Goal: Task Accomplishment & Management: Use online tool/utility

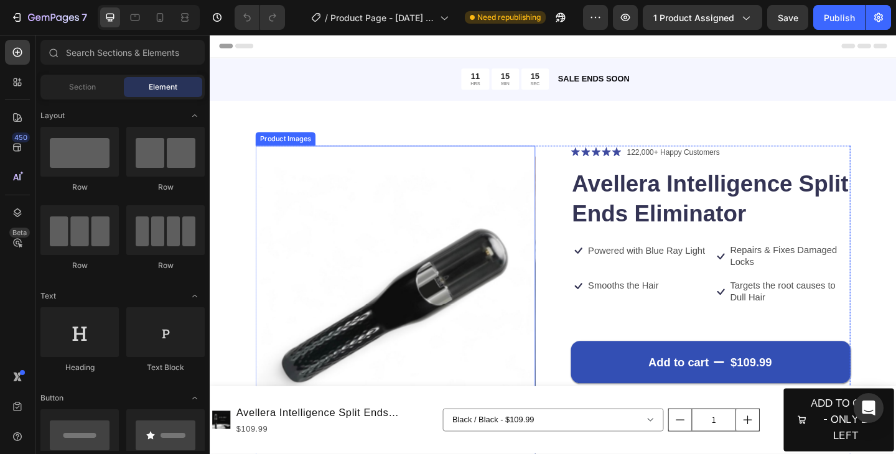
click at [499, 239] on img at bounding box center [411, 330] width 304 height 348
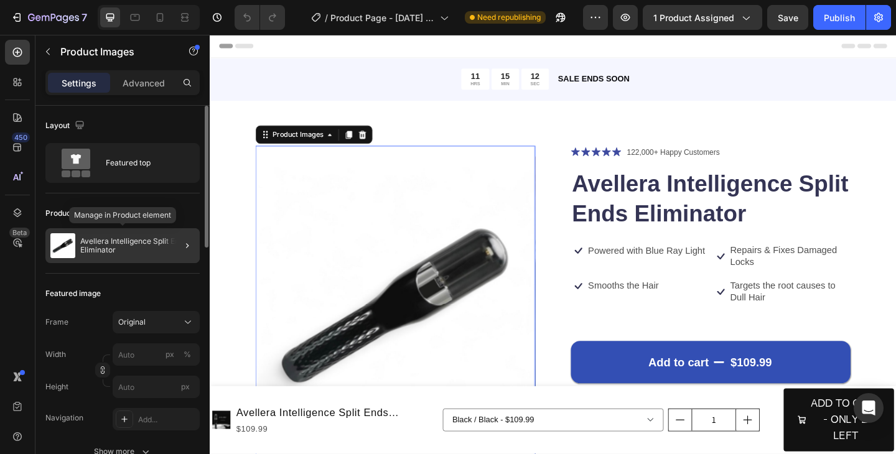
click at [157, 246] on p "Avellera Intelligence Split Ends Eliminator" at bounding box center [137, 245] width 114 height 17
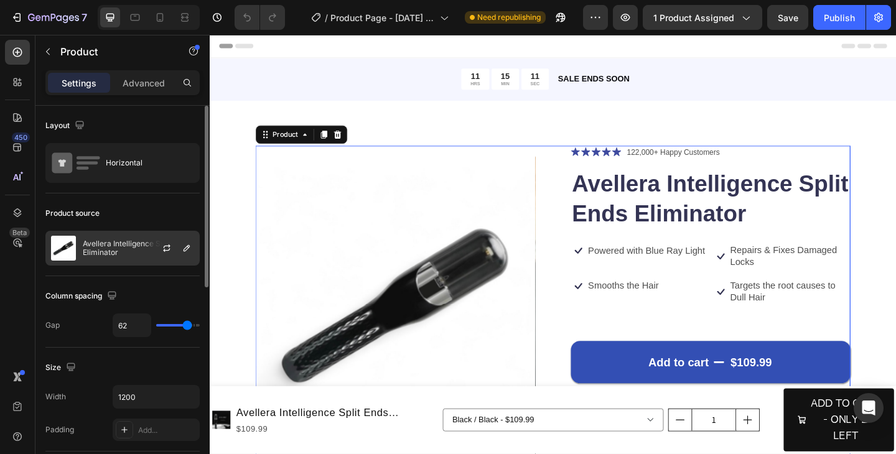
click at [151, 248] on div at bounding box center [171, 248] width 55 height 34
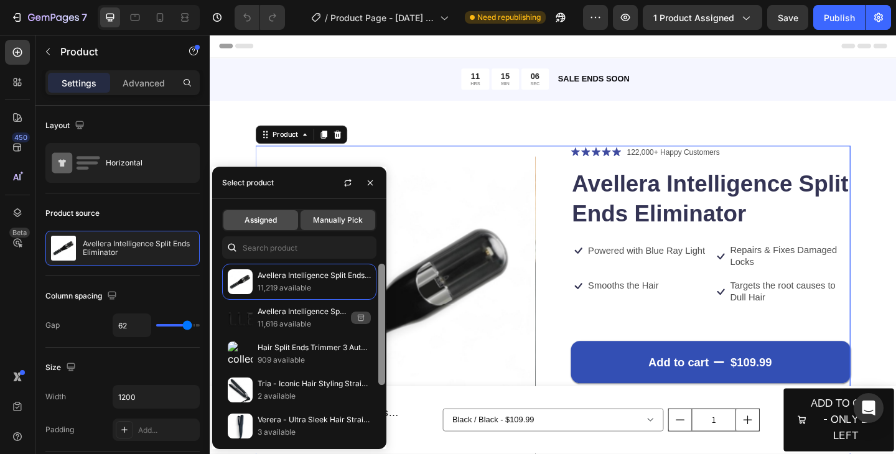
drag, startPoint x: 381, startPoint y: 333, endPoint x: 287, endPoint y: 226, distance: 142.4
click at [353, 226] on div "Assigned Manually Pick Avellera Intelligence Split Ends Eliminator 11,219 avail…" at bounding box center [299, 324] width 174 height 250
click at [274, 222] on span "Assigned" at bounding box center [260, 220] width 32 height 11
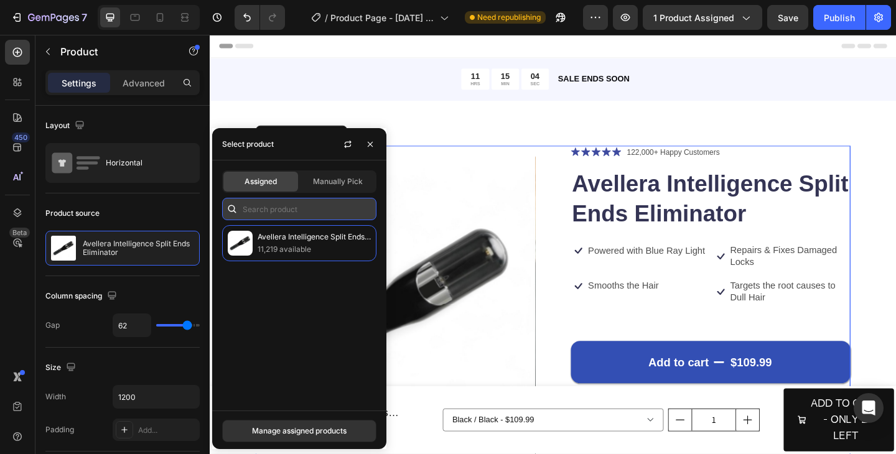
click at [308, 208] on input "text" at bounding box center [299, 209] width 154 height 22
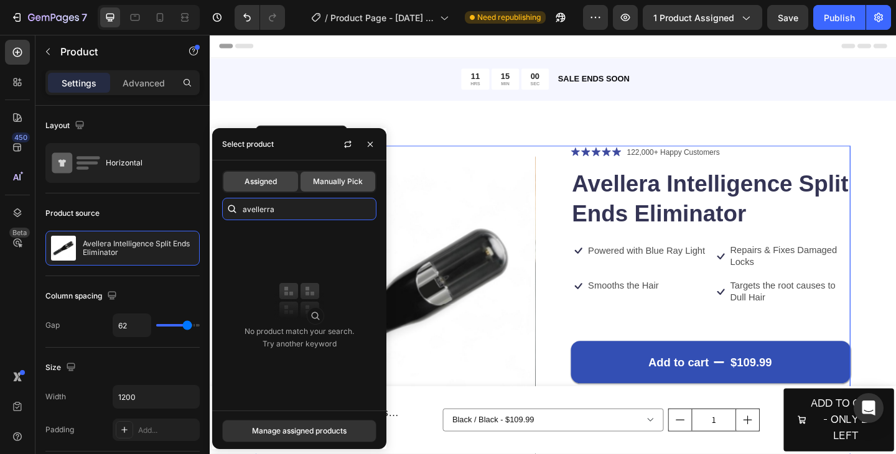
type input "avellerra"
click at [337, 184] on span "Manually Pick" at bounding box center [338, 181] width 50 height 11
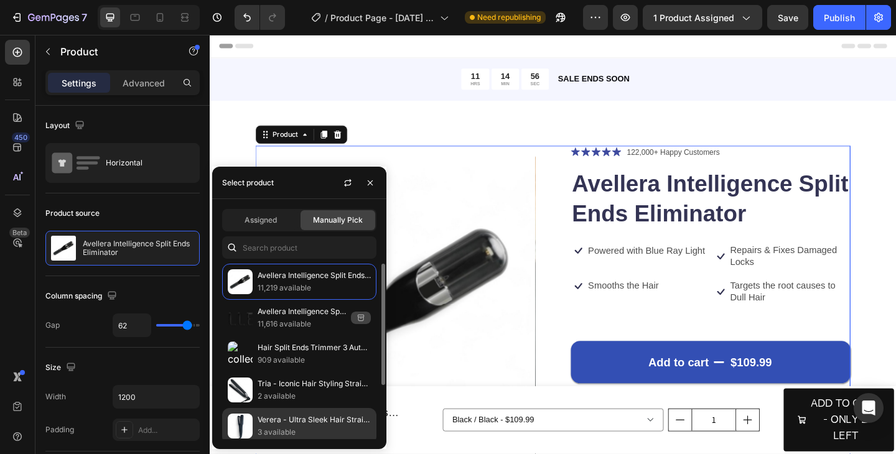
drag, startPoint x: 290, startPoint y: 234, endPoint x: 308, endPoint y: 426, distance: 193.0
click at [293, 439] on div "Assigned Manually Pick Avellera Intelligence Split Ends Eliminator 11,219 avail…" at bounding box center [299, 324] width 174 height 250
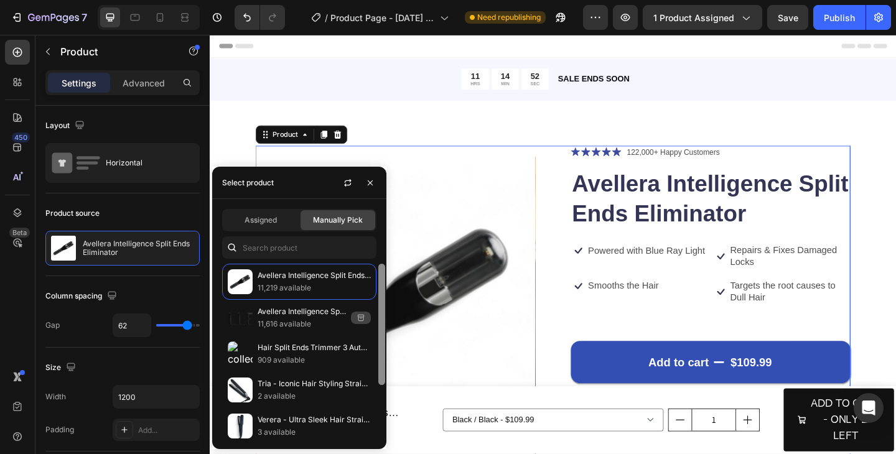
drag, startPoint x: 381, startPoint y: 366, endPoint x: 381, endPoint y: 329, distance: 36.7
click at [381, 329] on div at bounding box center [381, 324] width 7 height 121
click at [371, 187] on icon "button" at bounding box center [370, 183] width 10 height 10
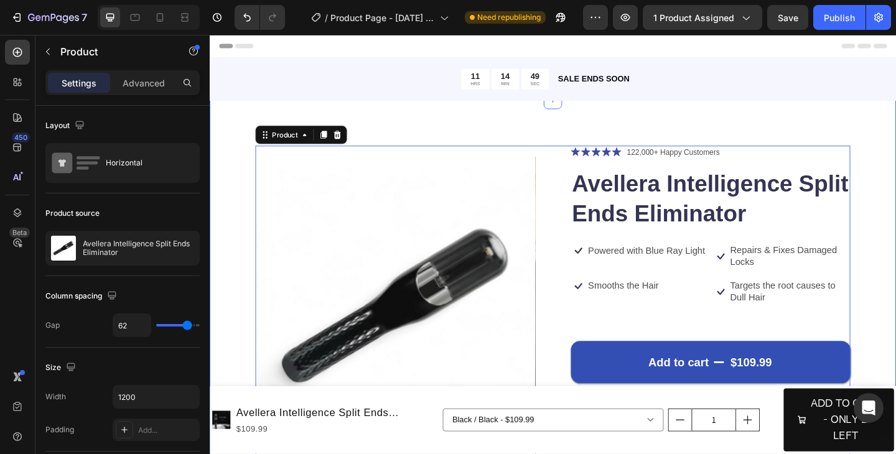
click at [448, 117] on div "Product Images Icon Icon Icon Icon Icon Icon List 122,000+ Happy Customers Text…" at bounding box center [583, 401] width 746 height 590
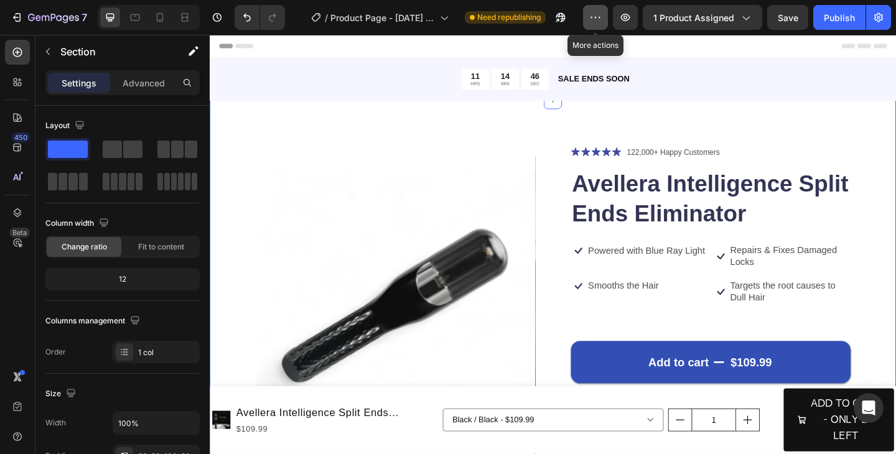
click at [590, 16] on icon "button" at bounding box center [595, 17] width 12 height 12
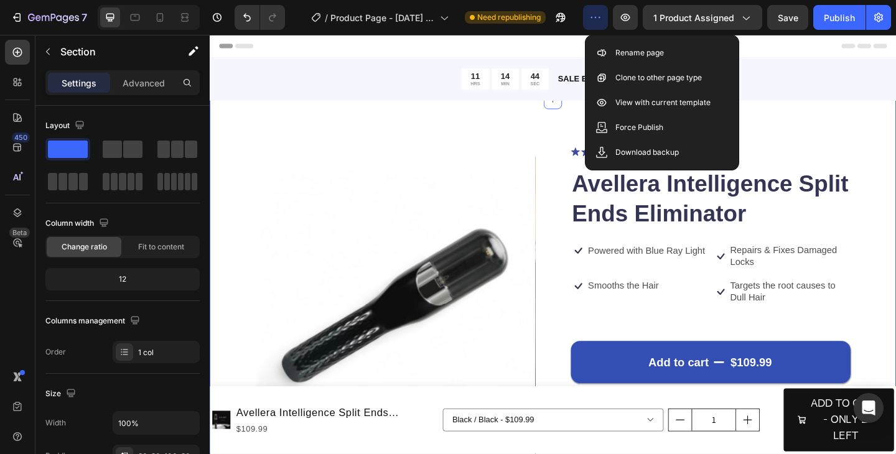
click at [590, 16] on icon "button" at bounding box center [595, 17] width 12 height 12
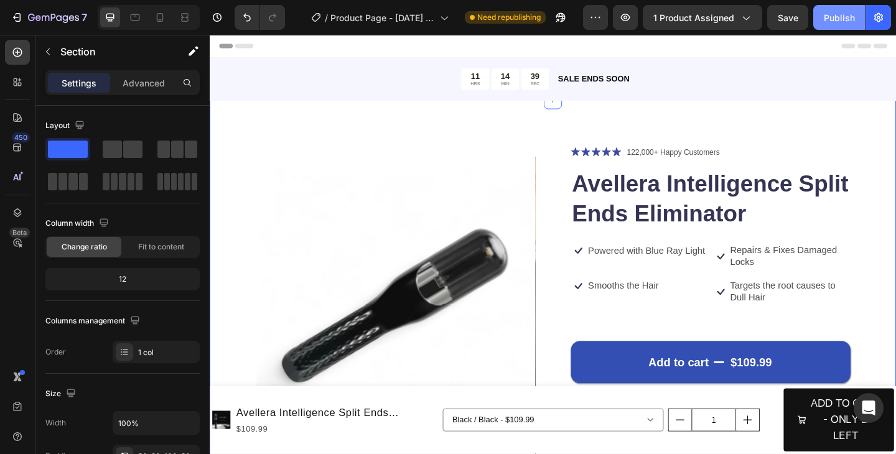
click at [835, 19] on div "Publish" at bounding box center [839, 17] width 31 height 13
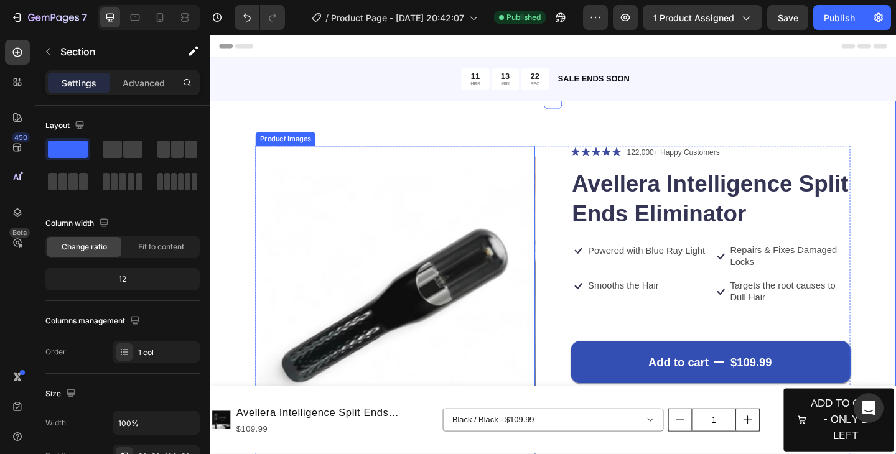
click at [424, 228] on img at bounding box center [411, 330] width 304 height 348
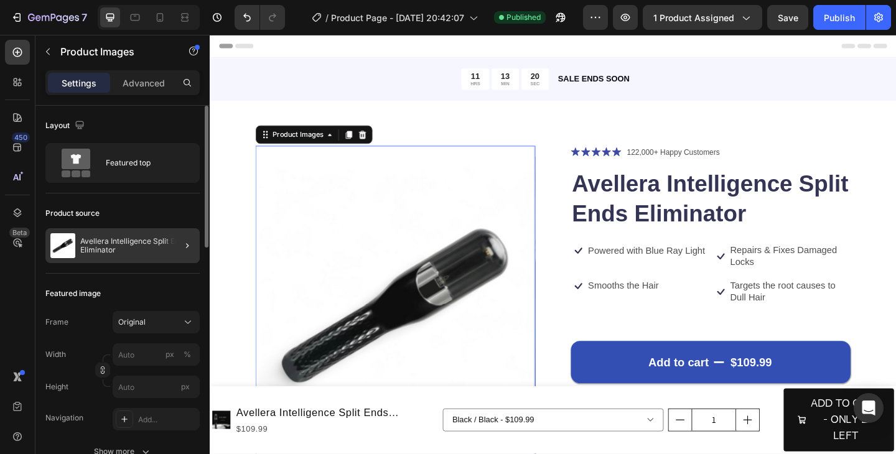
click at [167, 246] on div at bounding box center [182, 245] width 35 height 35
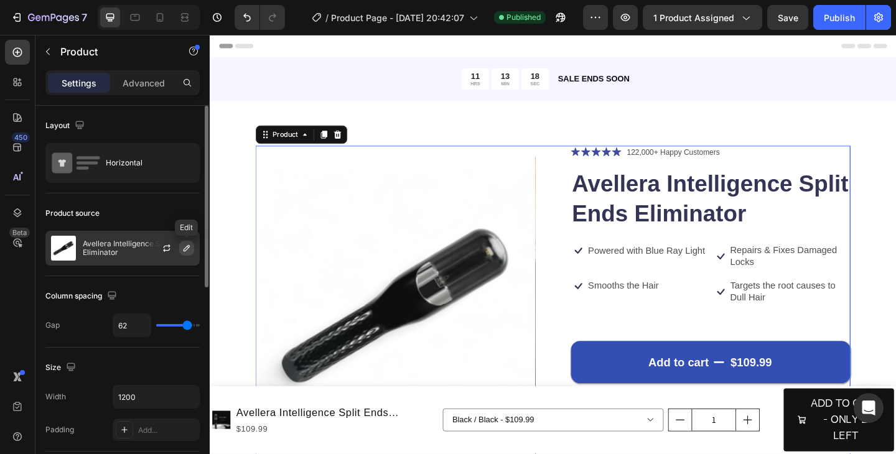
click at [185, 252] on icon "button" at bounding box center [187, 248] width 10 height 10
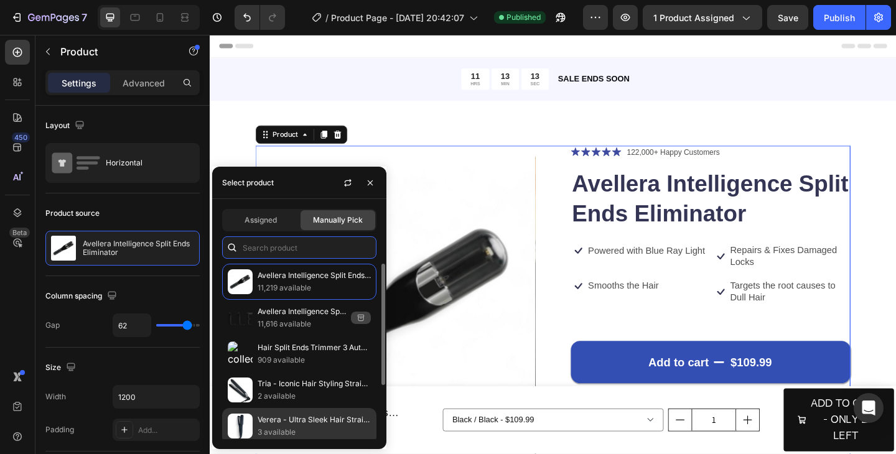
drag, startPoint x: 309, startPoint y: 251, endPoint x: 309, endPoint y: 420, distance: 169.2
click at [303, 446] on div "Assigned Manually Pick Avellera Intelligence Split Ends Eliminator 11,219 avail…" at bounding box center [299, 324] width 174 height 250
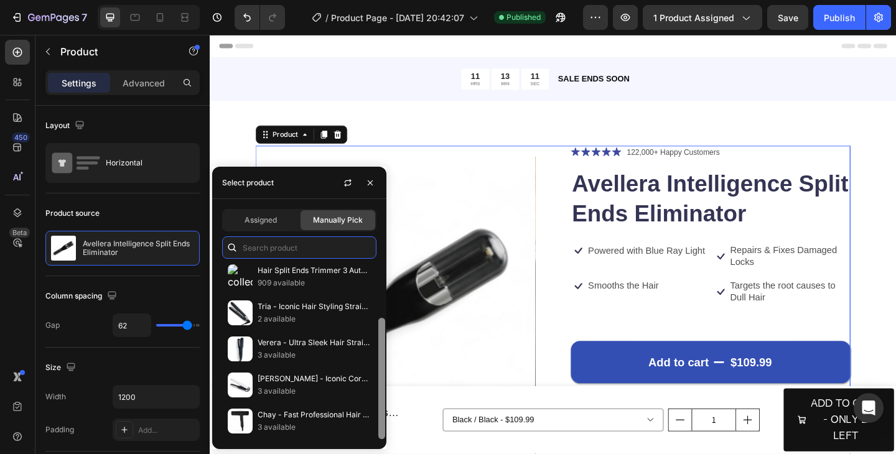
scroll to position [1, 0]
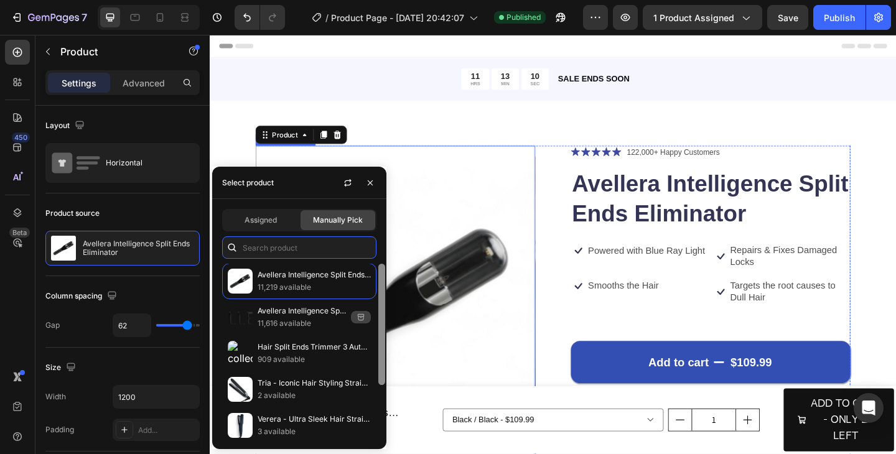
drag, startPoint x: 590, startPoint y: 351, endPoint x: 427, endPoint y: 243, distance: 195.6
click at [246, 220] on span "Assigned" at bounding box center [260, 220] width 32 height 11
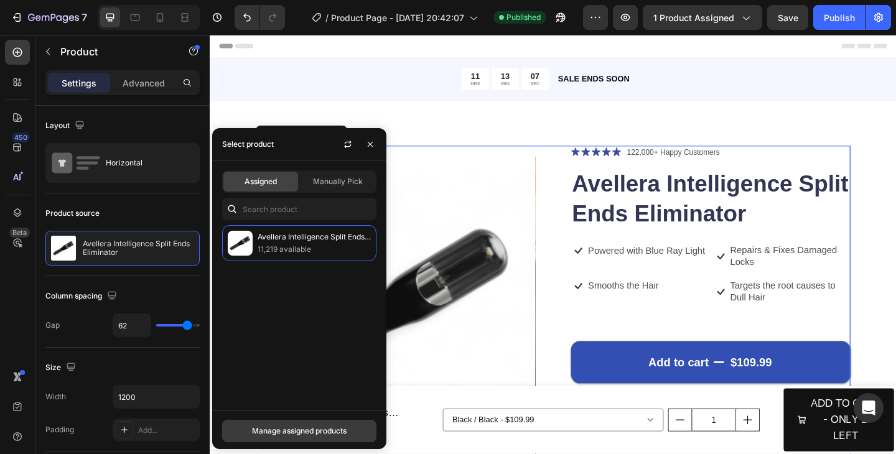
click at [305, 432] on div "Manage assigned products" at bounding box center [299, 430] width 95 height 11
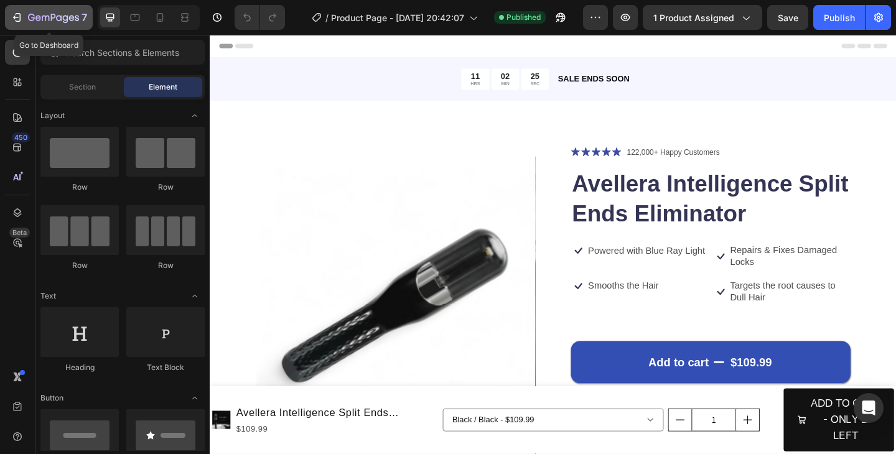
click at [19, 21] on icon "button" at bounding box center [17, 17] width 12 height 12
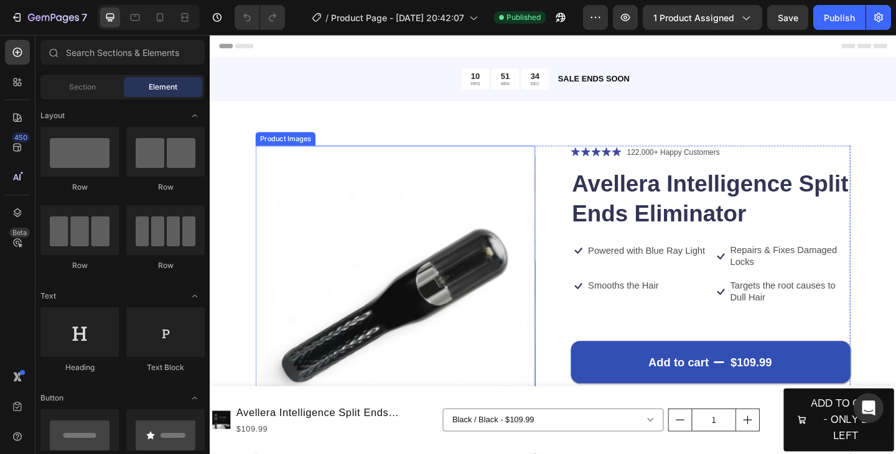
click at [488, 269] on img at bounding box center [411, 330] width 304 height 348
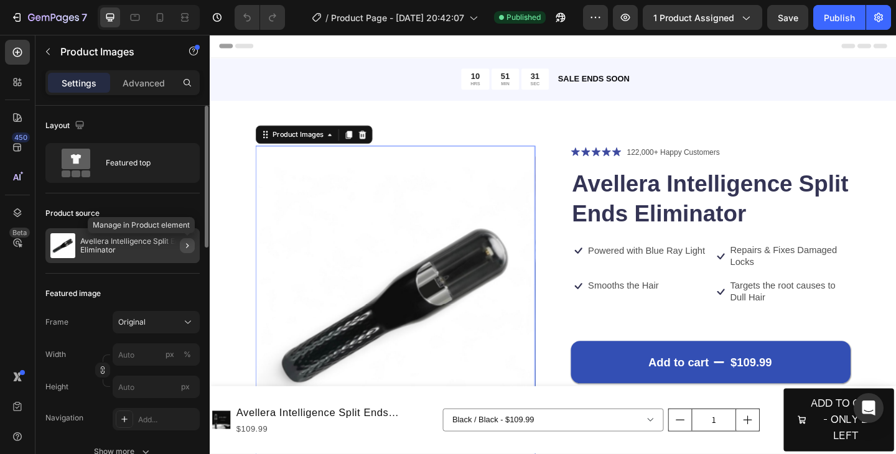
click at [187, 247] on icon "button" at bounding box center [187, 246] width 10 height 10
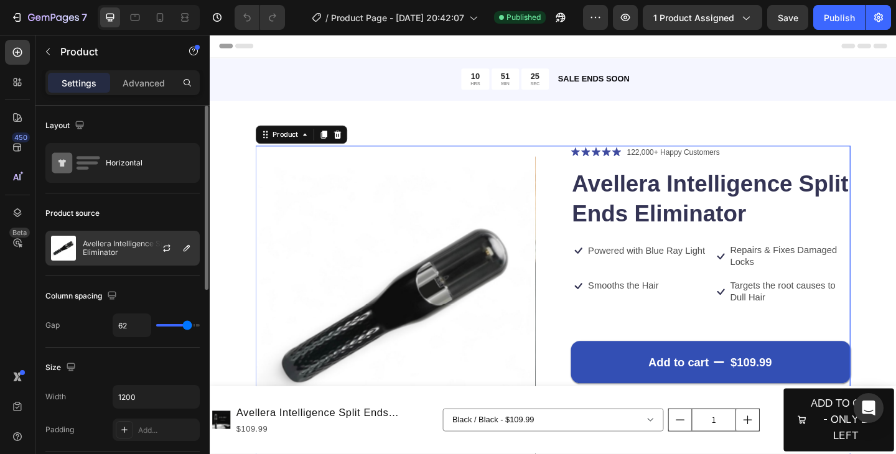
click at [102, 248] on p "Avellera Intelligence Split Ends Eliminator" at bounding box center [138, 247] width 111 height 17
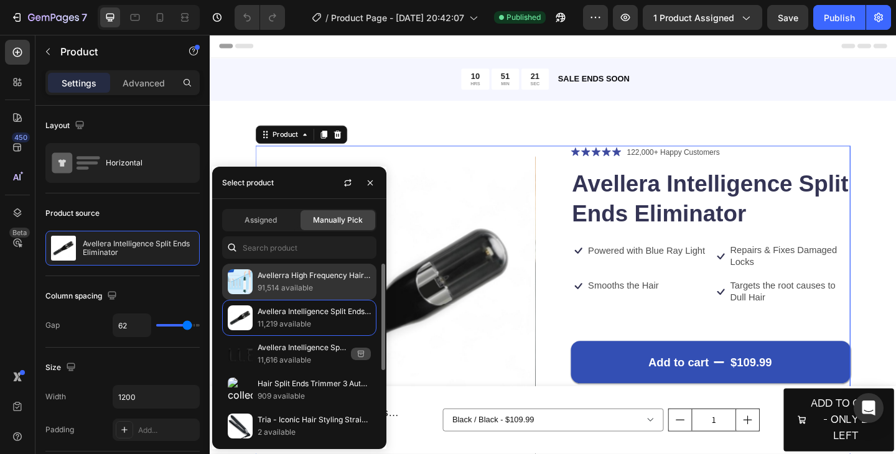
click at [290, 279] on p "Avellerra High Frequency Hair Growth Wand" at bounding box center [314, 275] width 113 height 12
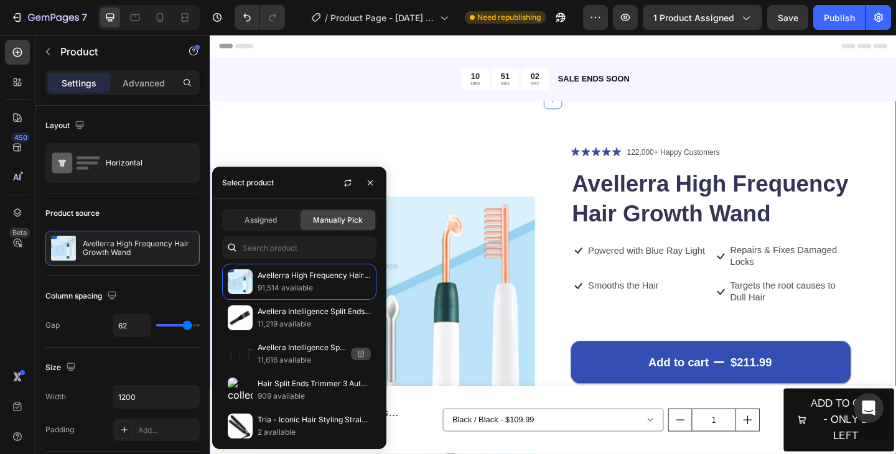
click at [377, 136] on div "Product Images Icon Icon Icon Icon Icon Icon List 122,000+ Happy Customers Text…" at bounding box center [583, 433] width 746 height 654
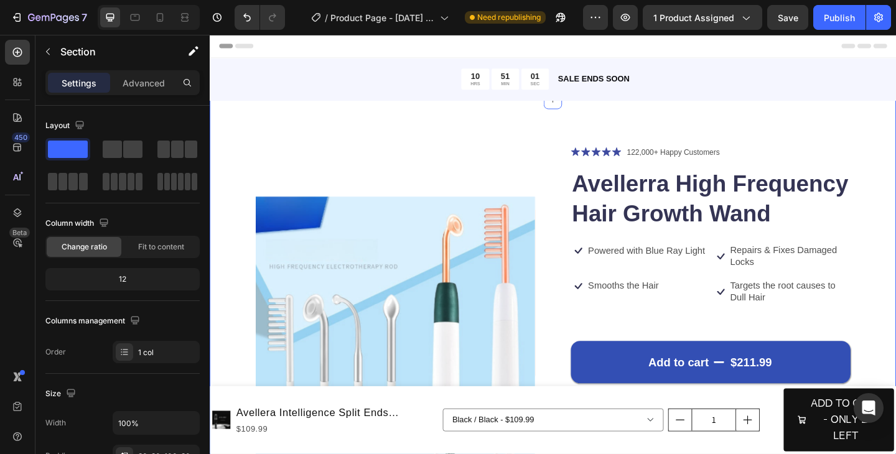
click at [408, 149] on div "Product Images Icon Icon Icon Icon Icon Icon List 122,000+ Happy Customers Text…" at bounding box center [583, 433] width 746 height 654
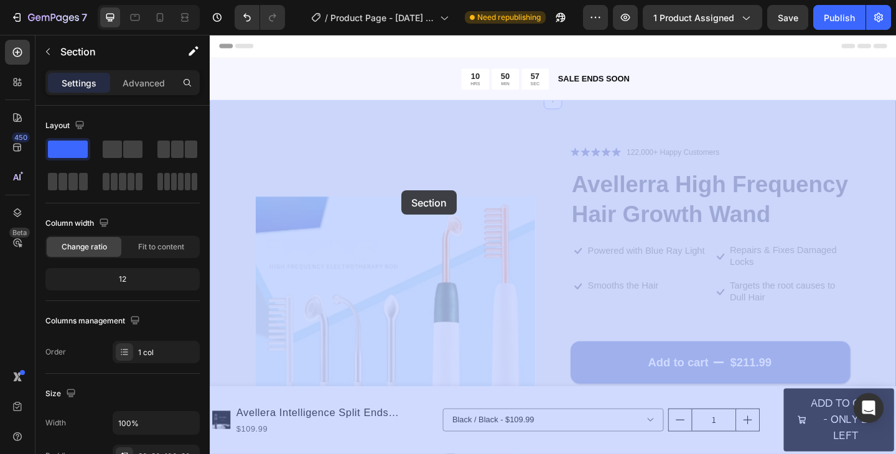
drag, startPoint x: 408, startPoint y: 149, endPoint x: 420, endPoint y: 206, distance: 58.4
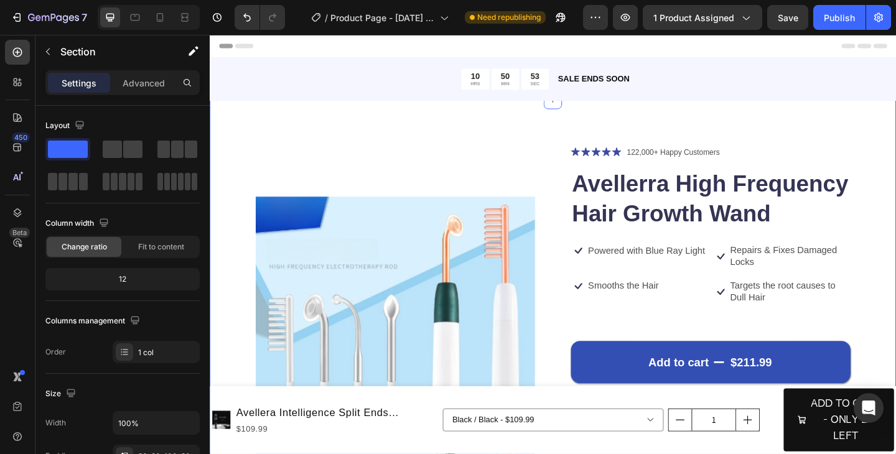
click at [895, 141] on div "Product Images Icon Icon Icon Icon Icon Icon List 122,000+ Happy Customers Text…" at bounding box center [583, 433] width 746 height 654
click at [895, 129] on div "Product Images Icon Icon Icon Icon Icon Icon List 122,000+ Happy Customers Text…" at bounding box center [583, 433] width 746 height 654
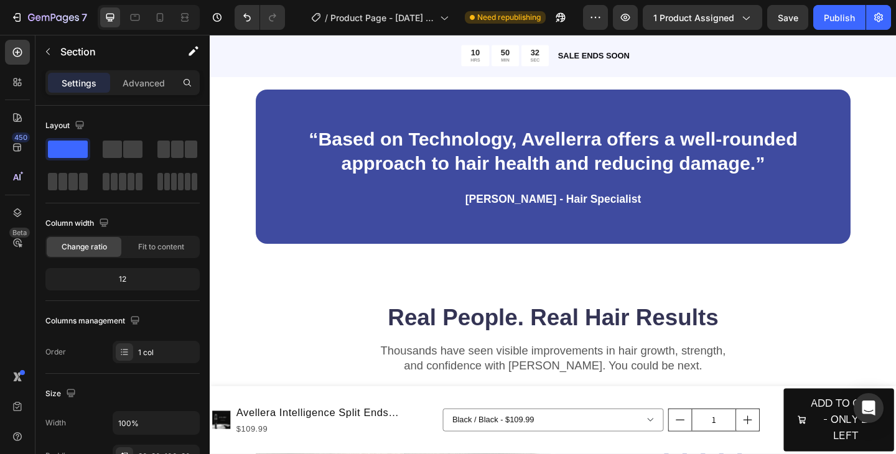
scroll to position [1269, 0]
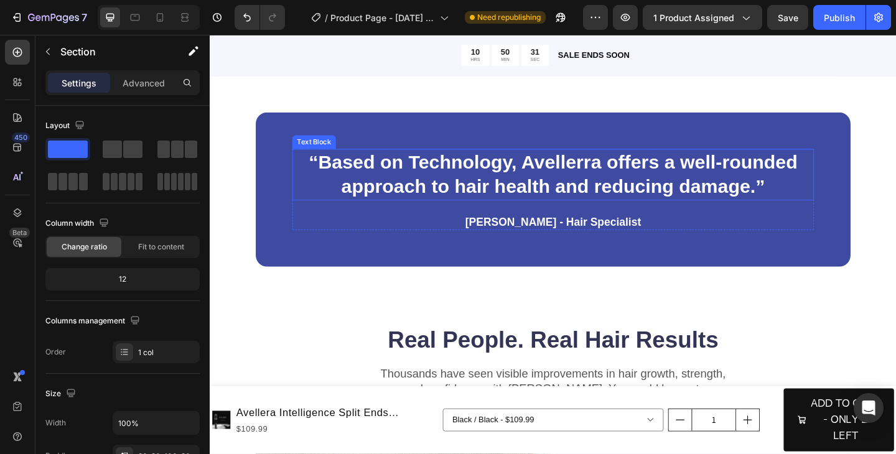
click at [476, 205] on p "“Based on Technology, Avellerra offers a well-rounded approach to hair health a…" at bounding box center [582, 186] width 565 height 53
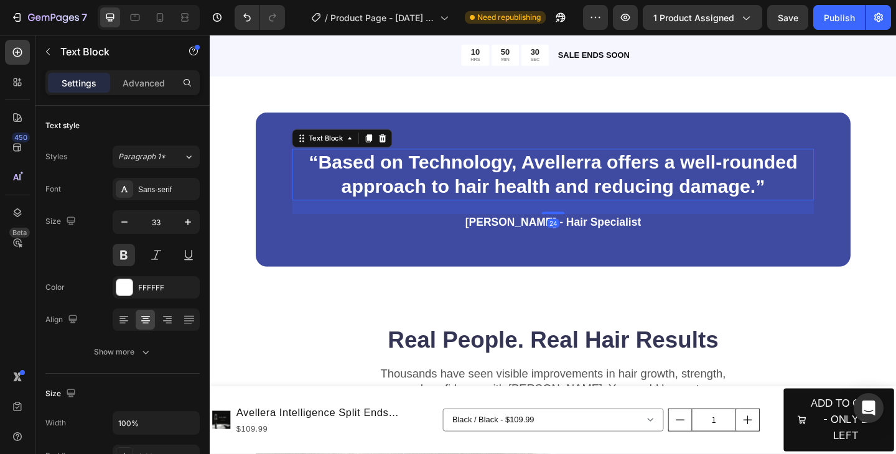
click at [567, 199] on p "“Based on Technology, Avellerra offers a well-rounded approach to hair health a…" at bounding box center [582, 186] width 565 height 53
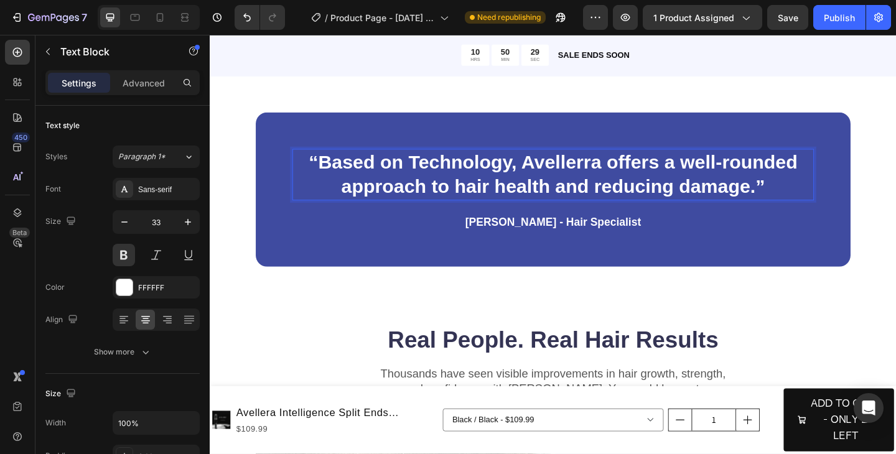
click at [566, 201] on p "“Based on Technology, Avellerra offers a well-rounded approach to hair health a…" at bounding box center [582, 186] width 565 height 53
click at [660, 299] on div "“Based on Technology, Avellerra offers a well-rounded approach to hair growth a…" at bounding box center [583, 203] width 746 height 293
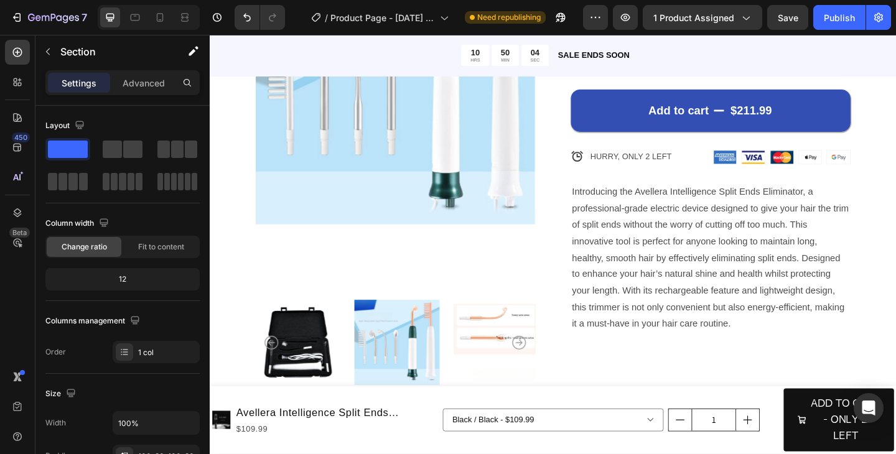
scroll to position [249, 0]
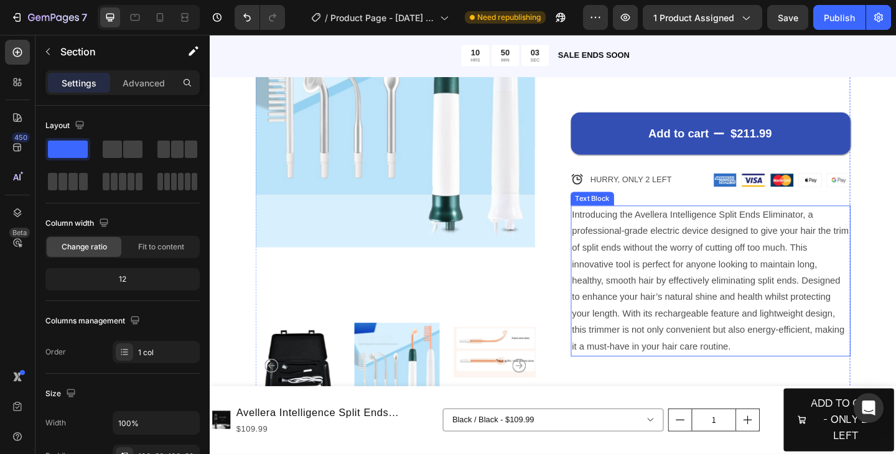
click at [694, 277] on p "Introducing the Avellera Intelligence Split Ends Eliminator, a professional-gra…" at bounding box center [754, 302] width 302 height 161
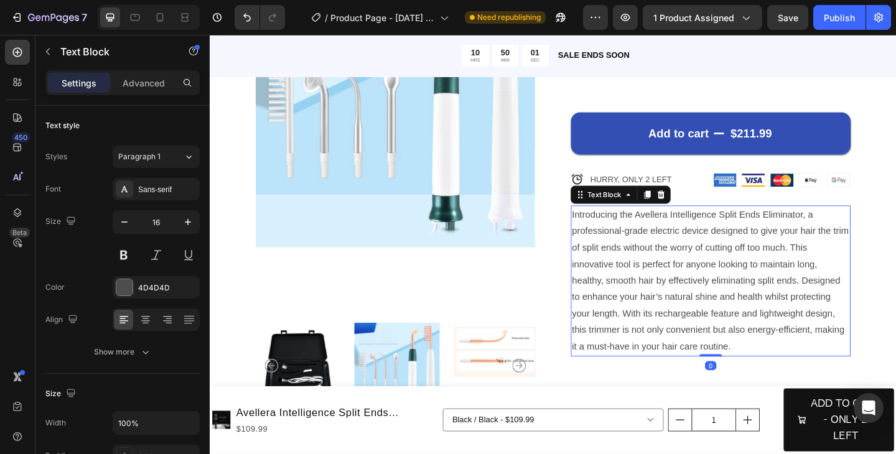
click at [786, 373] on p "Introducing the Avellera Intelligence Split Ends Eliminator, a professional-gra…" at bounding box center [754, 302] width 302 height 161
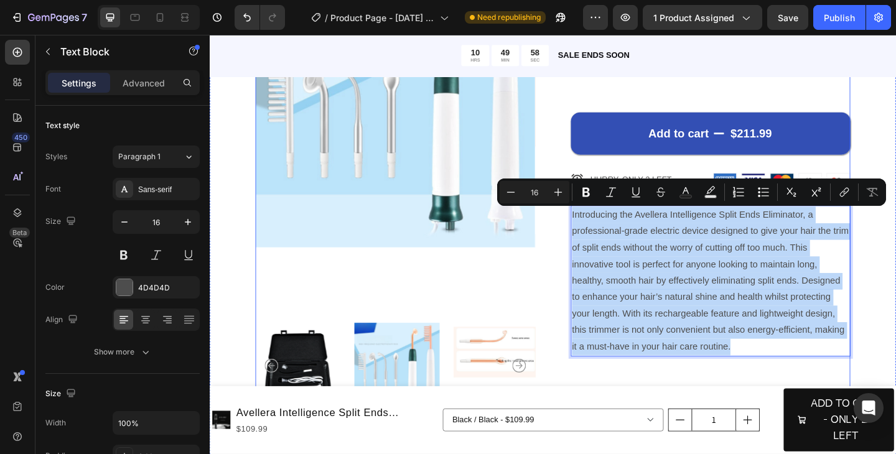
drag, startPoint x: 787, startPoint y: 373, endPoint x: 597, endPoint y: 225, distance: 241.0
click at [597, 225] on div "Product Images Icon Icon Icon Icon Icon Icon List 122,000+ Happy Customers Text…" at bounding box center [582, 178] width 647 height 542
copy p "Introducing the Avellera Intelligence Split Ends Eliminator, a professional-gra…"
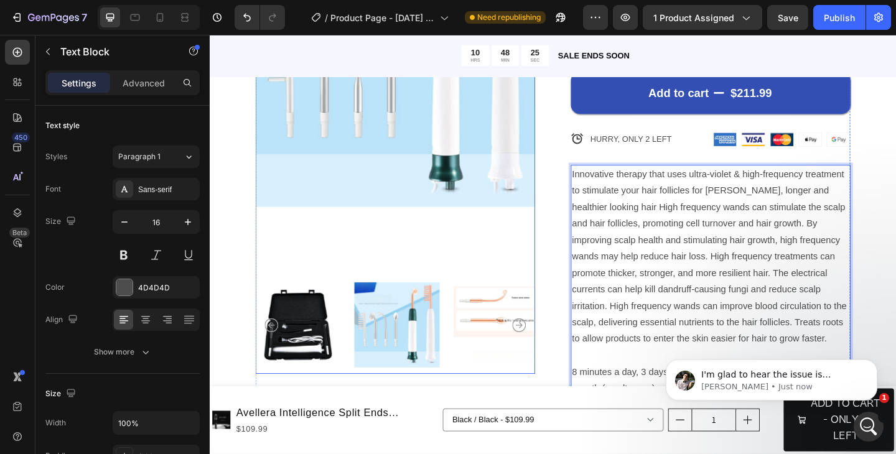
scroll to position [297, 0]
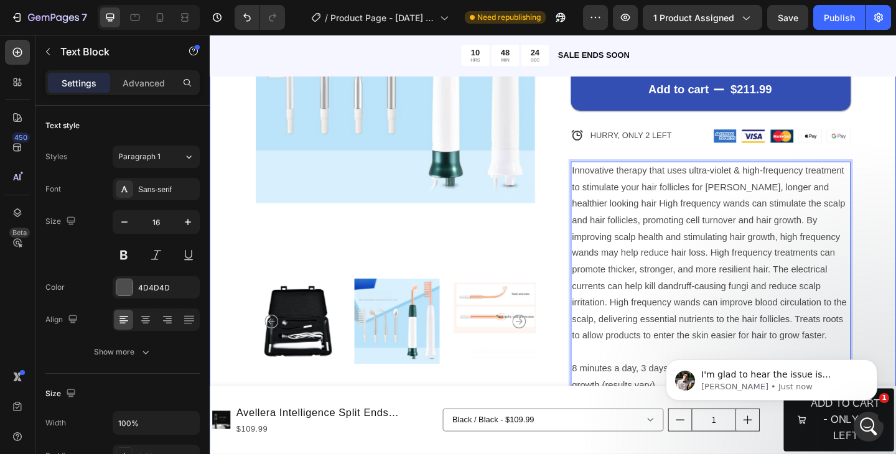
click at [895, 281] on div "Product Images Icon Icon Icon Icon Icon Icon List 122,000+ Happy Customers Text…" at bounding box center [583, 175] width 746 height 733
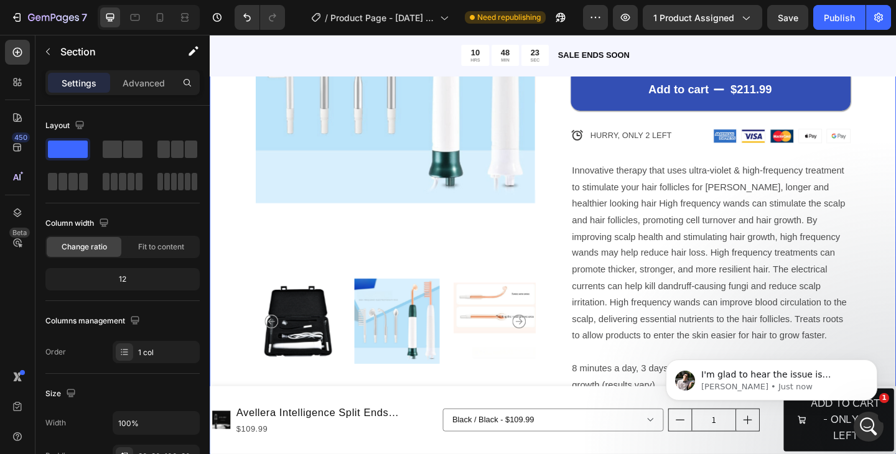
click at [895, 274] on div "Product Images Icon Icon Icon Icon Icon Icon List 122,000+ Happy Customers Text…" at bounding box center [583, 175] width 746 height 733
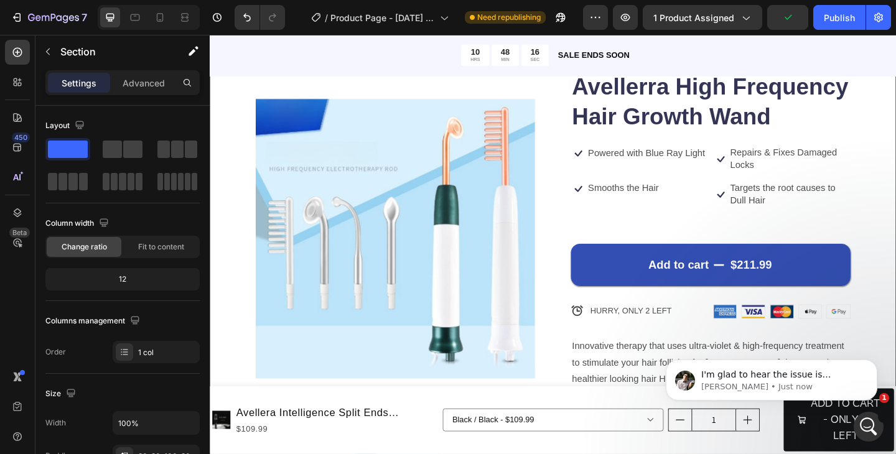
scroll to position [48, 0]
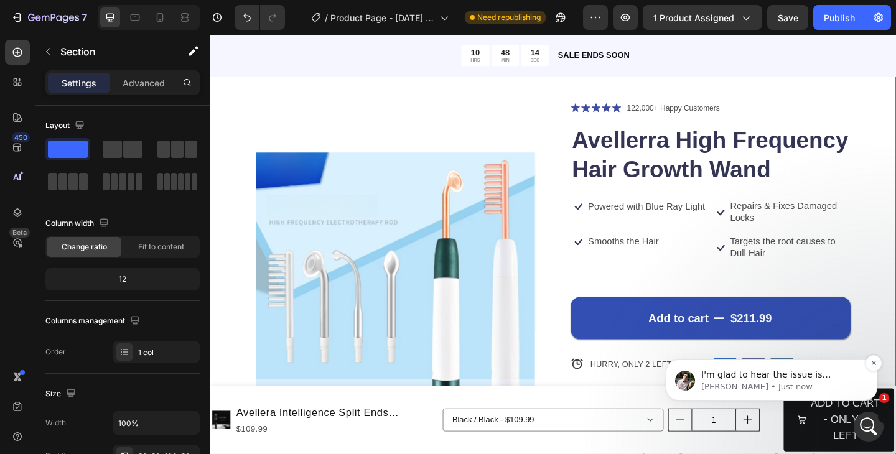
click at [750, 378] on span "I'm glad to hear the issue is resolved! Are there any other issues or questions…" at bounding box center [780, 392] width 158 height 47
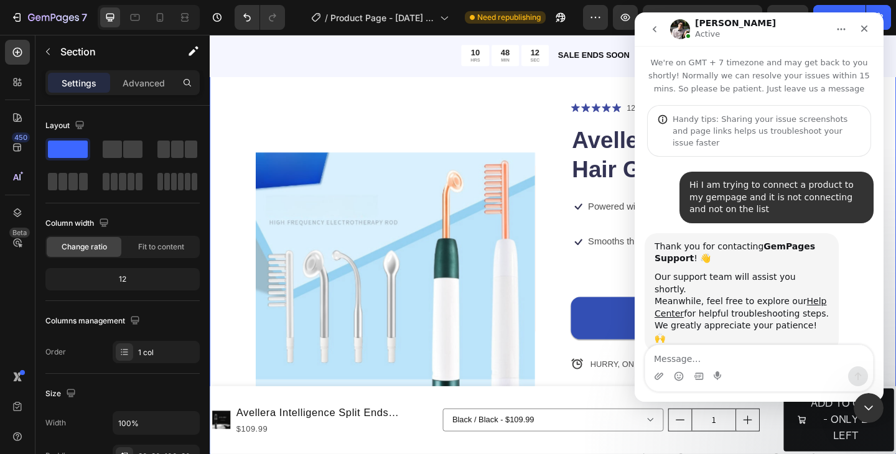
scroll to position [2, 0]
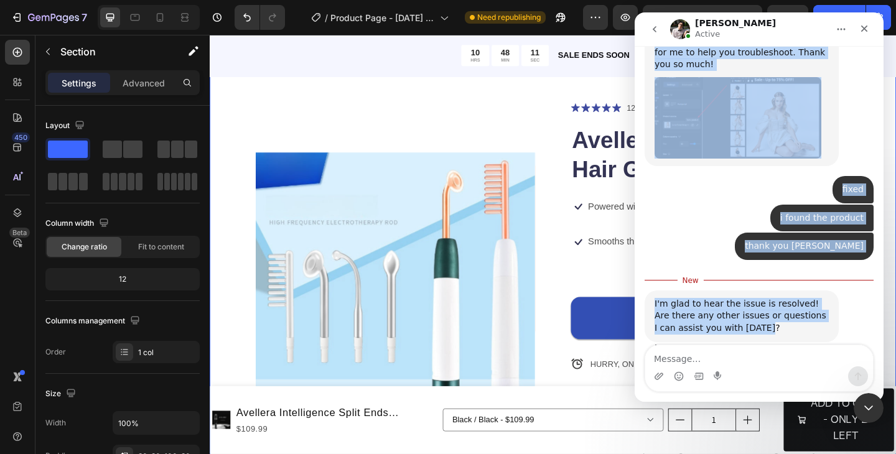
click at [756, 306] on div "I'm glad to hear the issue is resolved! Are there any other issues or questions…" at bounding box center [741, 316] width 174 height 37
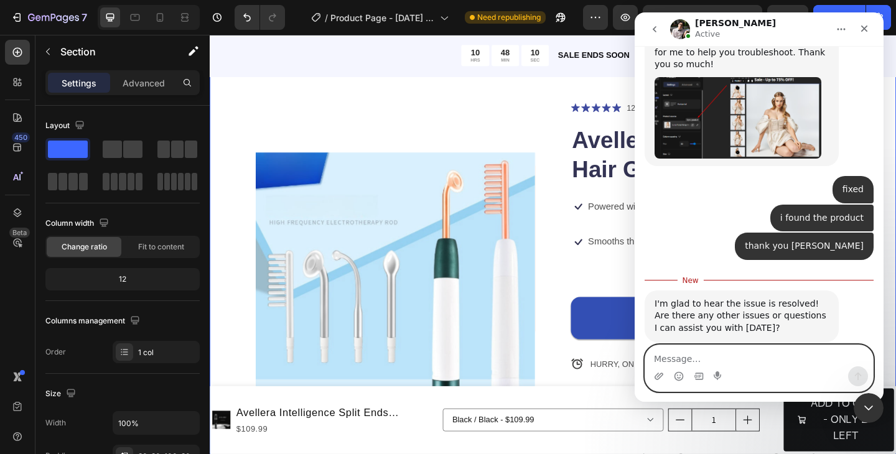
click at [720, 357] on textarea "Message…" at bounding box center [759, 355] width 228 height 21
type textarea "no thanks"
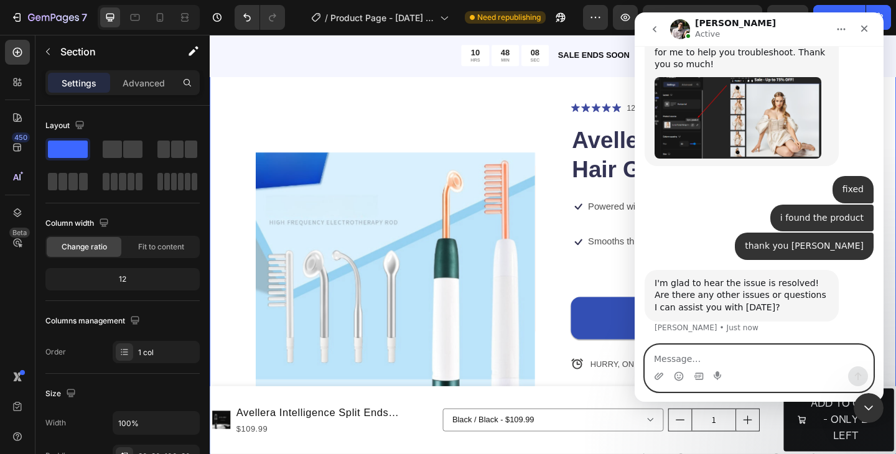
scroll to position [660, 0]
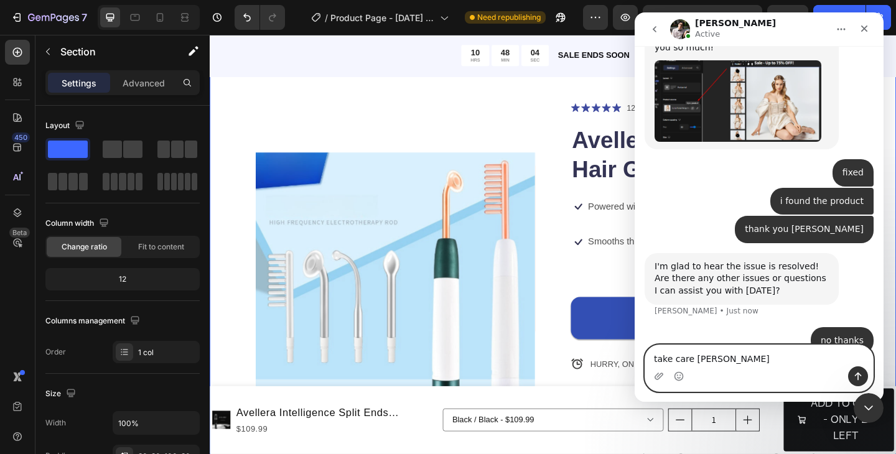
type textarea "take care adrian"
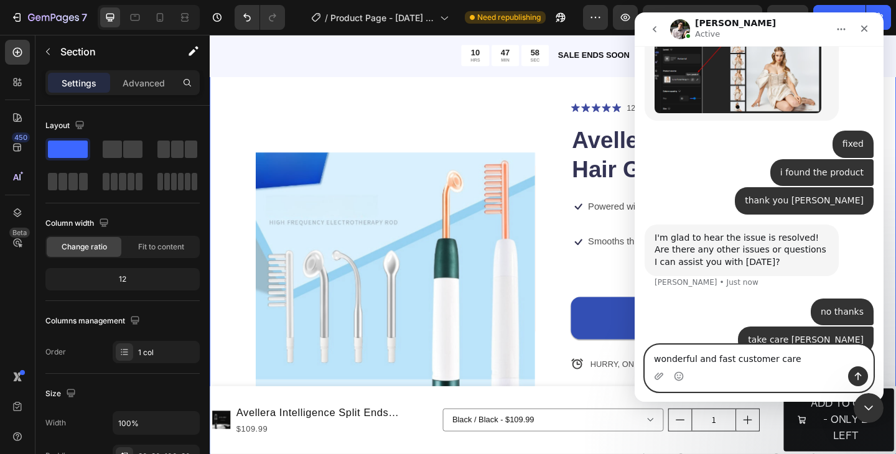
type textarea "wonderful and fast customer care!"
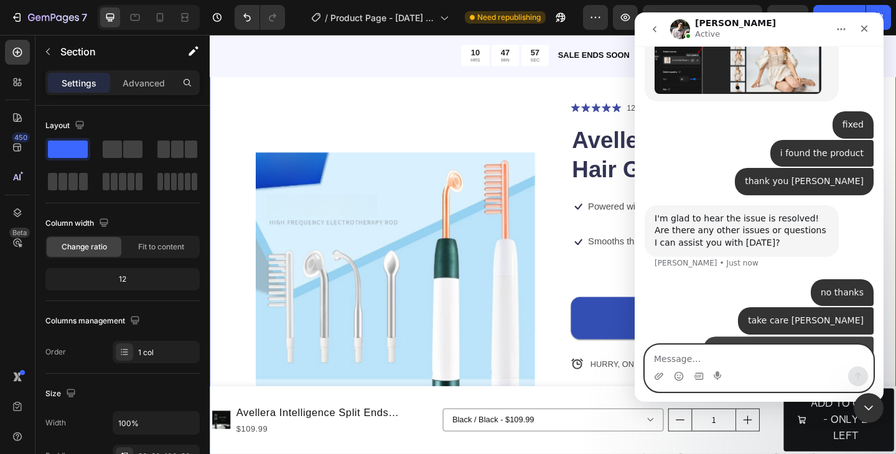
scroll to position [717, 0]
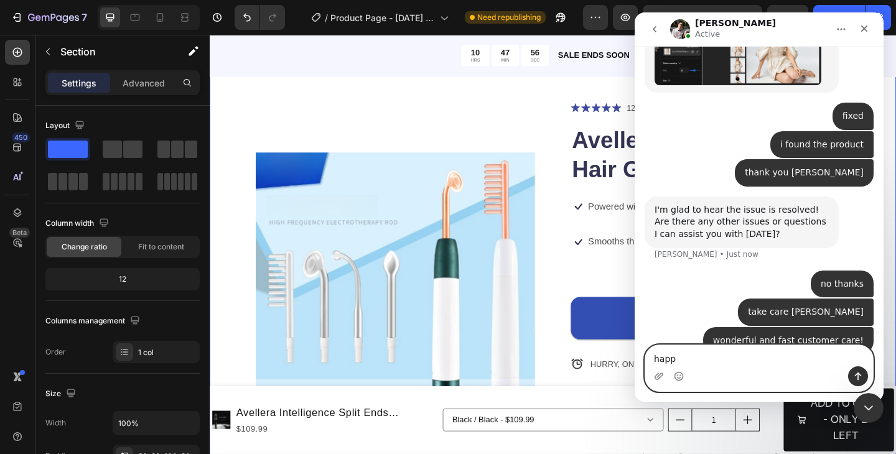
type textarea "happy"
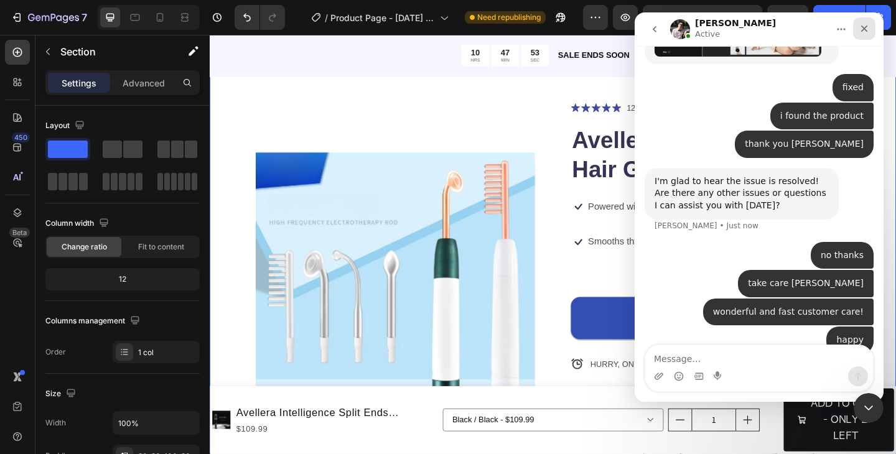
click at [864, 32] on icon "Close" at bounding box center [864, 29] width 10 height 10
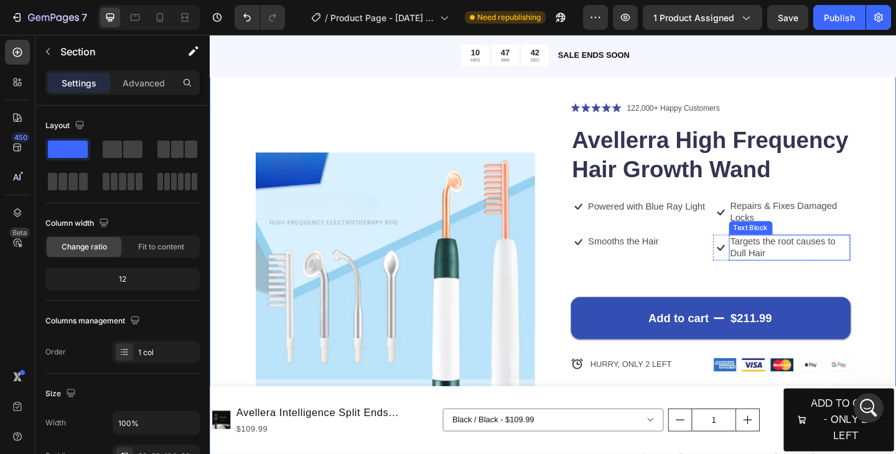
click at [804, 263] on p "Targets the root causes to Dull Hair" at bounding box center [841, 267] width 130 height 26
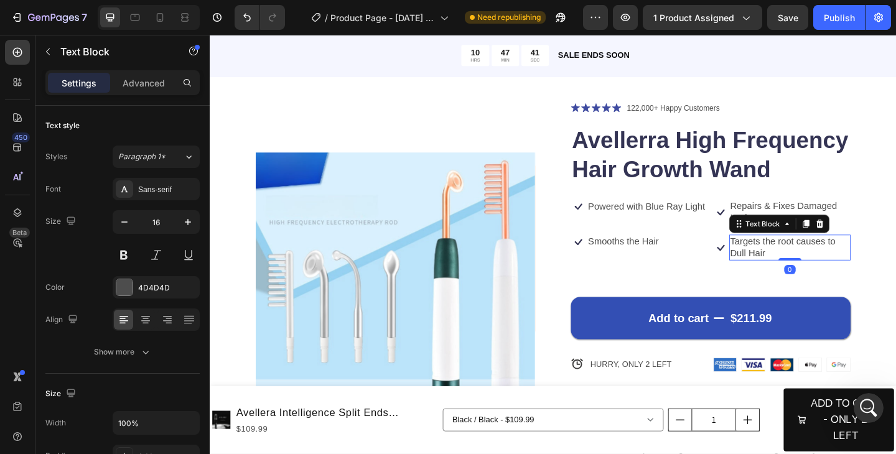
click at [818, 271] on p "Targets the root causes to Dull Hair" at bounding box center [841, 267] width 130 height 26
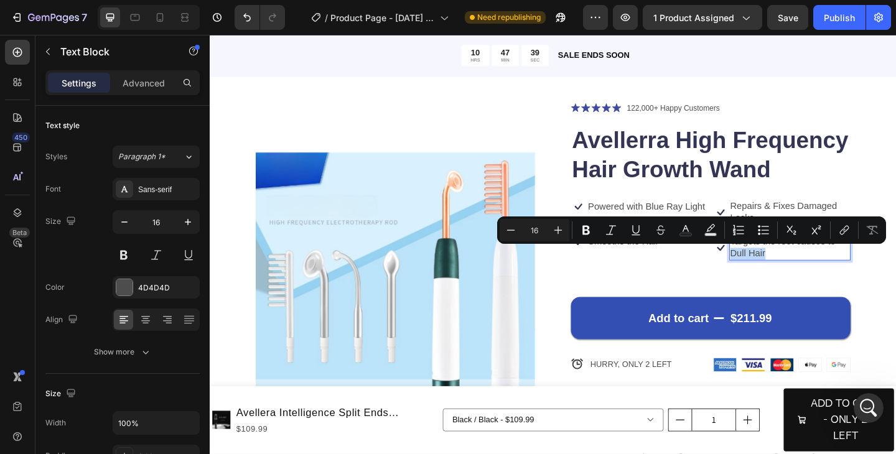
drag, startPoint x: 818, startPoint y: 271, endPoint x: 776, endPoint y: 272, distance: 42.3
click at [776, 272] on p "Targets the root causes to Dull Hair" at bounding box center [841, 267] width 130 height 26
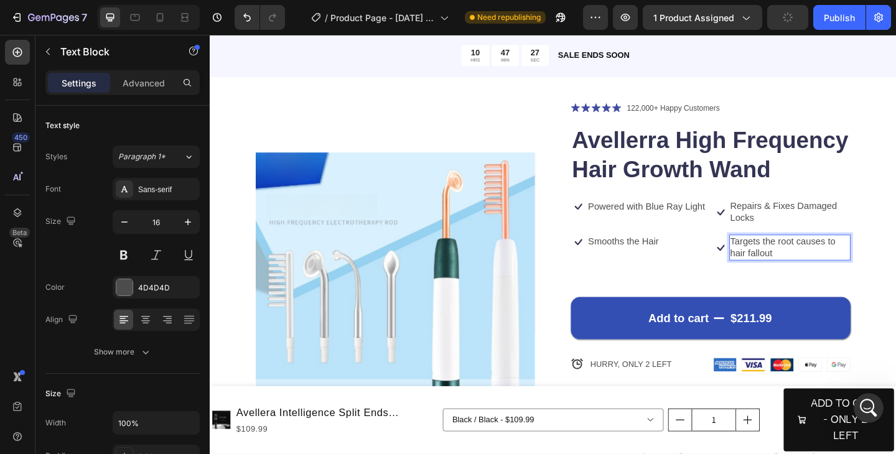
click at [792, 272] on p "Targets the root causes to hair fallout" at bounding box center [841, 267] width 130 height 26
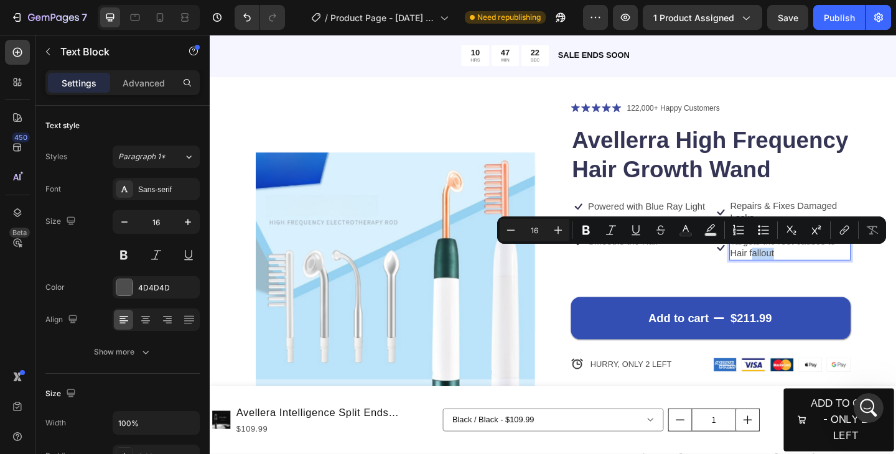
drag, startPoint x: 828, startPoint y: 272, endPoint x: 799, endPoint y: 272, distance: 29.2
click at [799, 272] on p "Targets the root causes to Hair fallout" at bounding box center [841, 267] width 130 height 26
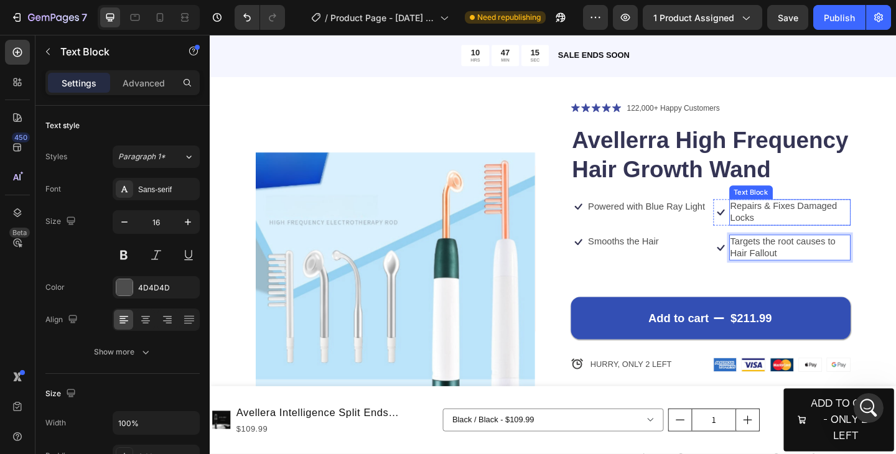
click at [808, 230] on p "Repairs & Fixes Damaged Locks" at bounding box center [841, 228] width 130 height 26
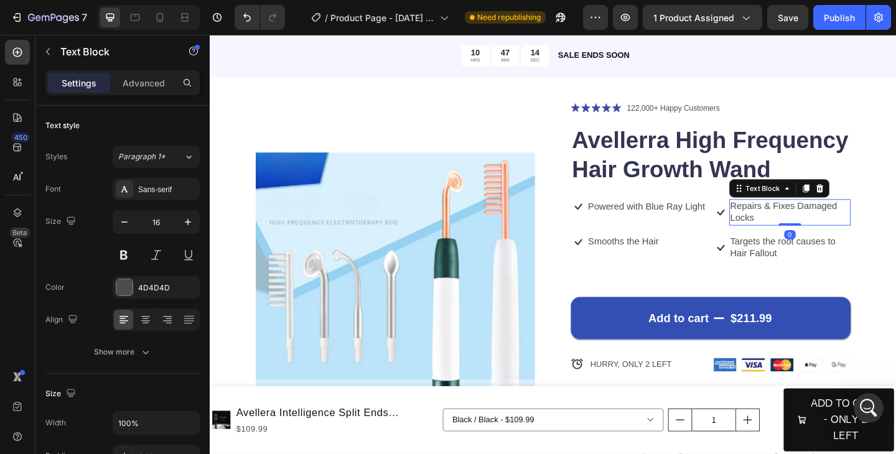
click at [808, 230] on p "Repairs & Fixes Damaged Locks" at bounding box center [841, 228] width 130 height 26
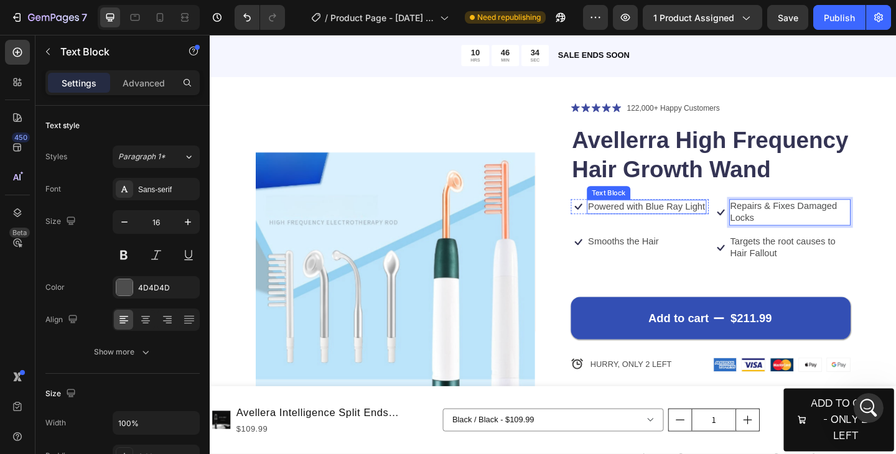
click at [713, 223] on p "Powered with Blue Ray Light" at bounding box center [685, 222] width 128 height 13
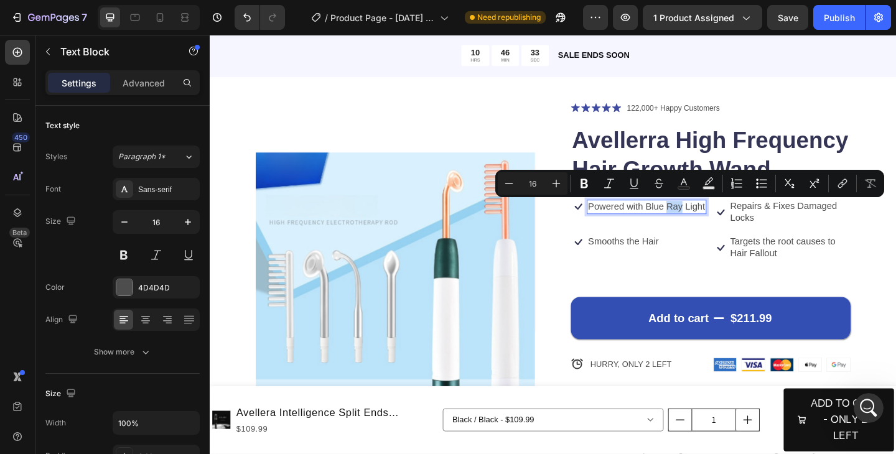
click at [713, 223] on p "Powered with Blue Ray Light" at bounding box center [685, 222] width 128 height 13
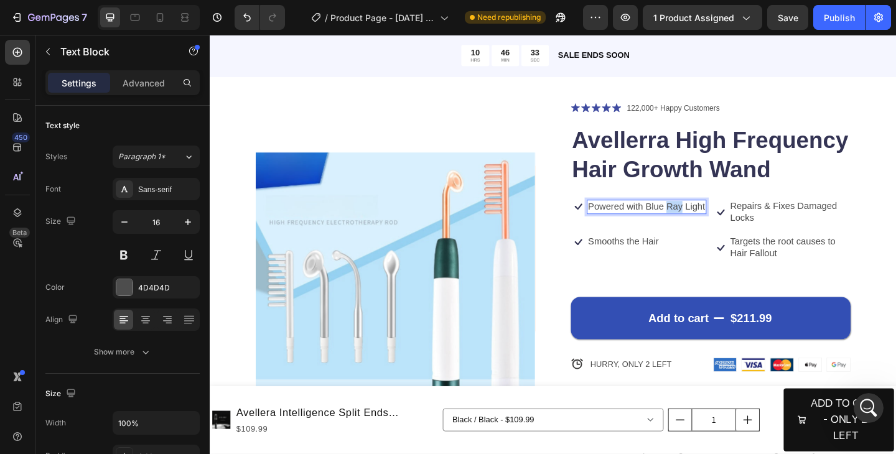
click at [713, 223] on p "Powered with Blue Ray Light" at bounding box center [685, 222] width 128 height 13
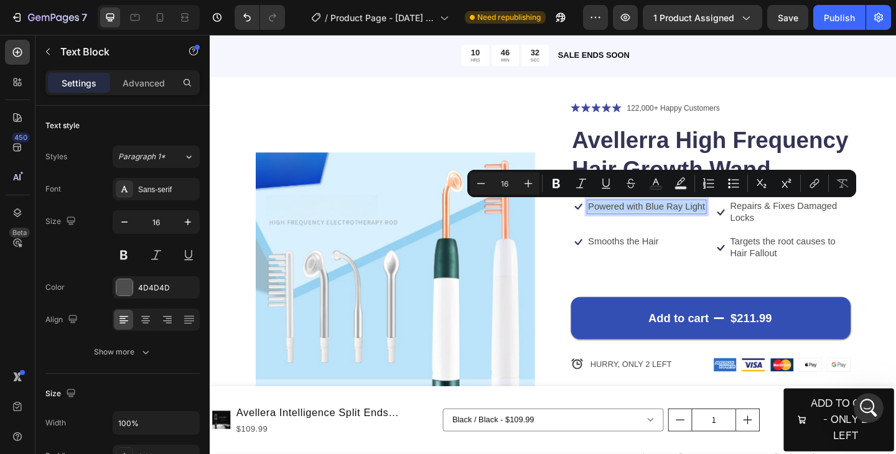
click at [740, 225] on p "Powered with Blue Ray Light" at bounding box center [685, 222] width 128 height 13
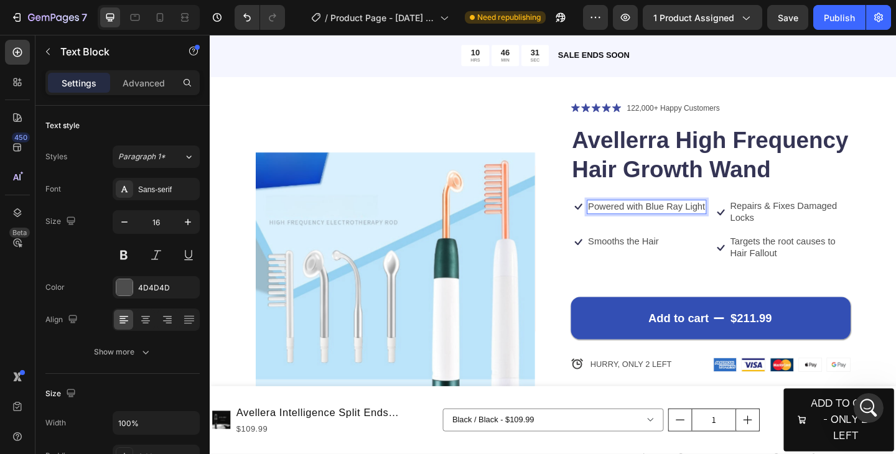
click at [746, 222] on p "Powered with Blue Ray Light" at bounding box center [685, 222] width 128 height 13
click at [747, 222] on p "Powered with Blue Ray Light" at bounding box center [685, 222] width 128 height 13
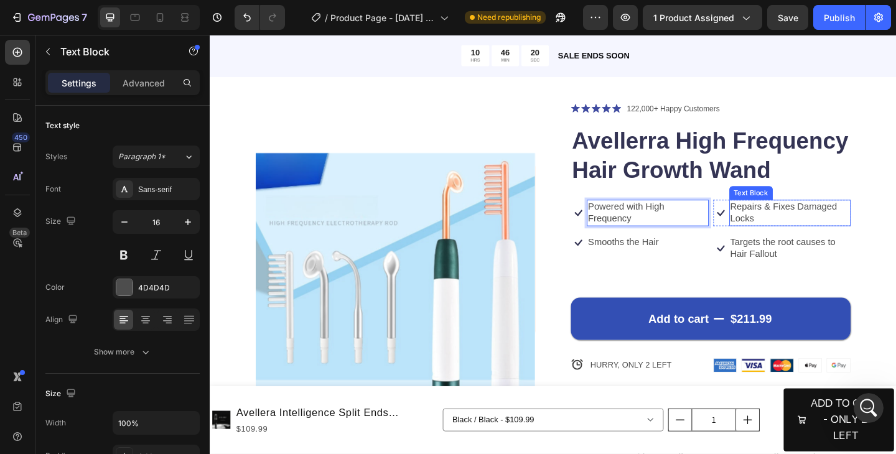
click at [794, 223] on p "Repairs & Fixes Damaged Locks" at bounding box center [841, 229] width 130 height 26
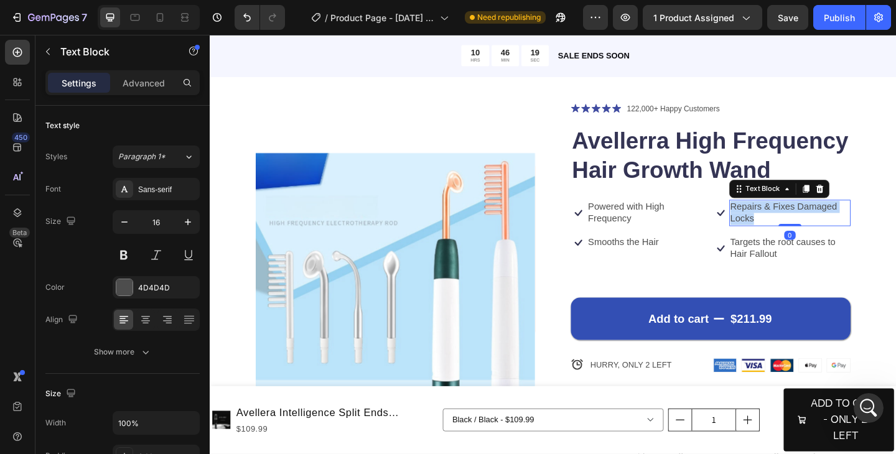
click at [794, 223] on p "Repairs & Fixes Damaged Locks" at bounding box center [841, 229] width 130 height 26
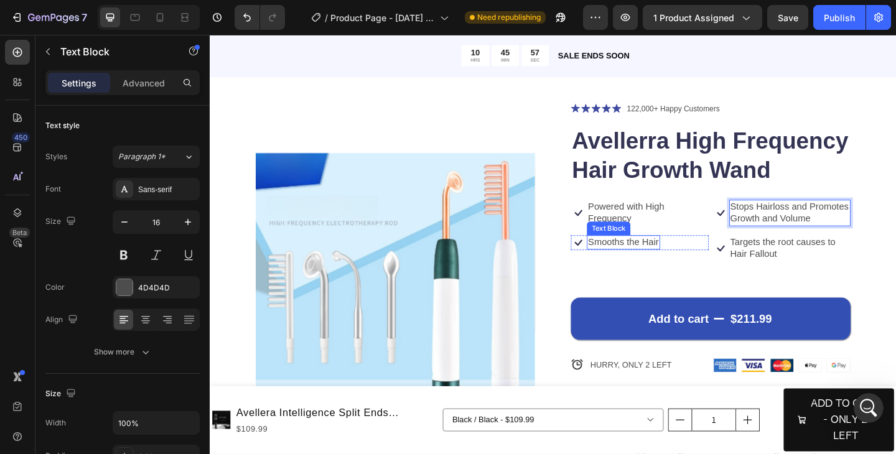
click at [679, 255] on p "Smooths the Hair" at bounding box center [659, 260] width 77 height 13
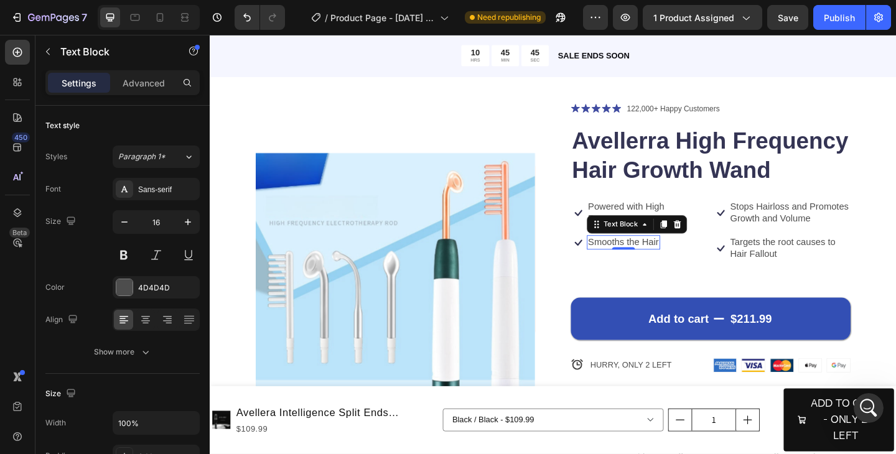
click at [652, 260] on p "Smooths the Hair" at bounding box center [659, 260] width 77 height 13
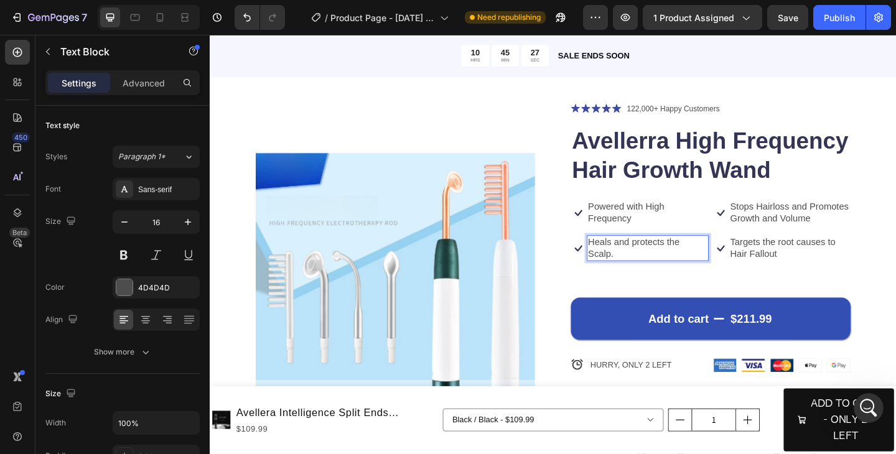
click at [674, 262] on p "Heals and protects the Scalp." at bounding box center [686, 267] width 130 height 26
click at [673, 273] on p "Heals and Protects the Scalp." at bounding box center [686, 267] width 130 height 26
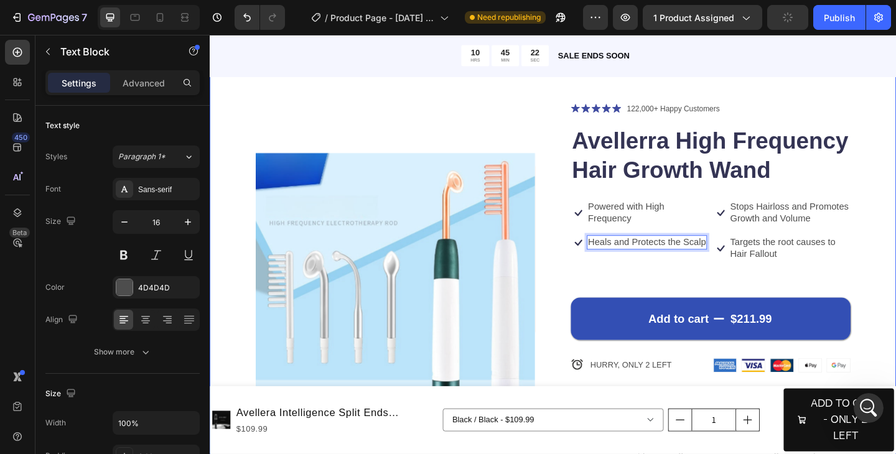
click at [895, 269] on div "Product Images Icon Icon Icon Icon Icon Icon List 122,000+ Happy Customers Text…" at bounding box center [583, 424] width 746 height 733
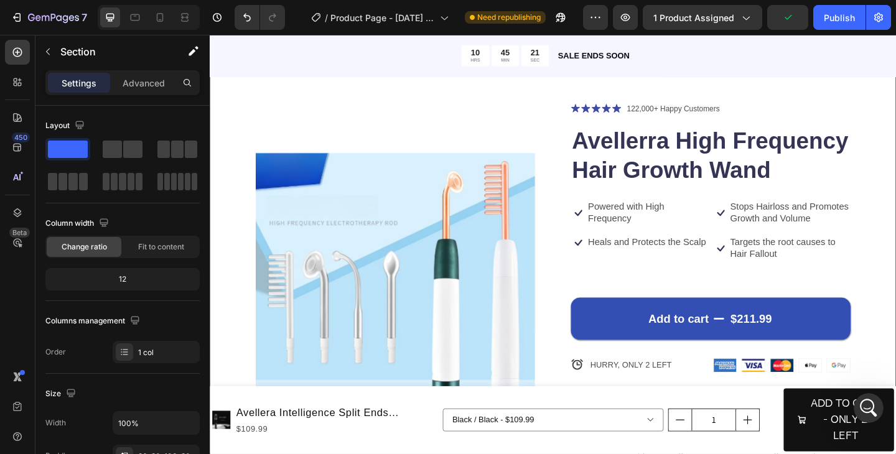
click at [895, 190] on div "Product Images Icon Icon Icon Icon Icon Icon List 122,000+ Happy Customers Text…" at bounding box center [583, 424] width 746 height 733
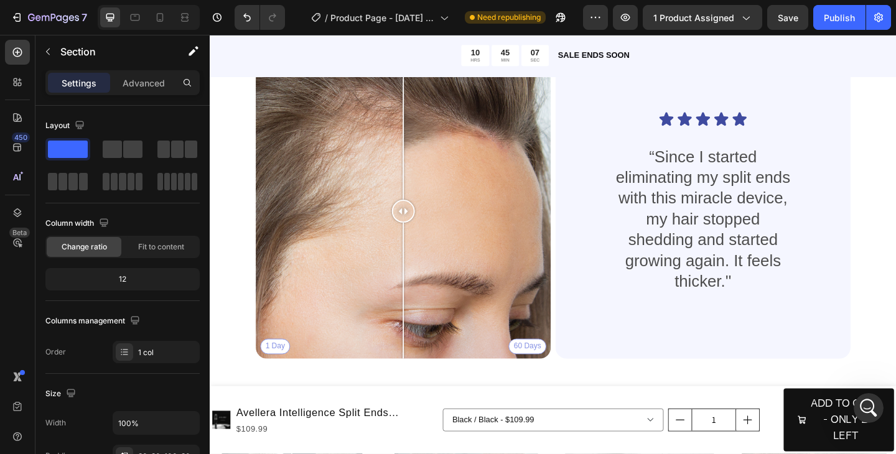
scroll to position [1717, 0]
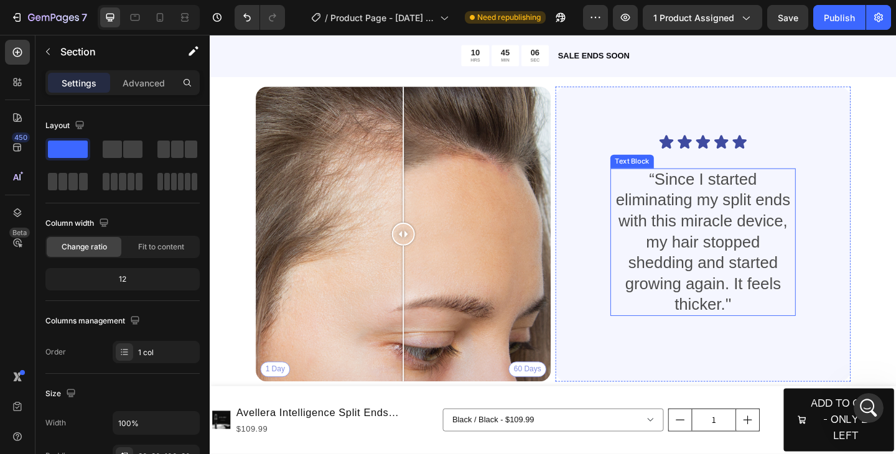
click at [769, 272] on p "“Since I started eliminating my split ends with this miracle device, my hair st…" at bounding box center [745, 261] width 199 height 159
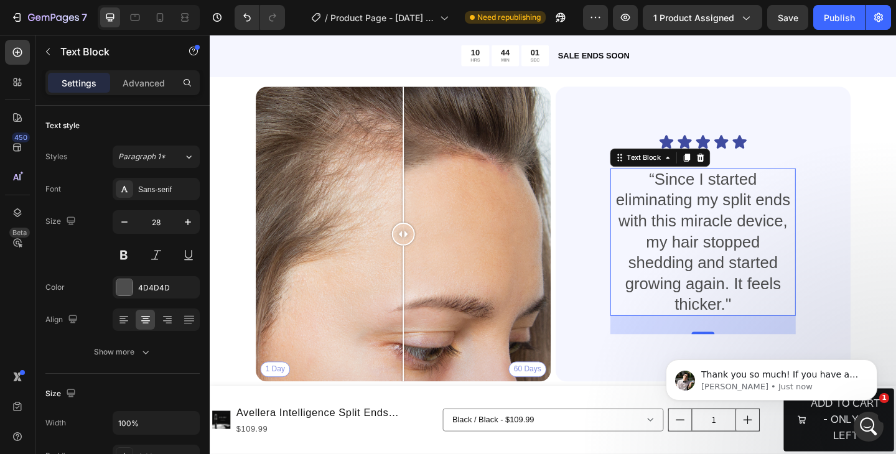
scroll to position [929, 0]
click at [768, 328] on p "“Since I started eliminating my split ends with this miracle device, my hair st…" at bounding box center [745, 261] width 199 height 159
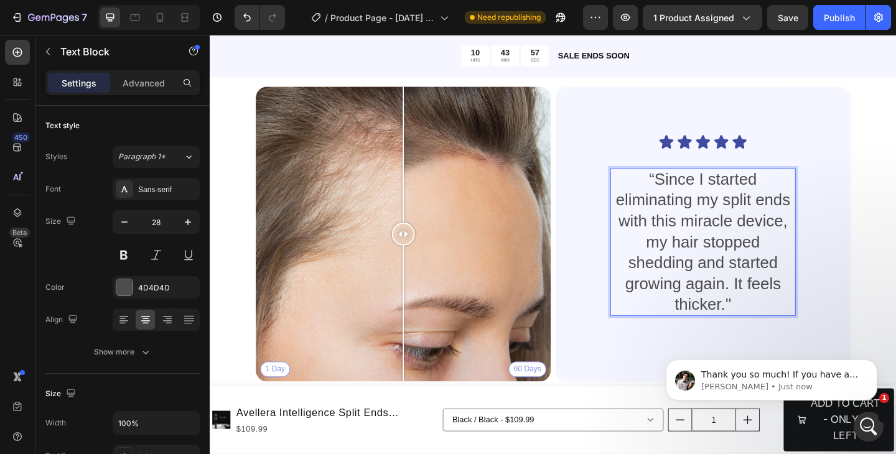
click at [684, 261] on p "“Since I started eliminating my split ends with this miracle device, my hair st…" at bounding box center [745, 261] width 199 height 159
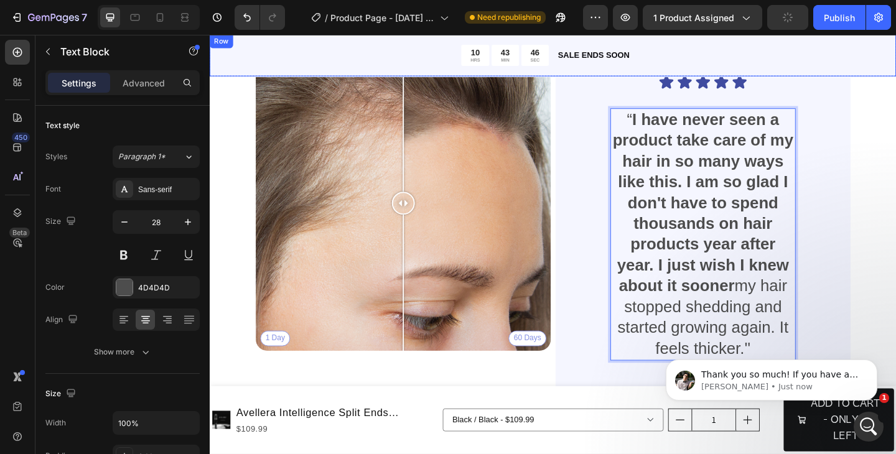
scroll to position [1685, 0]
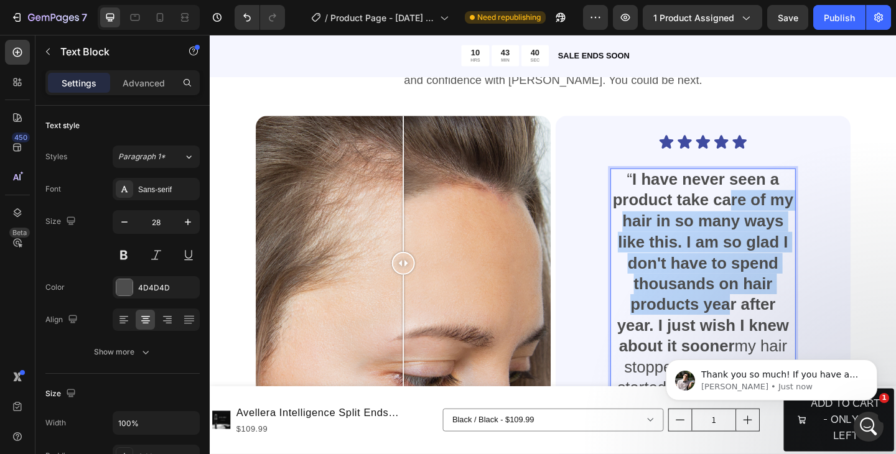
drag, startPoint x: 778, startPoint y: 221, endPoint x: 773, endPoint y: 332, distance: 111.4
click at [773, 332] on strong "I have never seen a product take care of my hair in so many ways like this. I a…" at bounding box center [746, 283] width 197 height 200
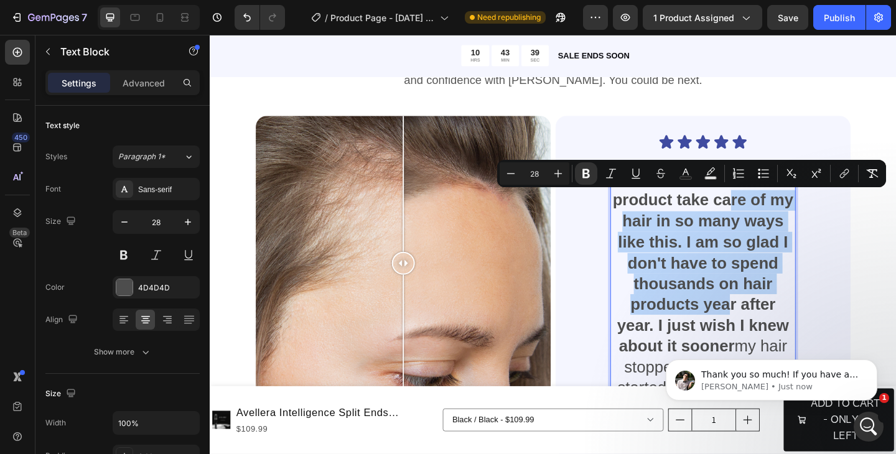
click at [773, 335] on strong "I have never seen a product take care of my hair in so many ways like this. I a…" at bounding box center [746, 283] width 197 height 200
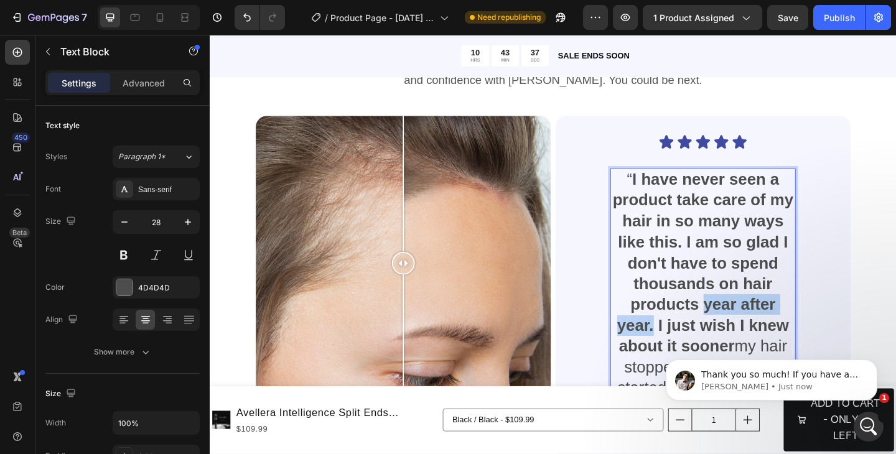
drag, startPoint x: 748, startPoint y: 329, endPoint x: 689, endPoint y: 355, distance: 64.6
click at [689, 355] on strong "I have never seen a product take care of my hair in so many ways like this. I a…" at bounding box center [746, 283] width 197 height 200
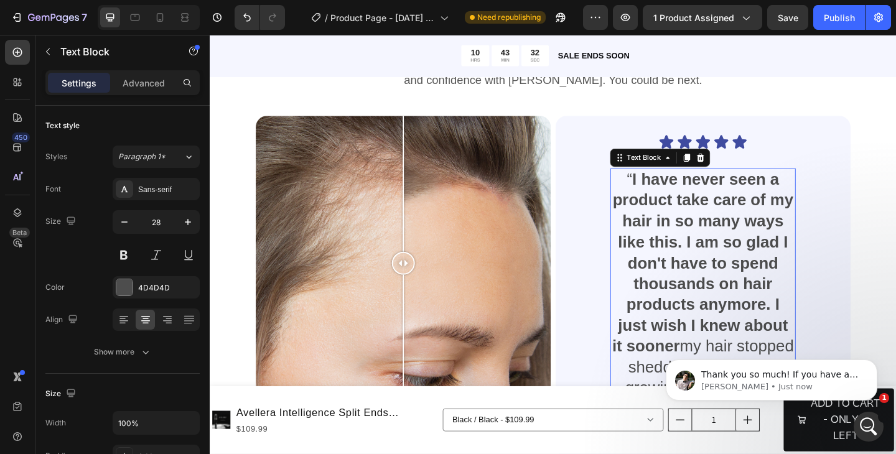
click at [674, 346] on body "Thank you so much! If you have a moment, we’d greatly appreciate it if you coul…" at bounding box center [771, 376] width 239 height 77
click at [805, 349] on strong "I have never seen a product take care of my hair in so many ways like this. I a…" at bounding box center [745, 283] width 197 height 200
click at [837, 354] on strong "I have never seen a product take care of my hair in so many ways like this. I a…" at bounding box center [745, 283] width 197 height 200
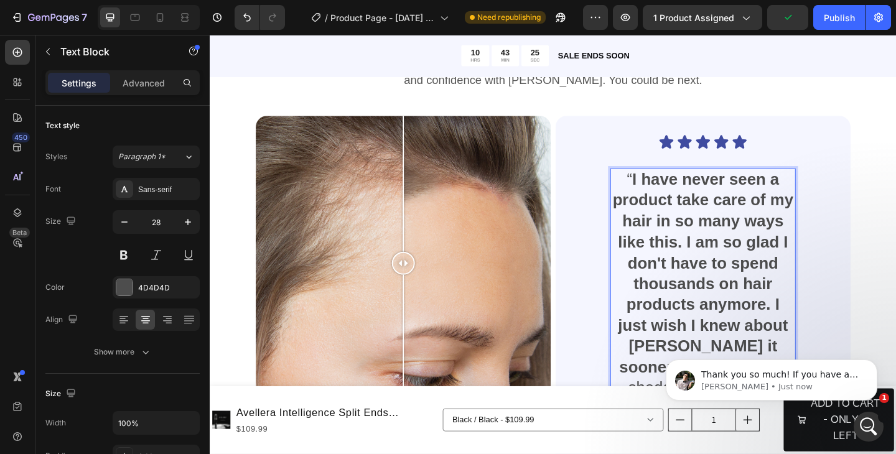
click at [702, 345] on body "Thank you so much! If you have a moment, we’d greatly appreciate it if you coul…" at bounding box center [771, 376] width 239 height 77
click at [872, 362] on icon "Dismiss notification" at bounding box center [873, 363] width 4 height 4
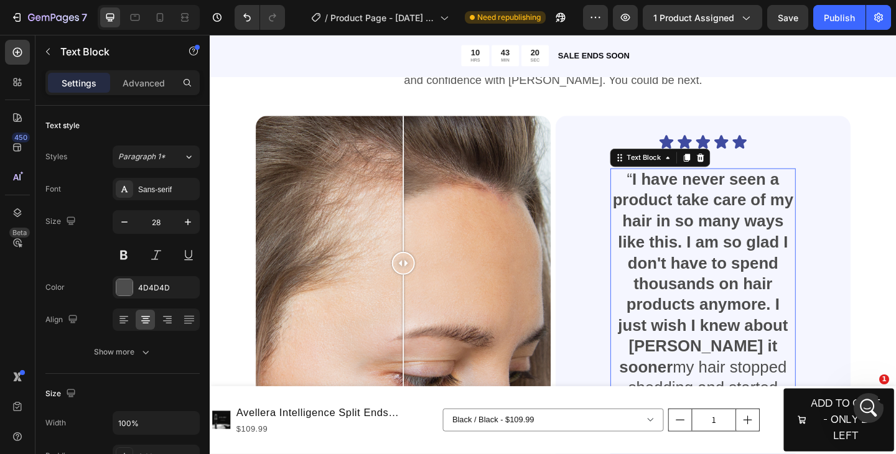
click at [753, 377] on strong "I have never seen a product take care of my hair in so many ways like this. I a…" at bounding box center [746, 294] width 197 height 223
click at [809, 376] on strong "I have never seen a product take care of my hair in so many ways like this. I a…" at bounding box center [746, 294] width 197 height 223
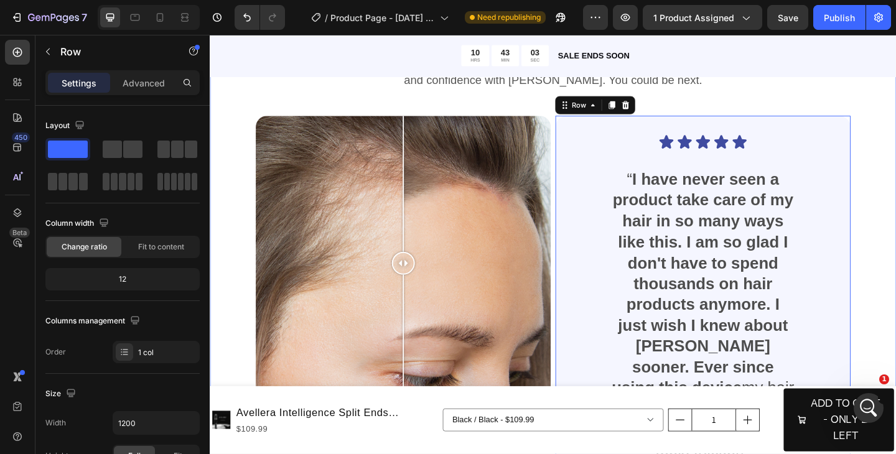
click at [895, 307] on div "Real People. Real Hair Results Heading Thousands have seen visible improvements…" at bounding box center [583, 313] width 746 height 598
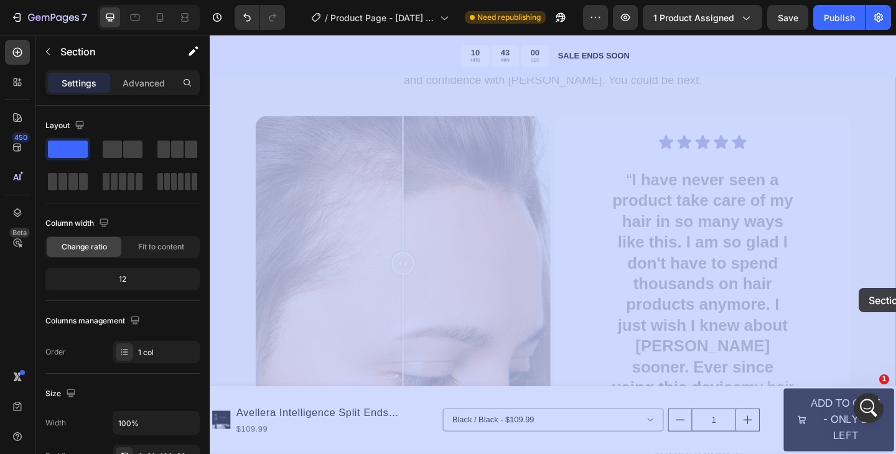
drag, startPoint x: 930, startPoint y: 307, endPoint x: 915, endPoint y: 311, distance: 15.4
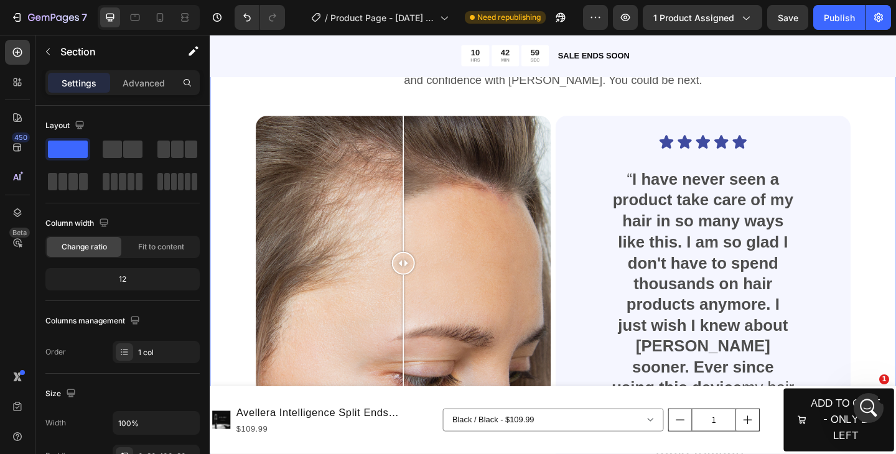
click at [895, 311] on div "Real People. Real Hair Results Heading Thousands have seen visible improvements…" at bounding box center [583, 313] width 746 height 598
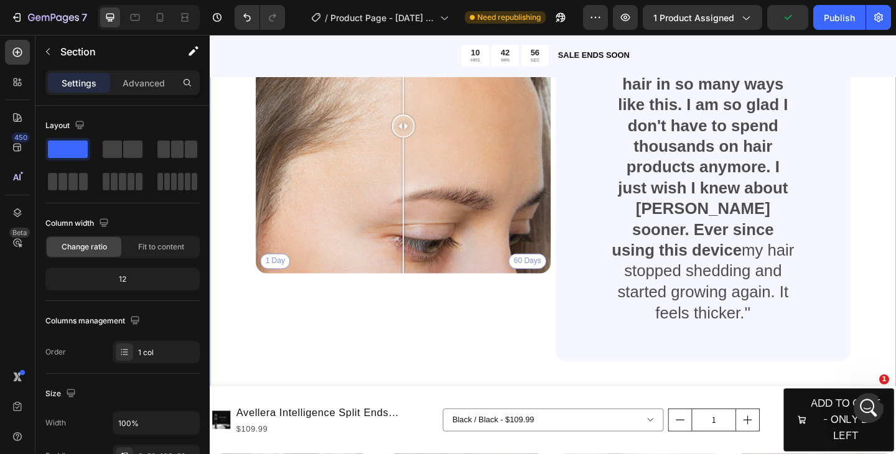
scroll to position [1809, 0]
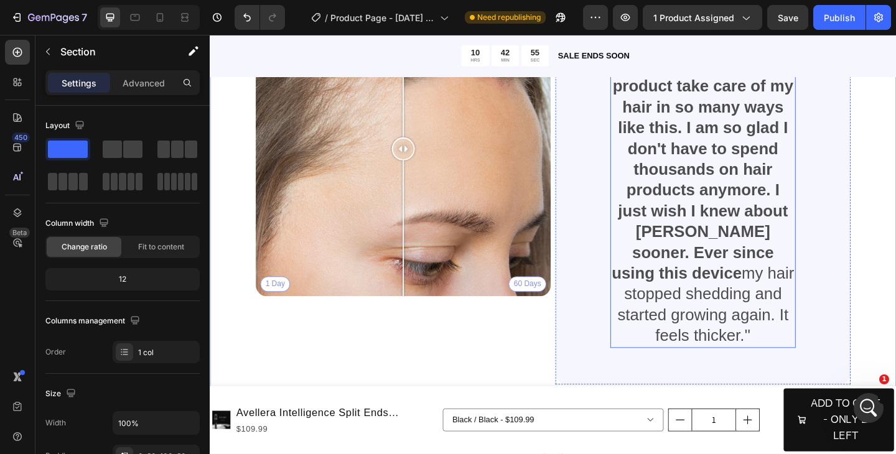
click at [765, 343] on p "“ I have never seen a product take care of my hair in so many ways like this. I…" at bounding box center [745, 215] width 199 height 317
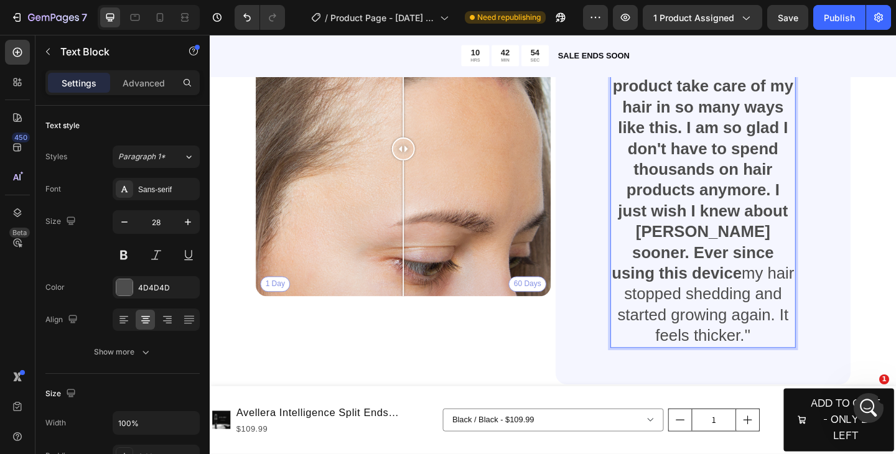
click at [766, 366] on p "“ I have never seen a product take care of my hair in so many ways like this. I…" at bounding box center [745, 215] width 199 height 317
click at [789, 386] on p "“ I have never seen a product take care of my hair in so many ways like this. I…" at bounding box center [745, 227] width 199 height 340
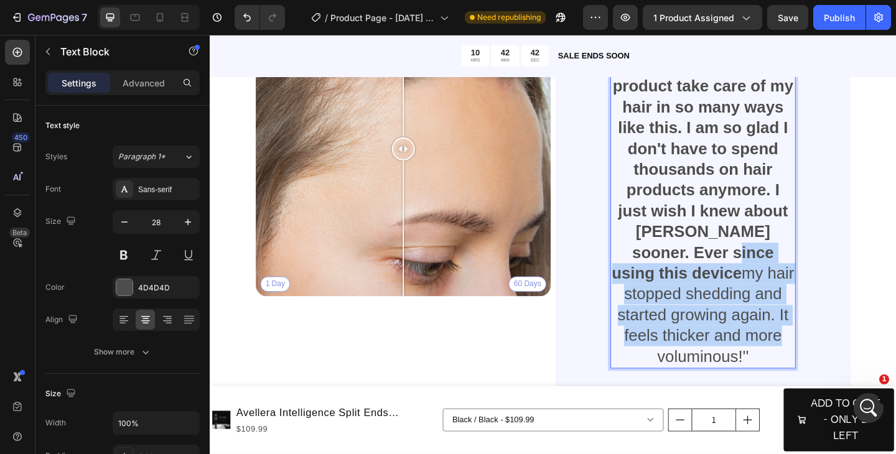
drag, startPoint x: 816, startPoint y: 374, endPoint x: 694, endPoint y: 279, distance: 154.3
click at [694, 279] on p "“ I have never seen a product take care of my hair in so many ways like this. I…" at bounding box center [745, 227] width 199 height 340
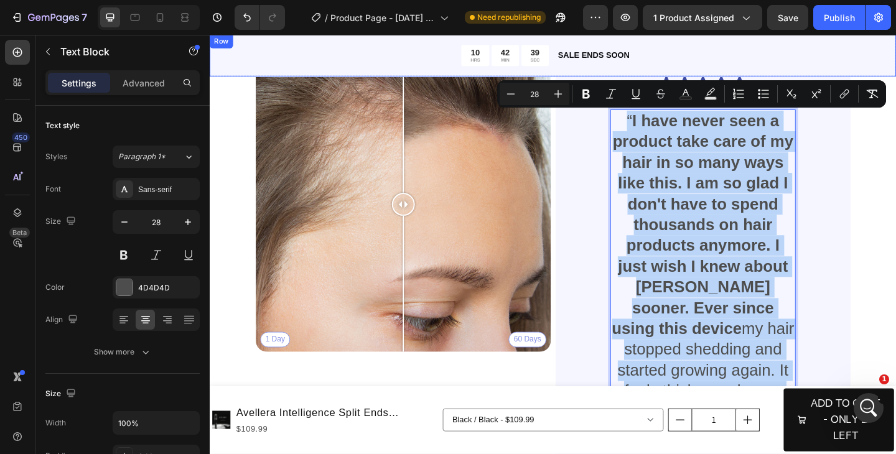
scroll to position [1680, 0]
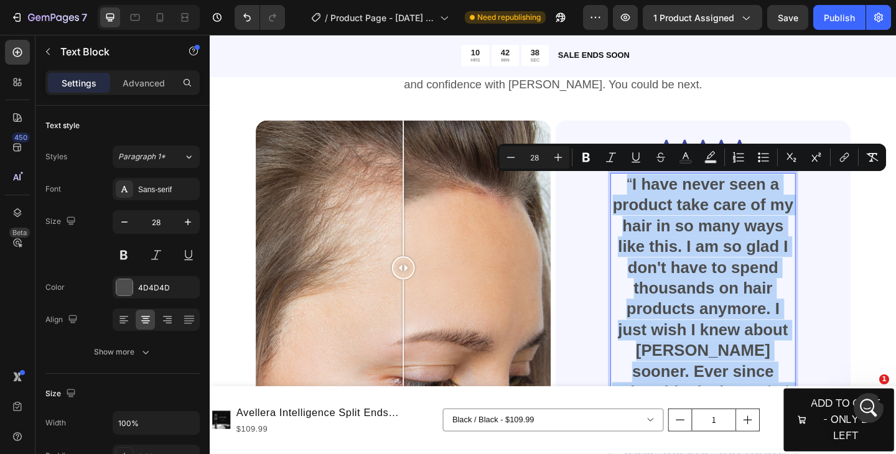
drag, startPoint x: 808, startPoint y: 386, endPoint x: 647, endPoint y: 193, distance: 251.7
click at [647, 193] on p "“ I have never seen a product take care of my hair in so many ways like this. I…" at bounding box center [745, 357] width 199 height 340
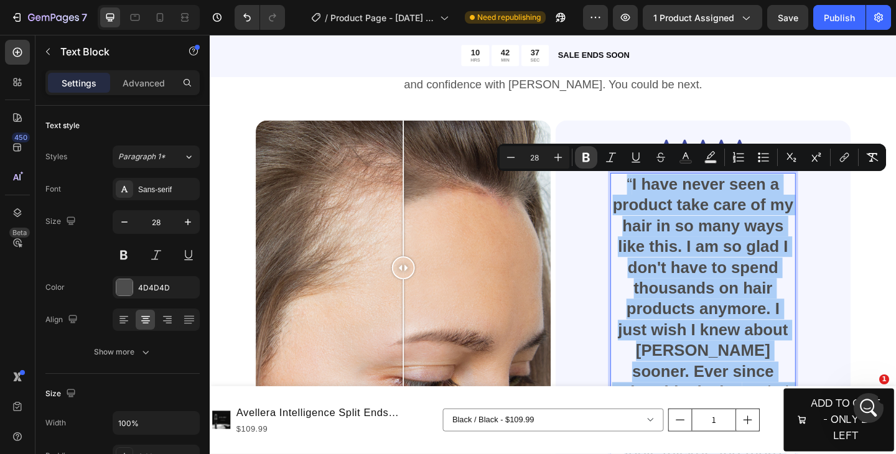
click at [583, 159] on icon "Editor contextual toolbar" at bounding box center [585, 157] width 7 height 9
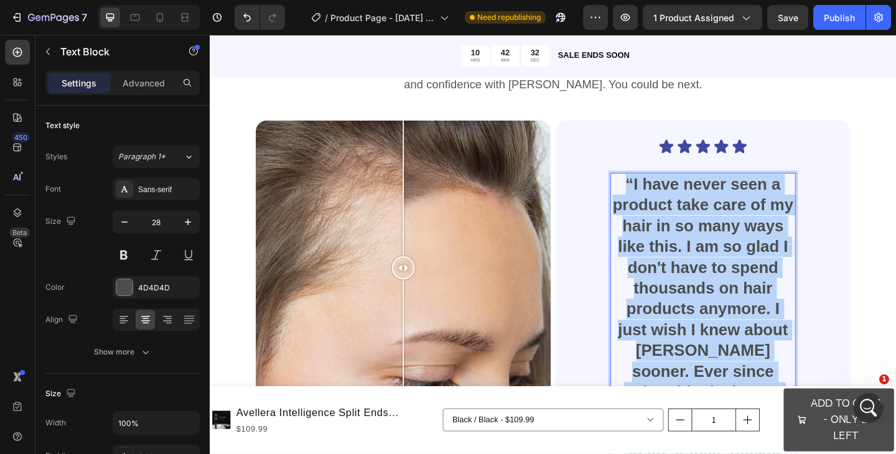
scroll to position [1730, 0]
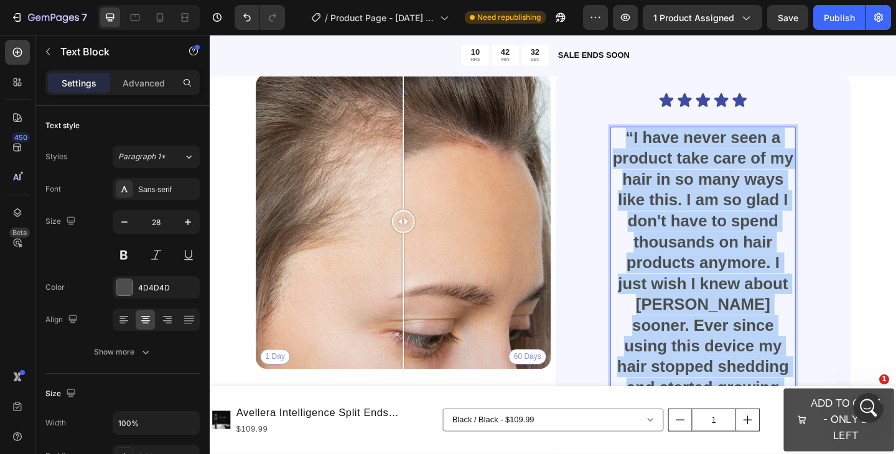
drag, startPoint x: 656, startPoint y: 195, endPoint x: 843, endPoint y: 434, distance: 303.6
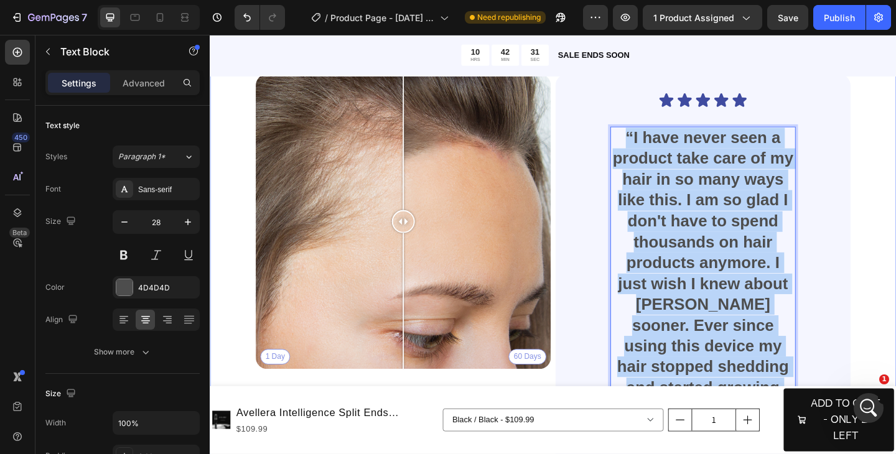
click at [895, 345] on div "Real People. Real Hair Results Heading Thousands have seen visible improvements…" at bounding box center [583, 278] width 746 height 621
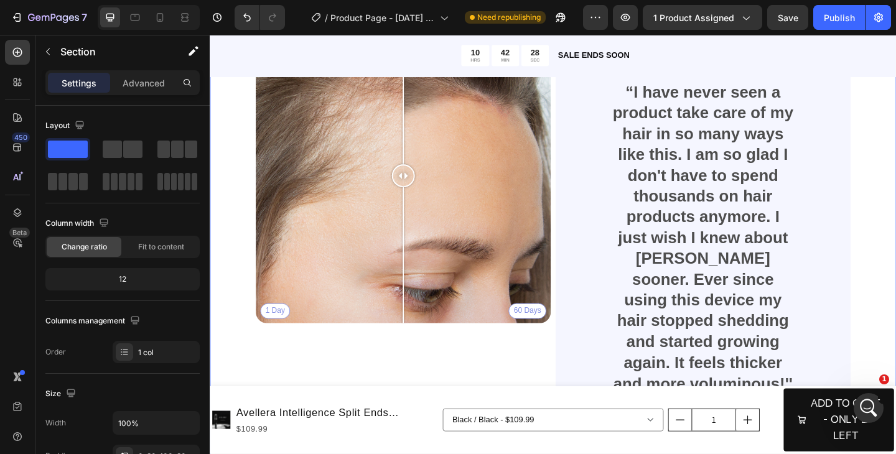
scroll to position [1805, 0]
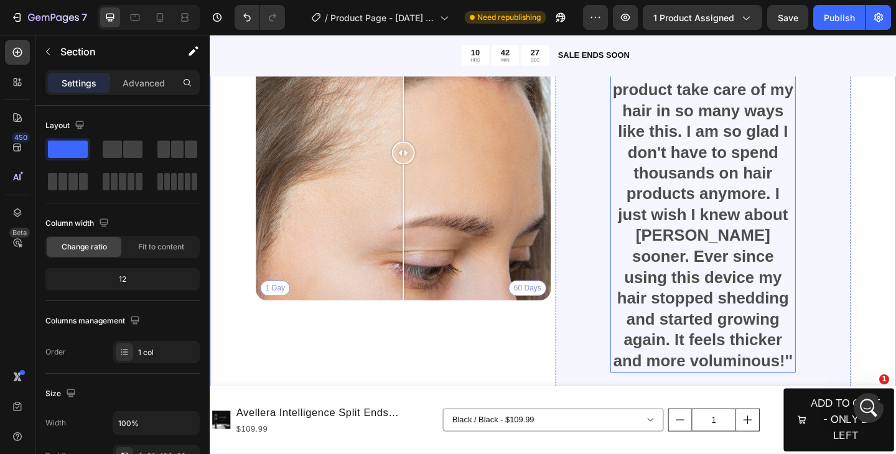
click at [801, 323] on strong "“I have never seen a product take care of my hair in so many ways like this. I …" at bounding box center [746, 231] width 197 height 337
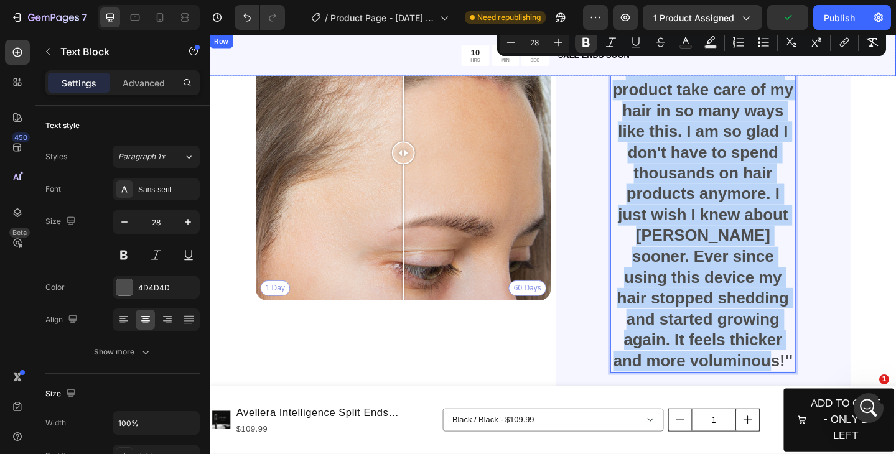
drag, startPoint x: 805, startPoint y: 388, endPoint x: 633, endPoint y: 65, distance: 366.5
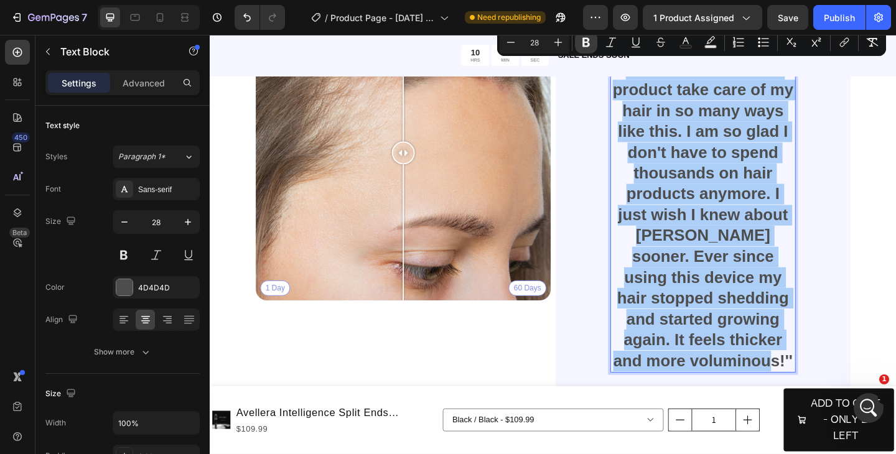
click at [585, 42] on icon "Editor contextual toolbar" at bounding box center [585, 42] width 7 height 9
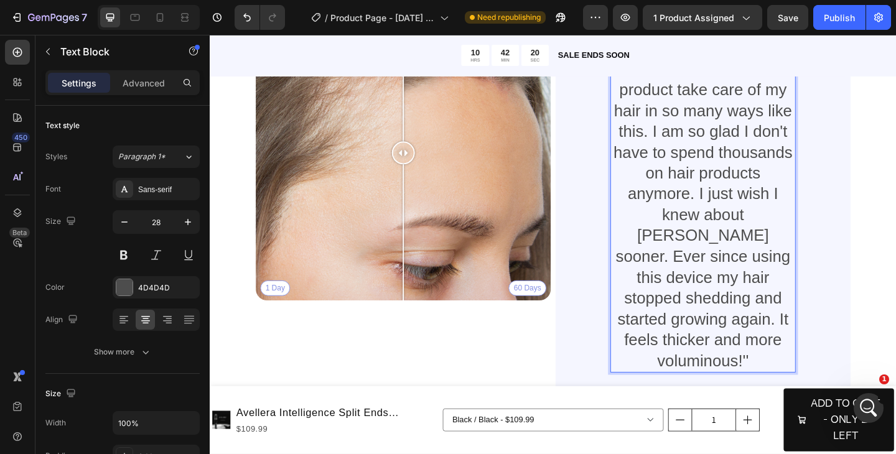
click at [807, 367] on p "“I have never seen a product take care of my hair in so many ways like this. I …" at bounding box center [745, 232] width 199 height 340
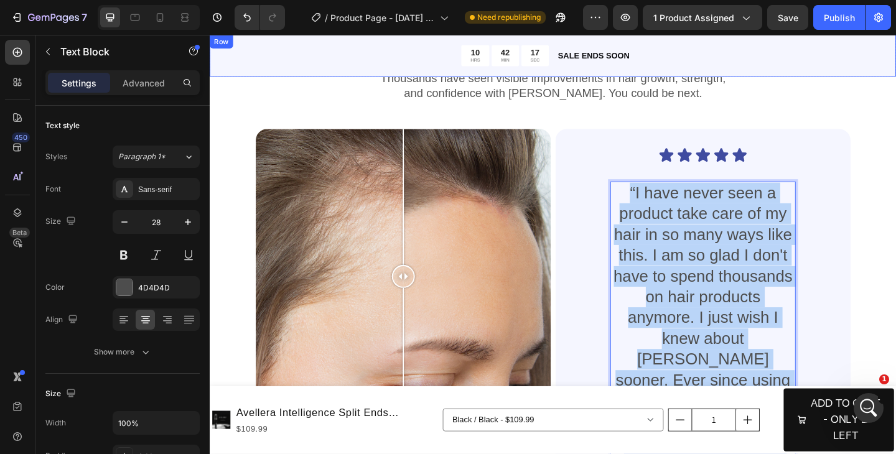
scroll to position [1662, 0]
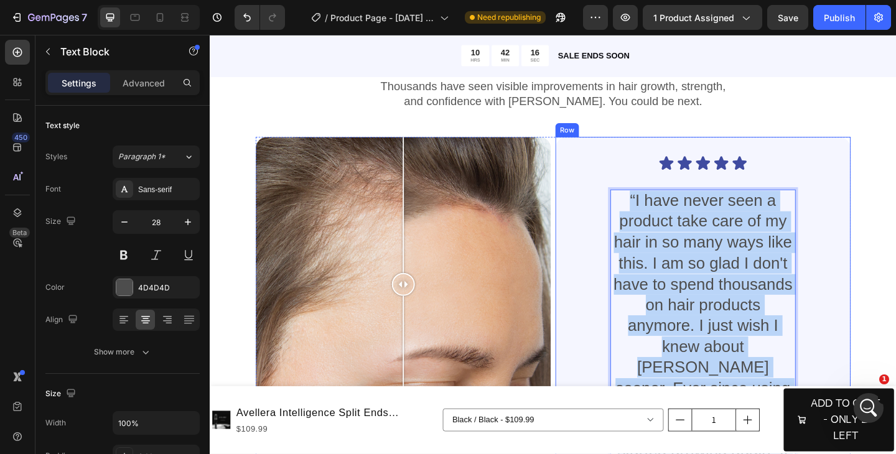
drag, startPoint x: 807, startPoint y: 367, endPoint x: 633, endPoint y: 209, distance: 235.1
click at [633, 209] on div "Icon Icon Icon Icon Icon Icon List “I have never seen a product take care of my…" at bounding box center [745, 365] width 261 height 399
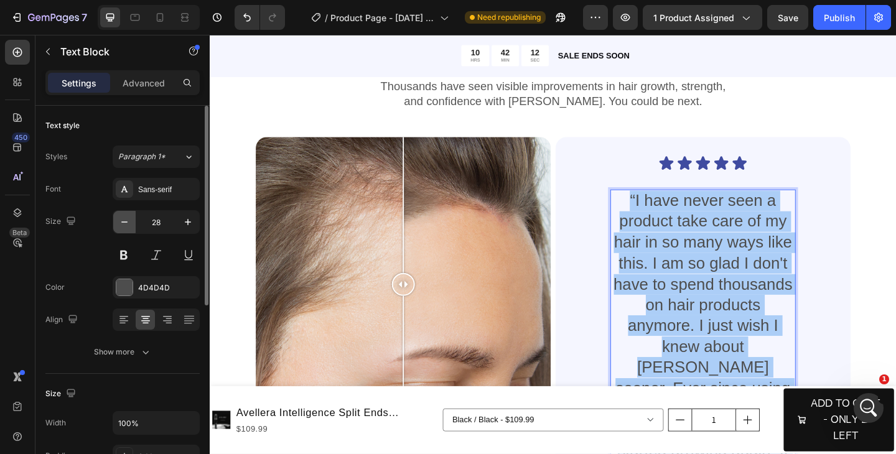
click at [121, 225] on icon "button" at bounding box center [124, 222] width 12 height 12
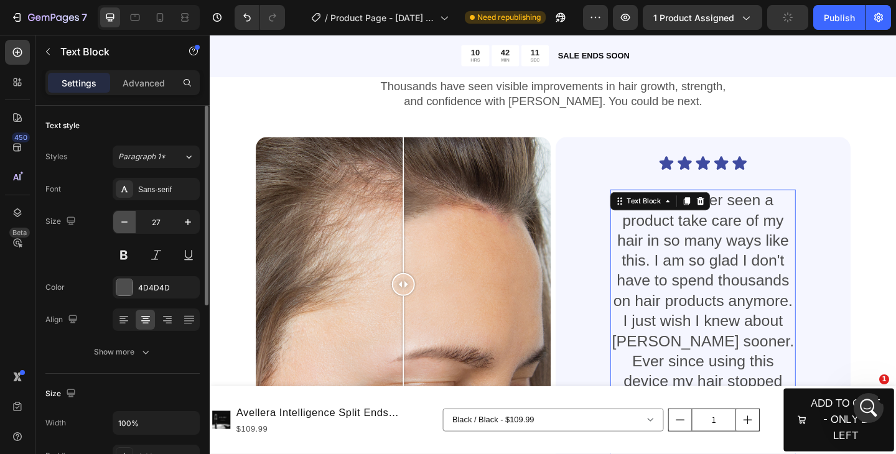
click at [121, 225] on icon "button" at bounding box center [124, 222] width 12 height 12
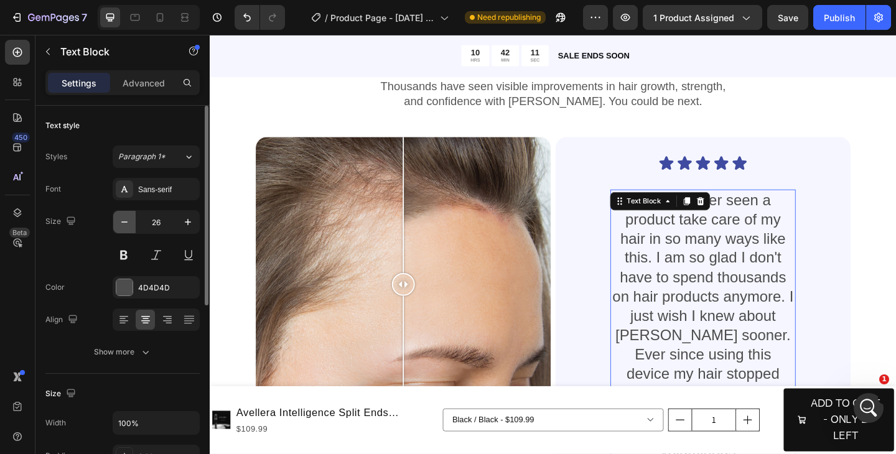
click at [121, 225] on icon "button" at bounding box center [124, 222] width 12 height 12
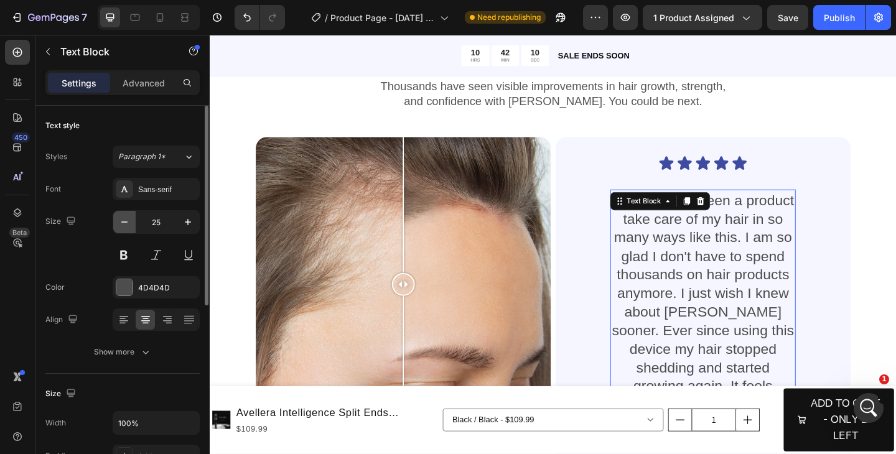
click at [121, 226] on icon "button" at bounding box center [124, 222] width 12 height 12
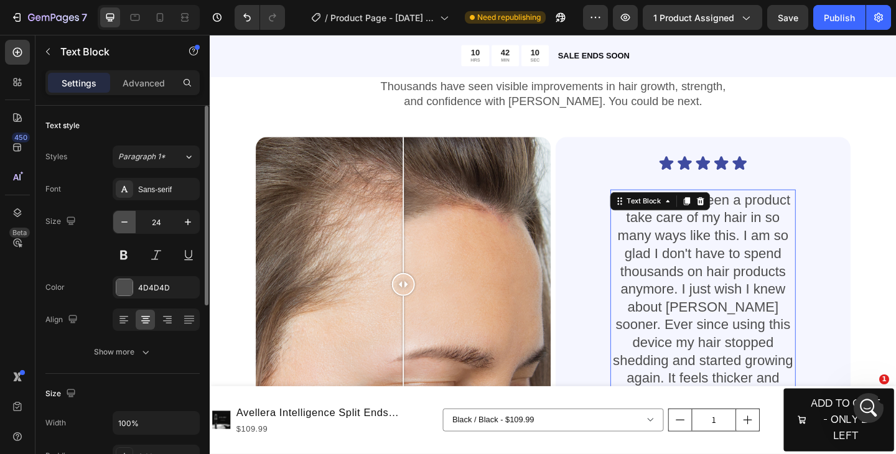
click at [121, 226] on icon "button" at bounding box center [124, 222] width 12 height 12
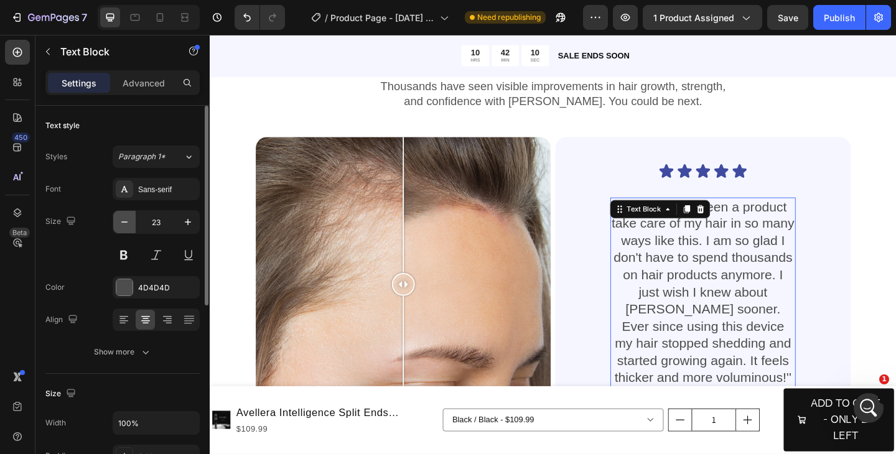
click at [121, 226] on icon "button" at bounding box center [124, 222] width 12 height 12
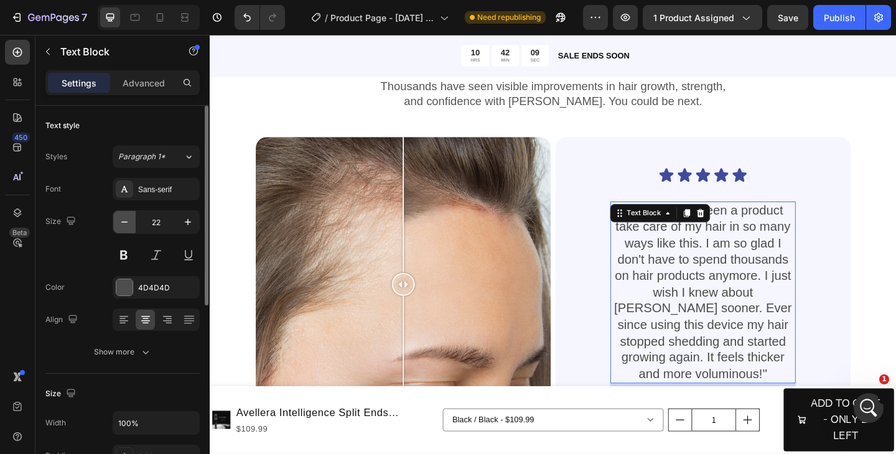
click at [121, 226] on icon "button" at bounding box center [124, 222] width 12 height 12
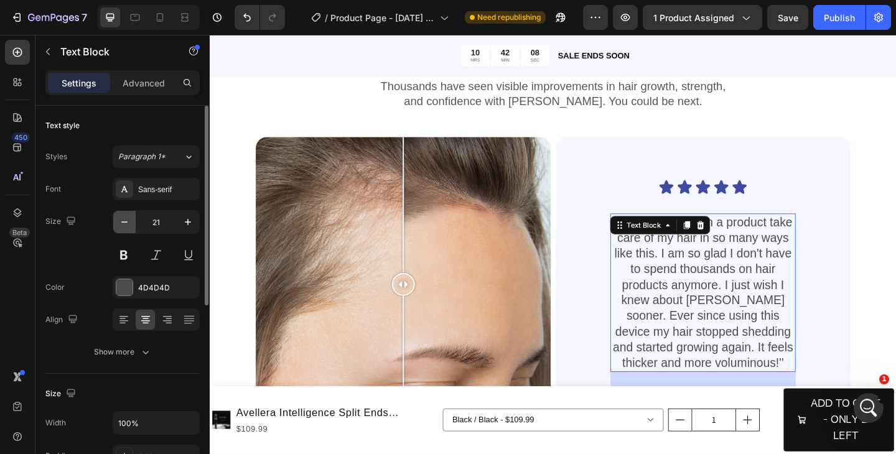
click at [121, 226] on icon "button" at bounding box center [124, 222] width 12 height 12
type input "20"
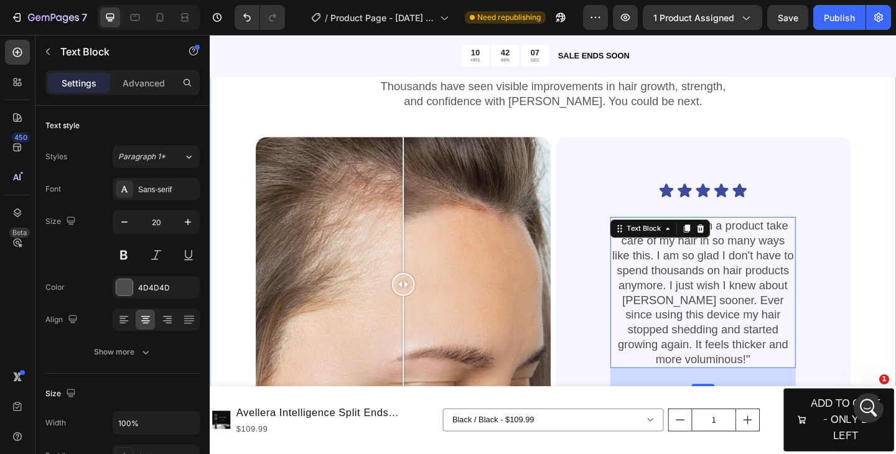
click at [895, 283] on div "Real People. Real Hair Results Heading Thousands have seen visible improvements…" at bounding box center [583, 288] width 746 height 503
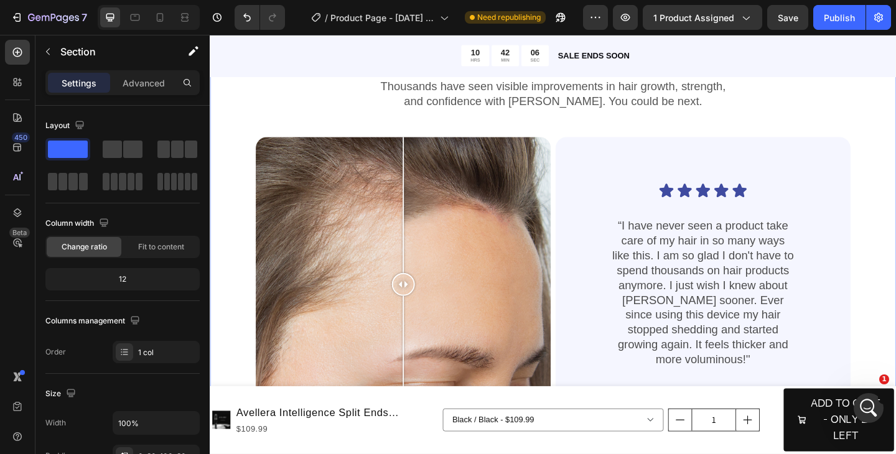
click at [895, 258] on div "Real People. Real Hair Results Heading Thousands have seen visible improvements…" at bounding box center [583, 288] width 746 height 503
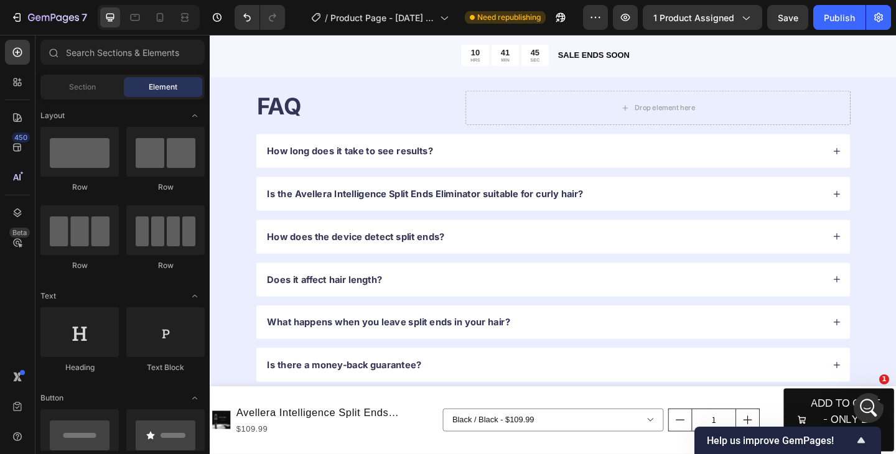
scroll to position [2525, 0]
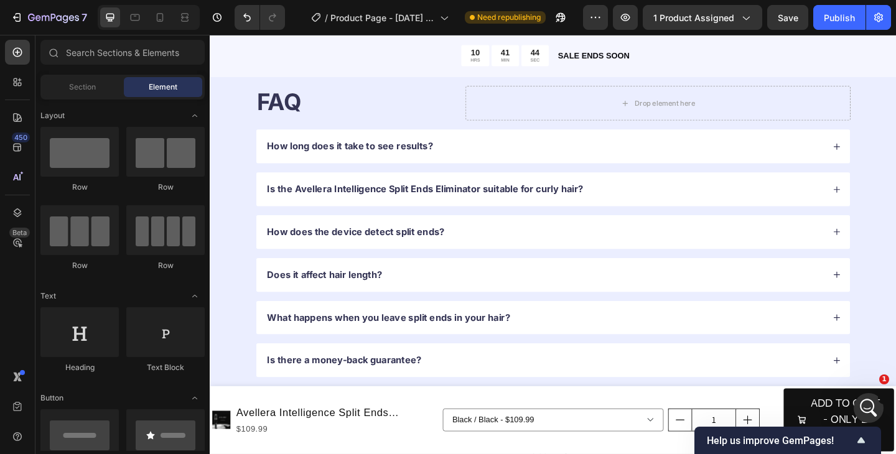
drag, startPoint x: 952, startPoint y: 248, endPoint x: 214, endPoint y: 44, distance: 765.6
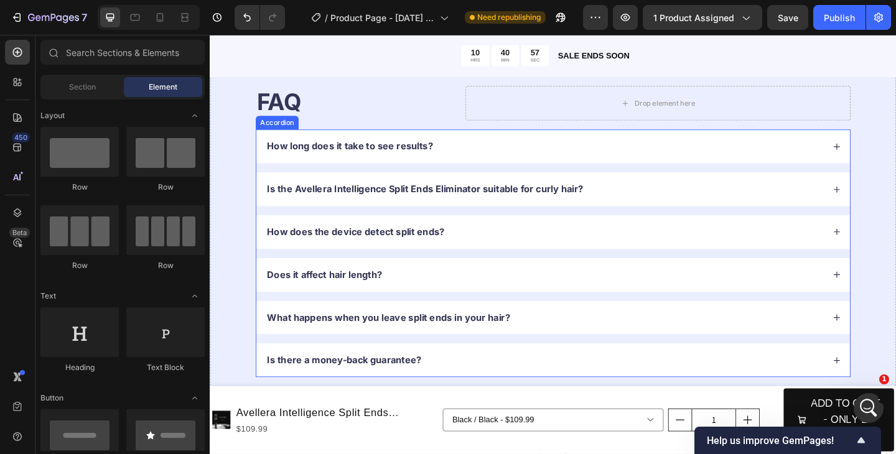
click at [427, 156] on p "How long does it take to see results?" at bounding box center [362, 156] width 180 height 13
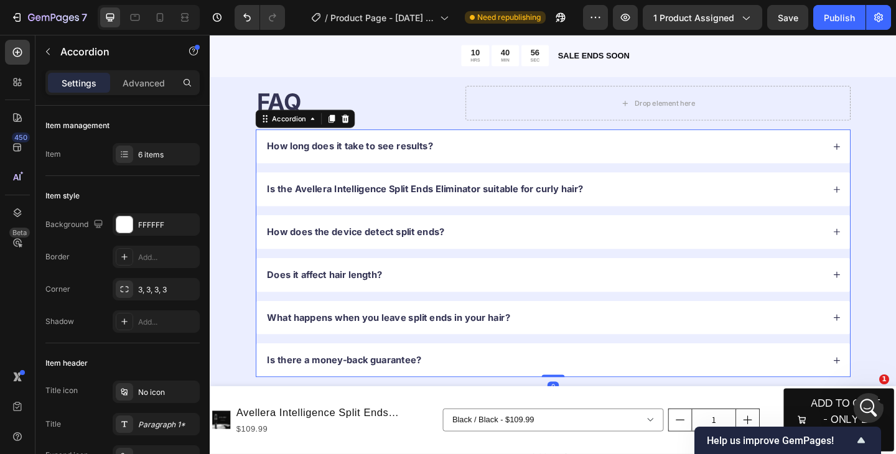
click at [891, 155] on icon at bounding box center [891, 156] width 7 height 7
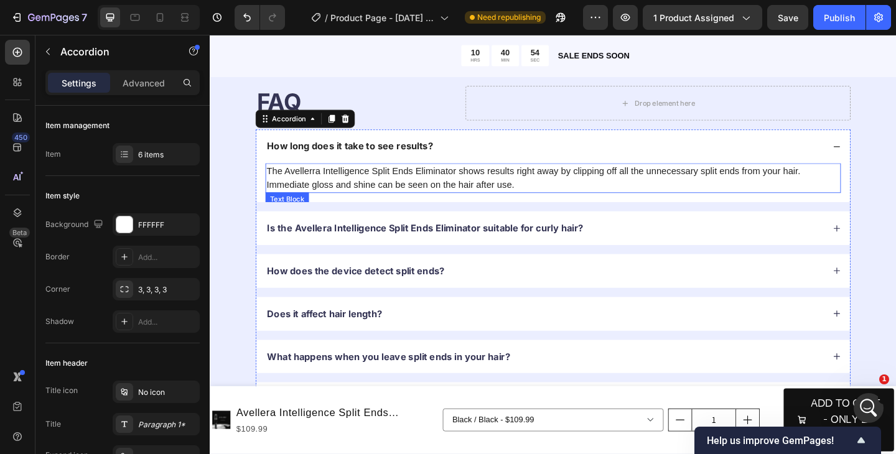
click at [606, 184] on p "The Avellerra Intelligence Split Ends Eliminator shows results right away by cl…" at bounding box center [582, 191] width 623 height 30
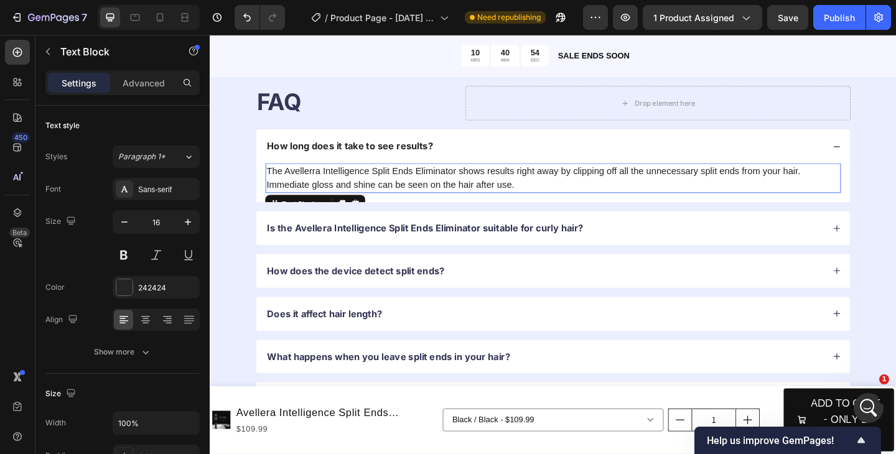
click at [606, 184] on p "The Avellerra Intelligence Split Ends Eliminator shows results right away by cl…" at bounding box center [582, 191] width 623 height 30
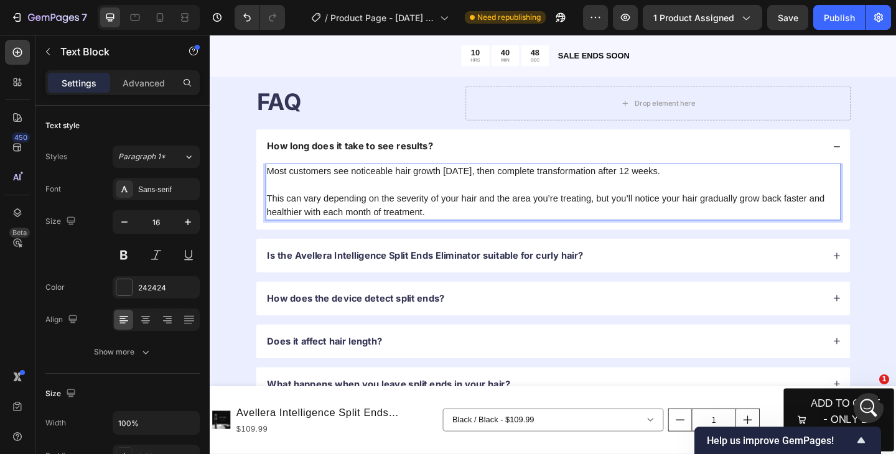
click at [273, 211] on p "This can vary depending on the s everity of your hair and the area you’re treat…" at bounding box center [582, 221] width 623 height 30
click at [699, 182] on p "Most customers see noticeable hair growth within 6 weeks, then complete transfo…" at bounding box center [582, 183] width 623 height 15
click at [895, 254] on div "FAQ Heading Drop element here Row How long does it take to see results? Most cu…" at bounding box center [583, 285] width 746 height 513
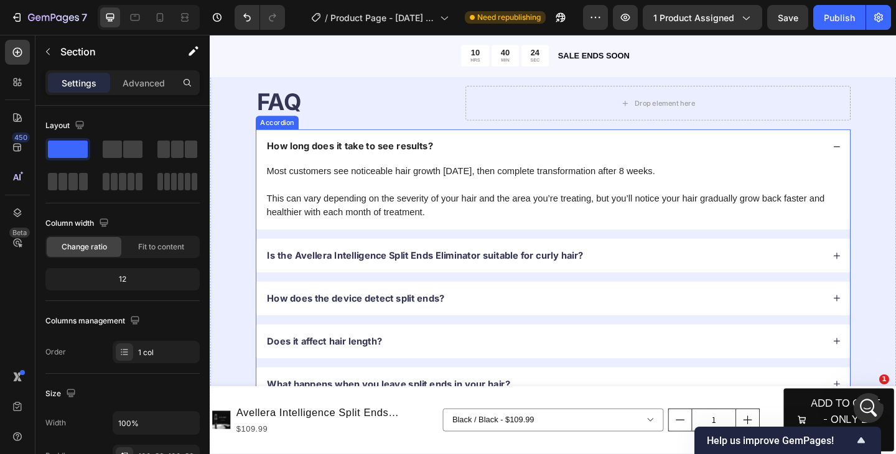
click at [891, 277] on icon at bounding box center [891, 275] width 9 height 9
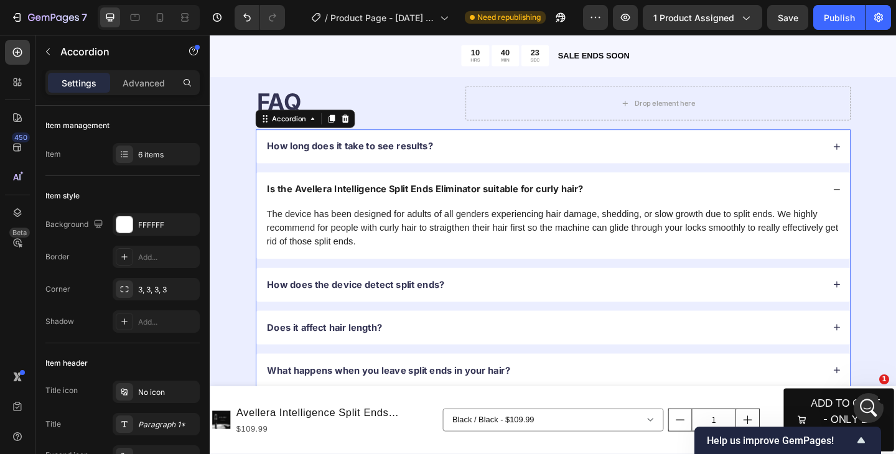
click at [478, 204] on p "Is the Avellera Intelligence Split Ends Eliminator suitable for curly hair?" at bounding box center [444, 203] width 344 height 13
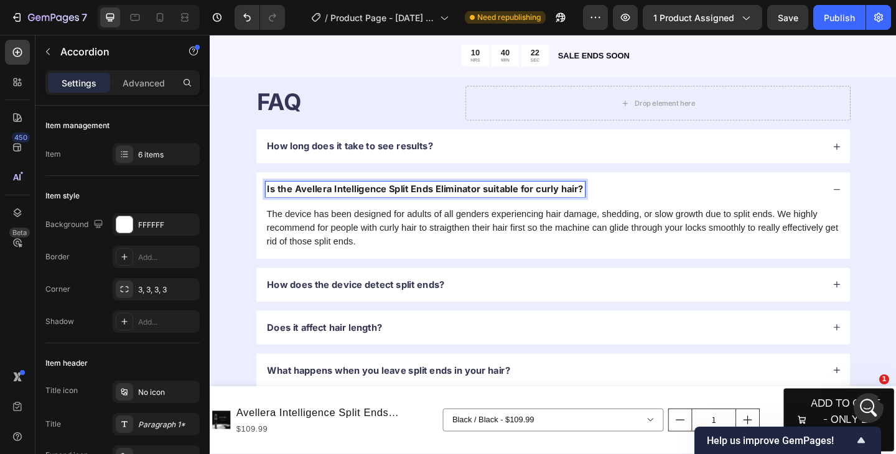
click at [478, 204] on p "Is the Avellera Intelligence Split Ends Eliminator suitable for curly hair?" at bounding box center [444, 203] width 344 height 13
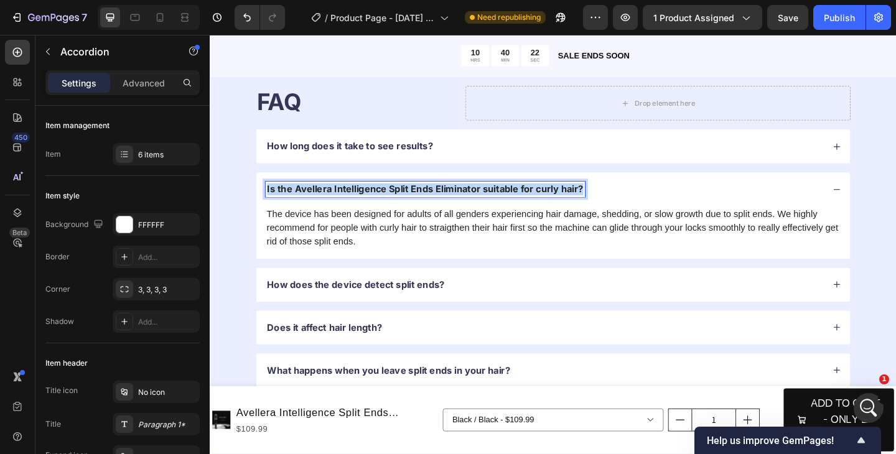
click at [478, 204] on p "Is the Avellera Intelligence Split Ends Eliminator suitable for curly hair?" at bounding box center [444, 203] width 344 height 13
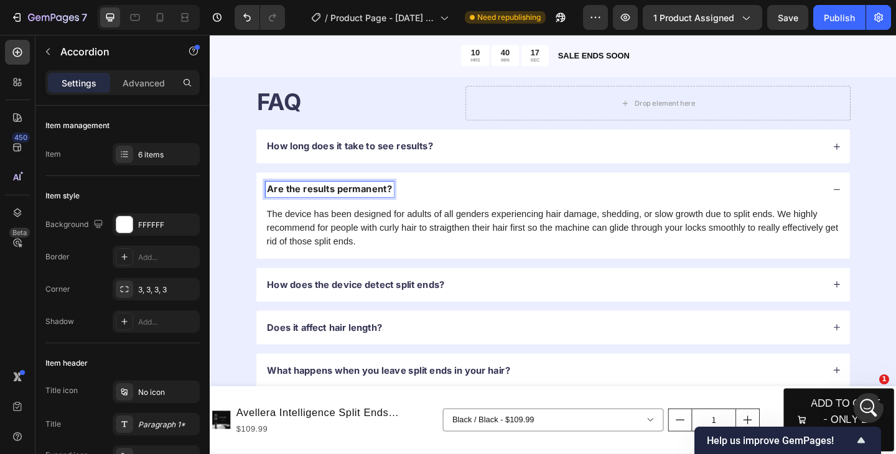
click at [432, 236] on p "The device has been designed for adults of all genders experiencing hair damage…" at bounding box center [582, 245] width 623 height 45
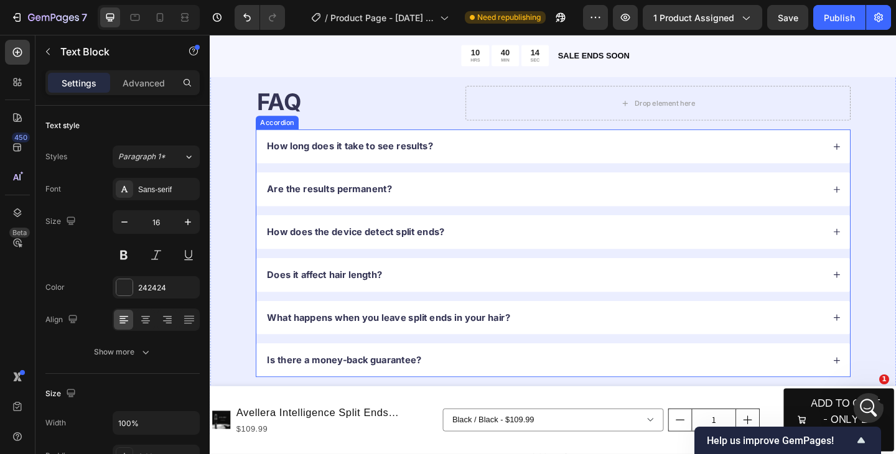
click at [891, 205] on icon at bounding box center [891, 203] width 7 height 7
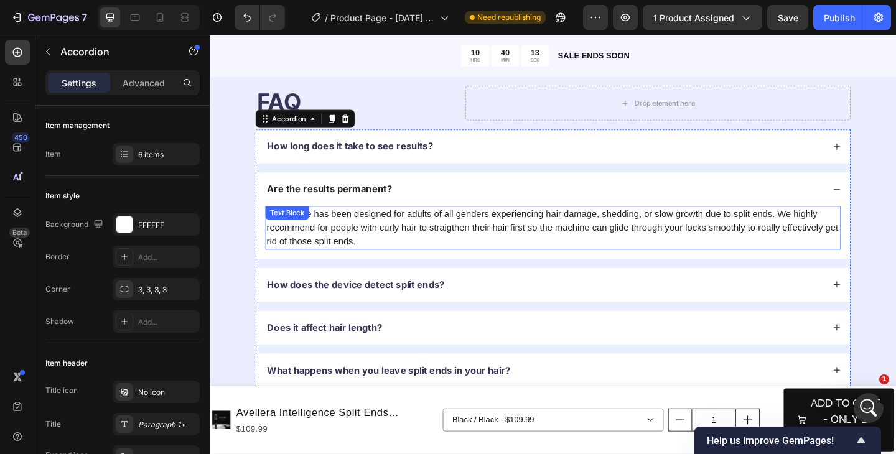
click at [565, 236] on p "The device has been designed for adults of all genders experiencing hair damage…" at bounding box center [582, 245] width 623 height 45
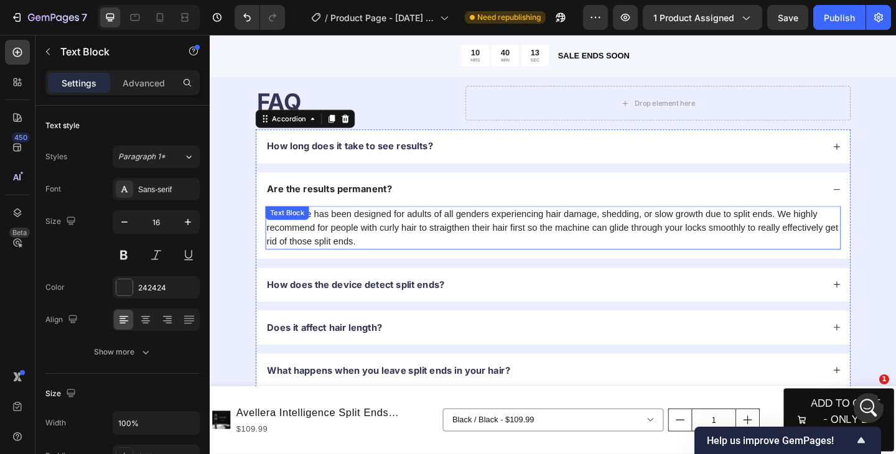
click at [565, 236] on p "The device has been designed for adults of all genders experiencing hair damage…" at bounding box center [582, 245] width 623 height 45
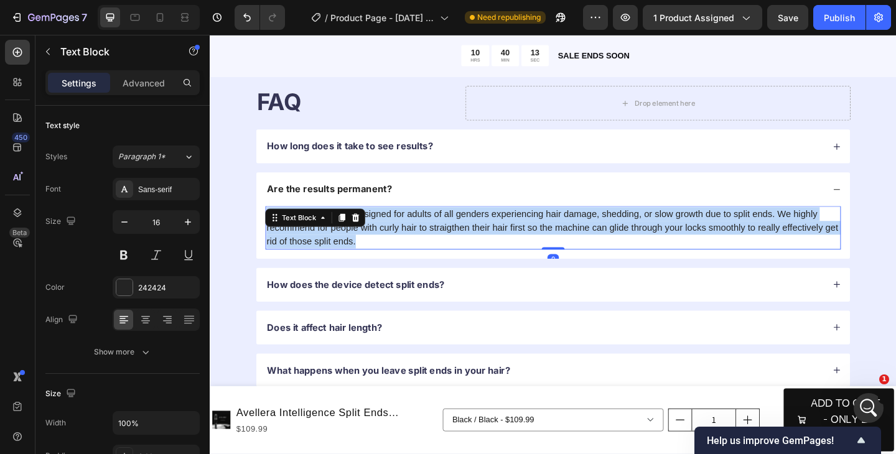
click at [565, 236] on p "The device has been designed for adults of all genders experiencing hair damage…" at bounding box center [582, 245] width 623 height 45
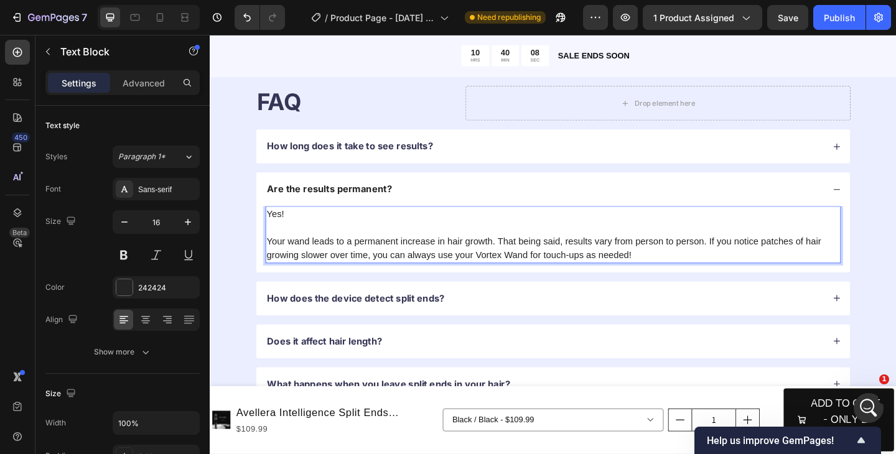
click at [310, 248] on p "Rich Text Editor. Editing area: main" at bounding box center [582, 245] width 623 height 15
click at [434, 322] on p "How does the device detect split ends?" at bounding box center [368, 321] width 193 height 13
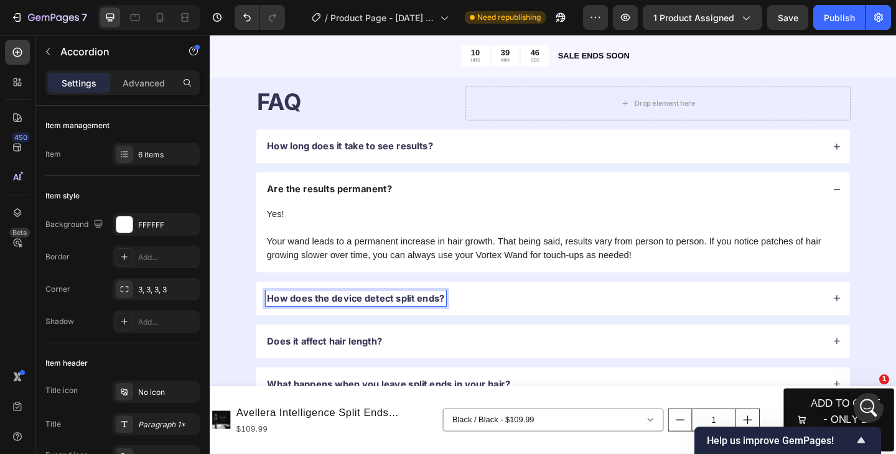
click at [380, 320] on p "How does the device detect split ends?" at bounding box center [368, 321] width 193 height 13
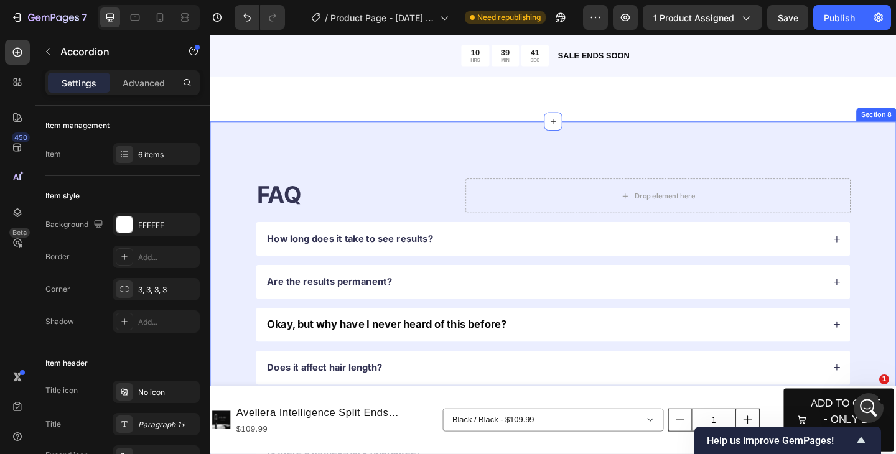
scroll to position [2453, 0]
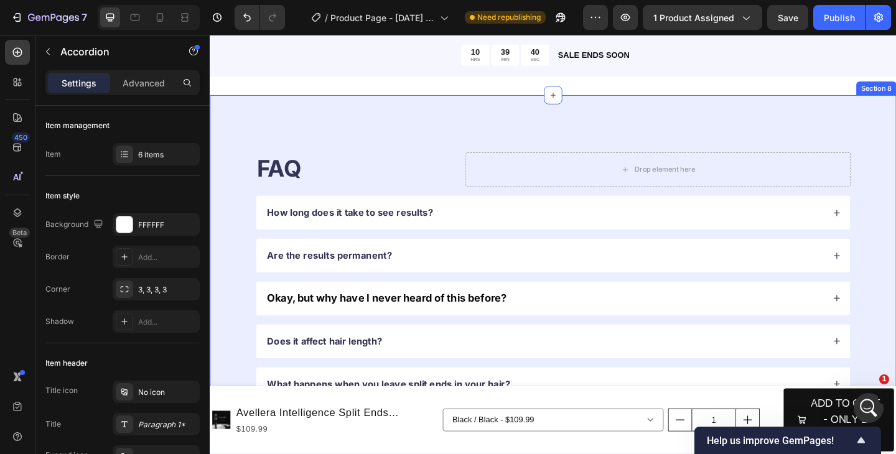
click at [895, 278] on div "FAQ Heading Drop element here Row How long does it take to see results? Are the…" at bounding box center [583, 321] width 746 height 441
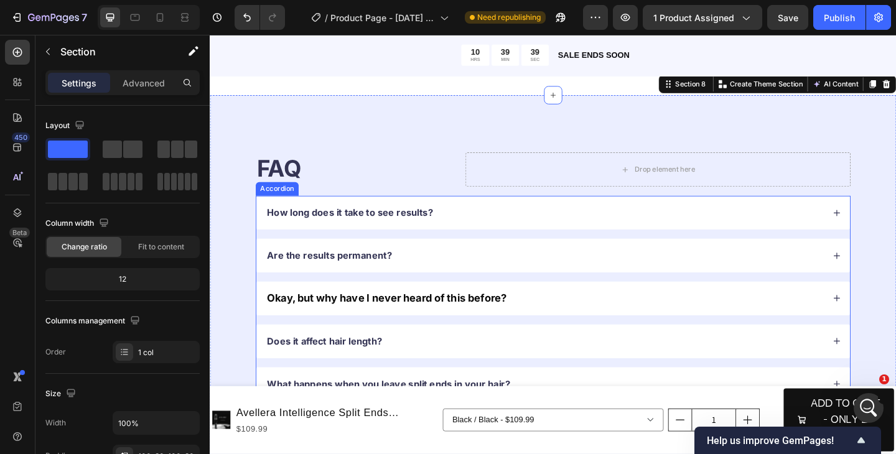
click at [476, 319] on span "Okay, but why have I never heard of this before?" at bounding box center [402, 321] width 261 height 13
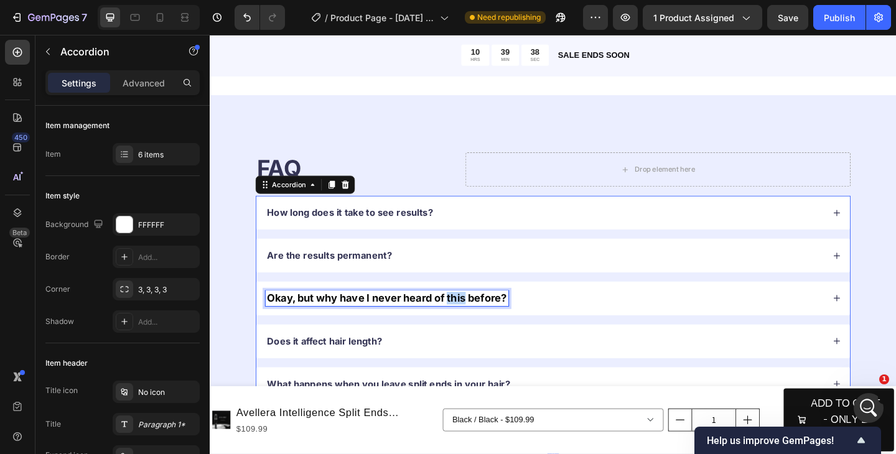
click at [476, 319] on span "Okay, but why have I never heard of this before?" at bounding box center [402, 321] width 261 height 13
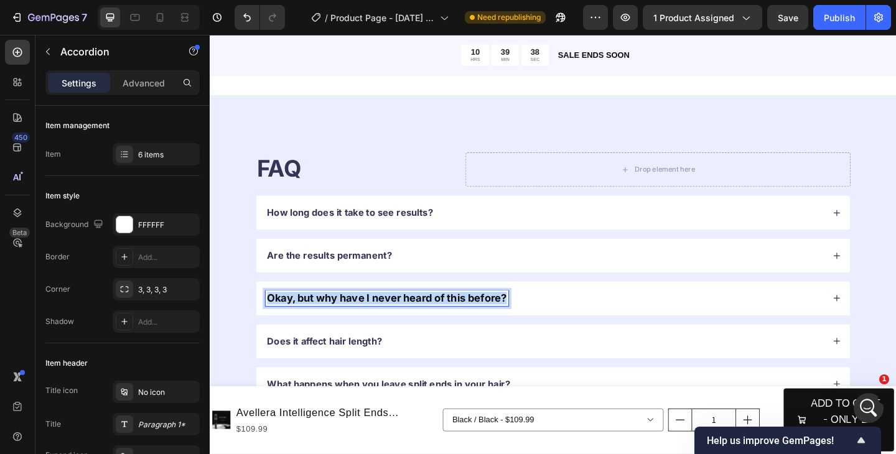
click at [476, 319] on span "Okay, but why have I never heard of this before?" at bounding box center [402, 321] width 261 height 13
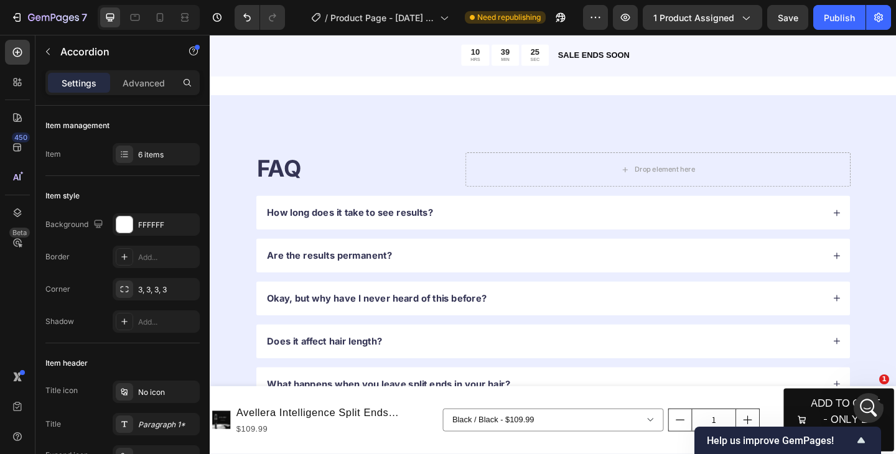
click at [891, 317] on icon at bounding box center [891, 321] width 9 height 9
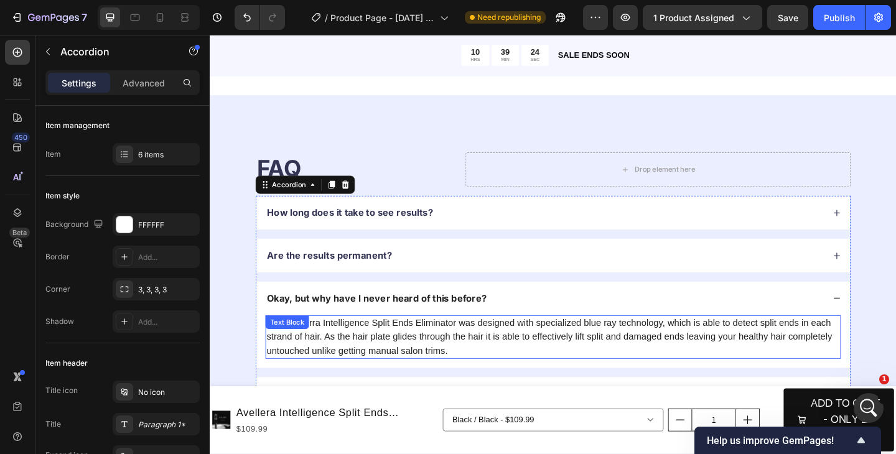
click at [501, 383] on p "The Avellerra Intelligence Split Ends Eliminator was designed with specialized …" at bounding box center [582, 363] width 623 height 45
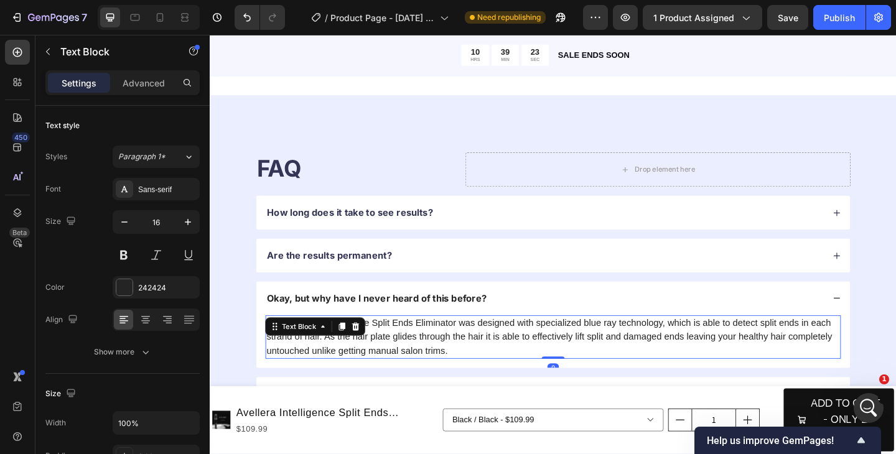
click at [486, 377] on p "The Avellerra Intelligence Split Ends Eliminator was designed with specialized …" at bounding box center [582, 363] width 623 height 45
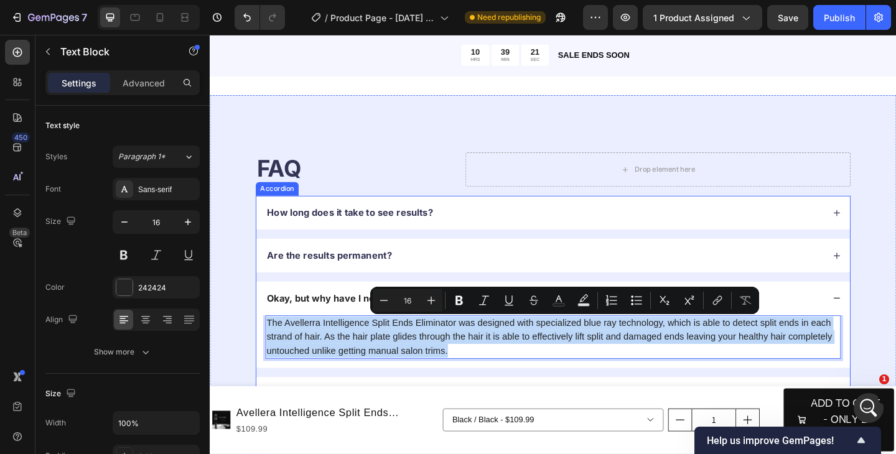
drag, startPoint x: 486, startPoint y: 377, endPoint x: 267, endPoint y: 345, distance: 221.3
click at [267, 345] on div "The Avellerra Intelligence Split Ends Eliminator was designed with specialized …" at bounding box center [583, 368] width 646 height 57
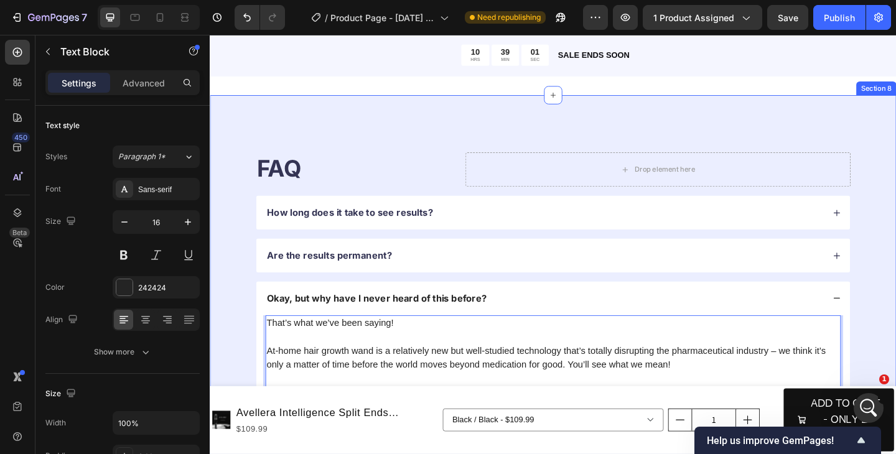
click at [895, 327] on div "FAQ Heading Drop element here Row How long does it take to see results? Are the…" at bounding box center [583, 372] width 746 height 543
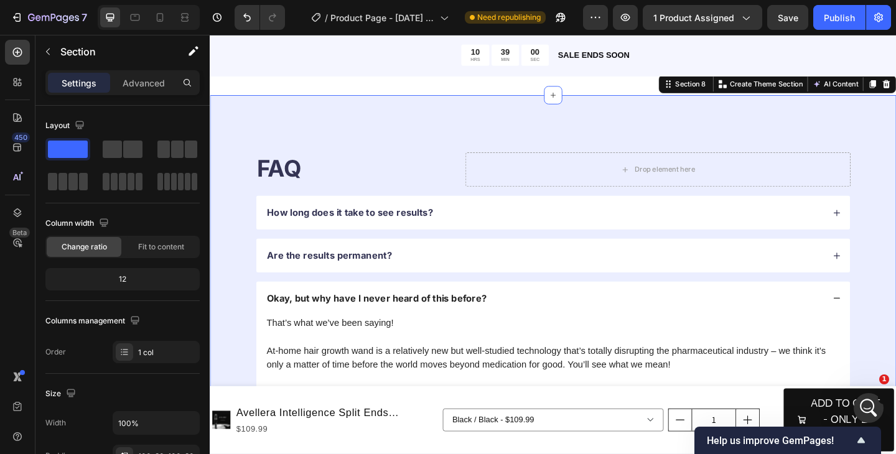
drag, startPoint x: 926, startPoint y: 323, endPoint x: 926, endPoint y: 340, distance: 16.2
click at [895, 335] on div "FAQ Heading Drop element here Row How long does it take to see results? Are the…" at bounding box center [583, 372] width 746 height 543
click at [895, 322] on div "FAQ Heading Drop element here Row How long does it take to see results? Are the…" at bounding box center [583, 372] width 746 height 543
click at [895, 336] on div "FAQ Heading Drop element here Row How long does it take to see results? Are the…" at bounding box center [583, 372] width 746 height 543
click at [895, 320] on div "FAQ Heading Drop element here Row How long does it take to see results? Are the…" at bounding box center [583, 372] width 746 height 543
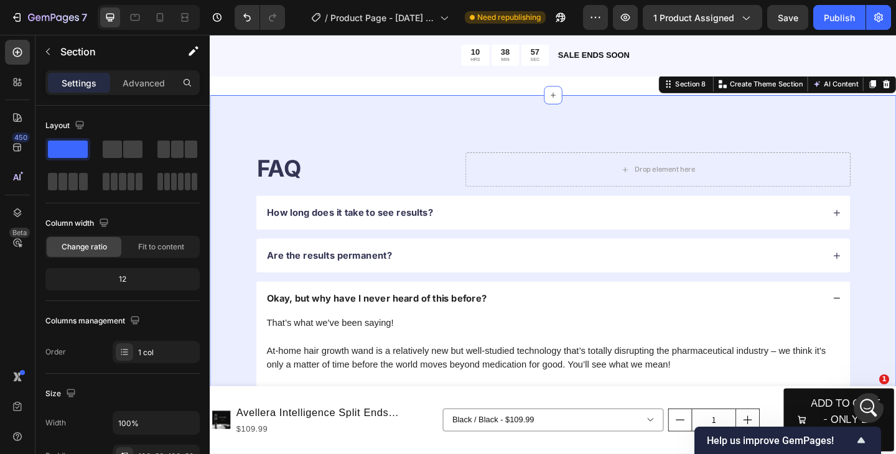
click at [895, 335] on div "FAQ Heading Drop element here Row How long does it take to see results? Are the…" at bounding box center [583, 372] width 746 height 543
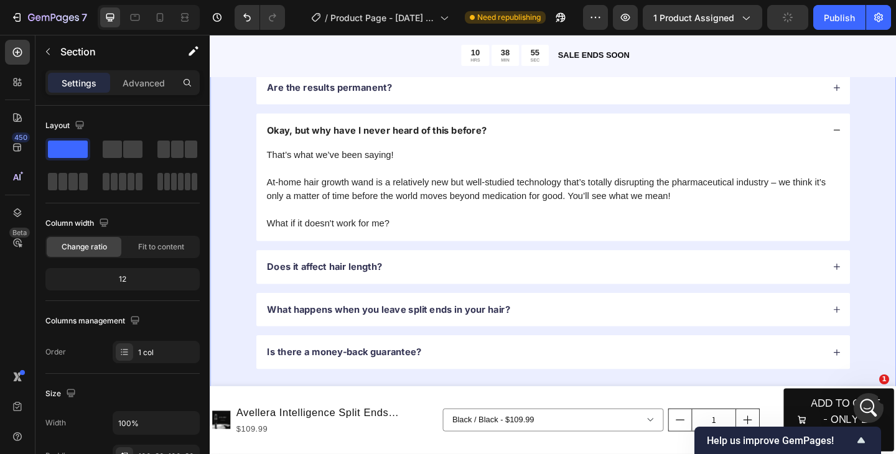
scroll to position [2652, 0]
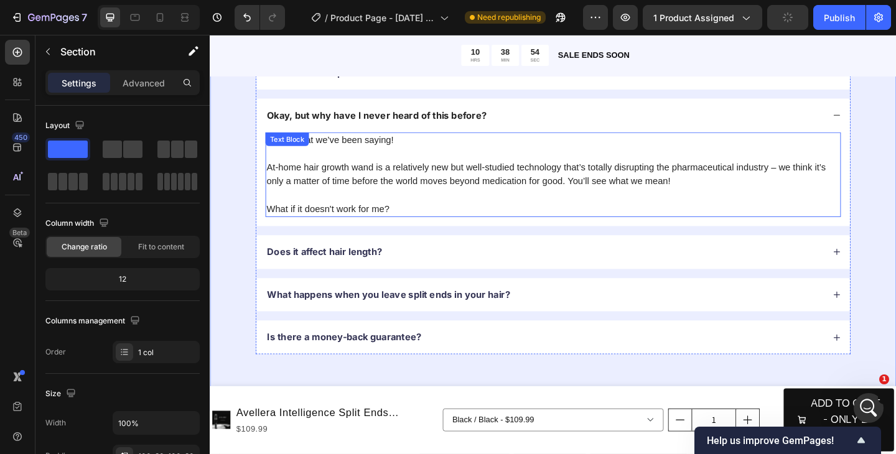
click at [474, 193] on p "At-home hair growth wand is a relatively new but well-studied technology that’s…" at bounding box center [582, 187] width 623 height 30
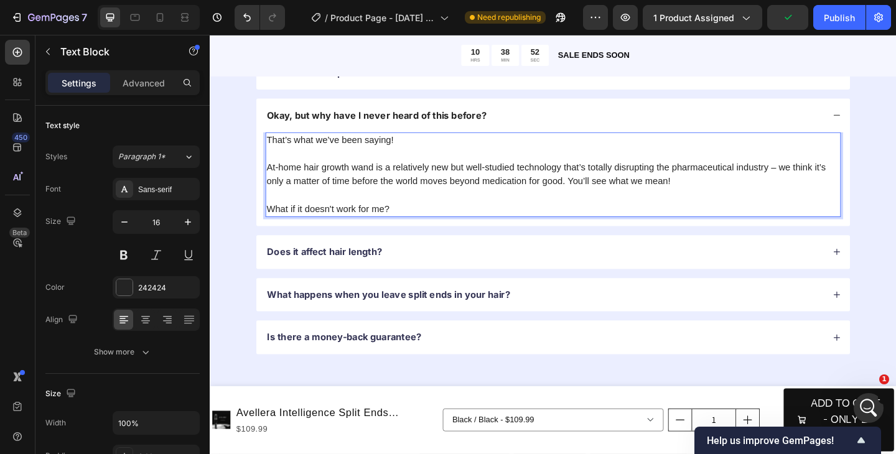
drag, startPoint x: 452, startPoint y: 152, endPoint x: 272, endPoint y: 151, distance: 179.8
click at [272, 151] on p "That’s what we’ve been saying!" at bounding box center [582, 149] width 623 height 15
click at [274, 180] on p "At-home hair growth wand is a relatively new but well-studied technology that’s…" at bounding box center [582, 187] width 623 height 30
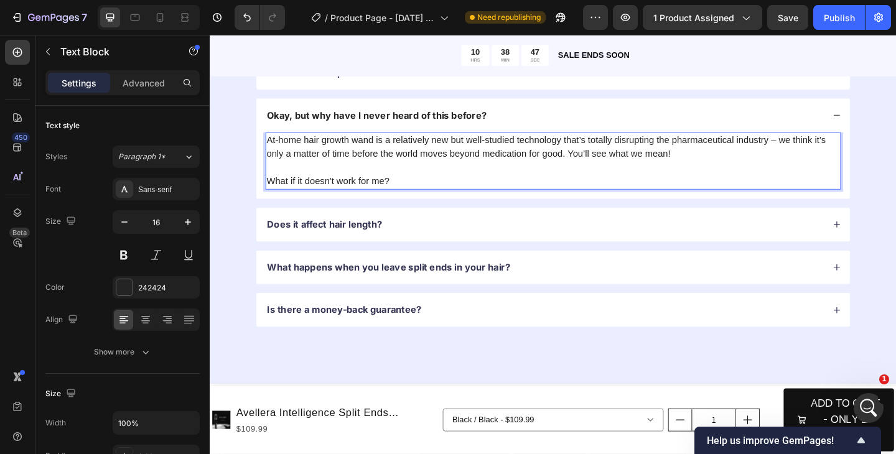
click at [419, 197] on p "What if it doesn't work for me?" at bounding box center [582, 194] width 623 height 15
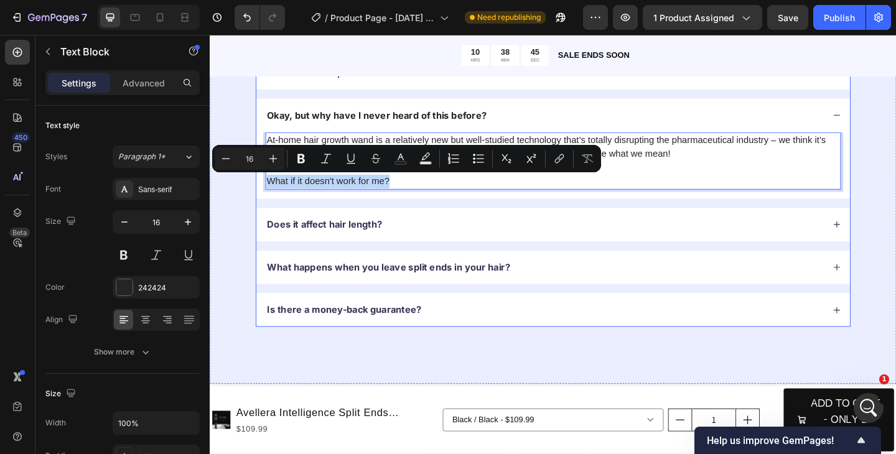
drag, startPoint x: 425, startPoint y: 195, endPoint x: 262, endPoint y: 190, distance: 162.4
click at [262, 190] on div "At-home hair growth wand is a relatively new but well-studied technology that’s…" at bounding box center [583, 177] width 646 height 72
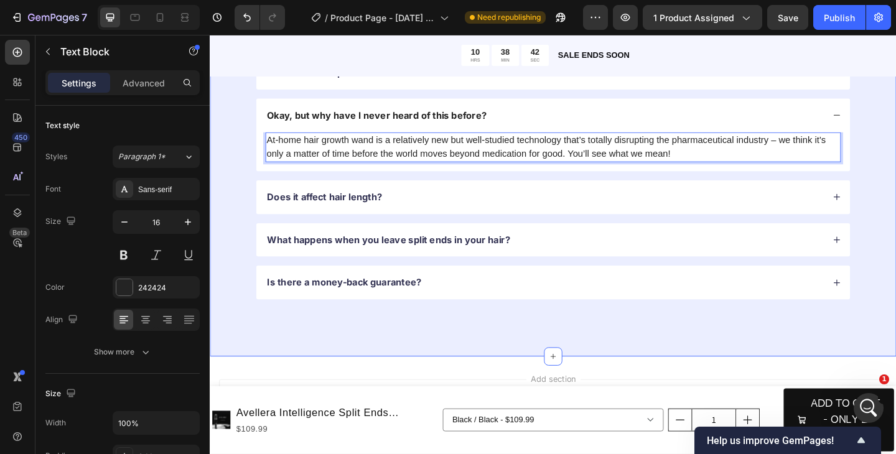
click at [225, 234] on div "FAQ Heading Drop element here Row How long does it take to see results? Are the…" at bounding box center [583, 143] width 746 height 483
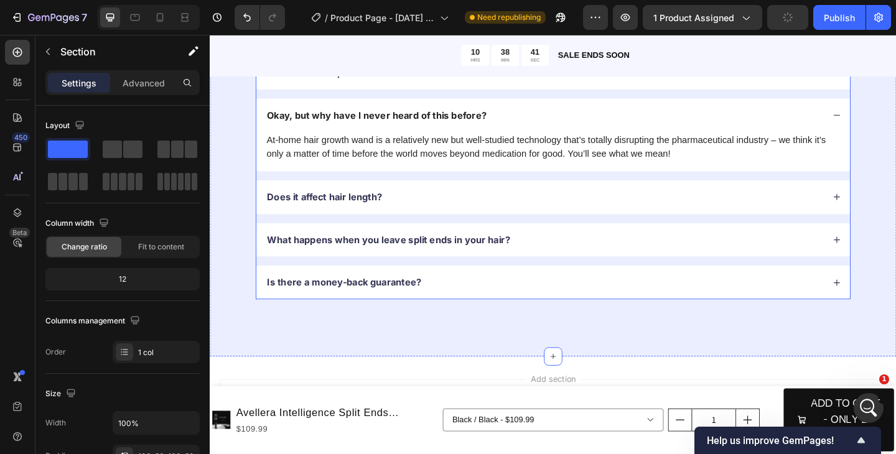
click at [327, 210] on p "Does it affect hair length?" at bounding box center [334, 211] width 125 height 13
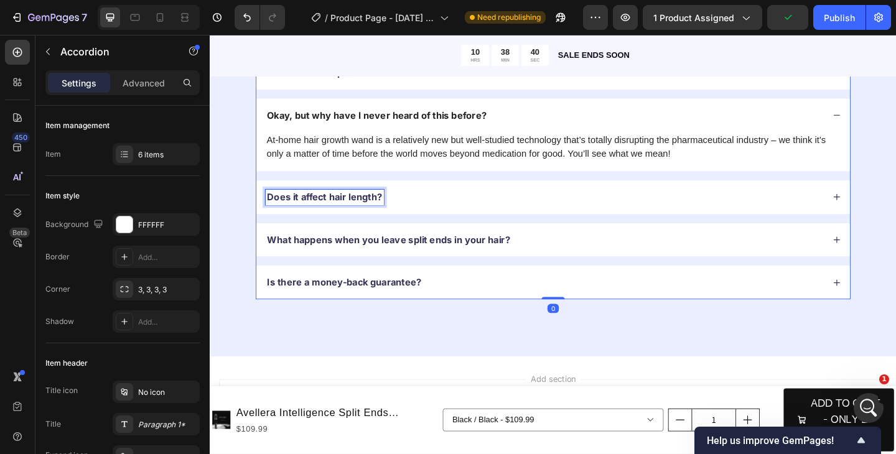
click at [355, 214] on p "Does it affect hair length?" at bounding box center [334, 211] width 125 height 13
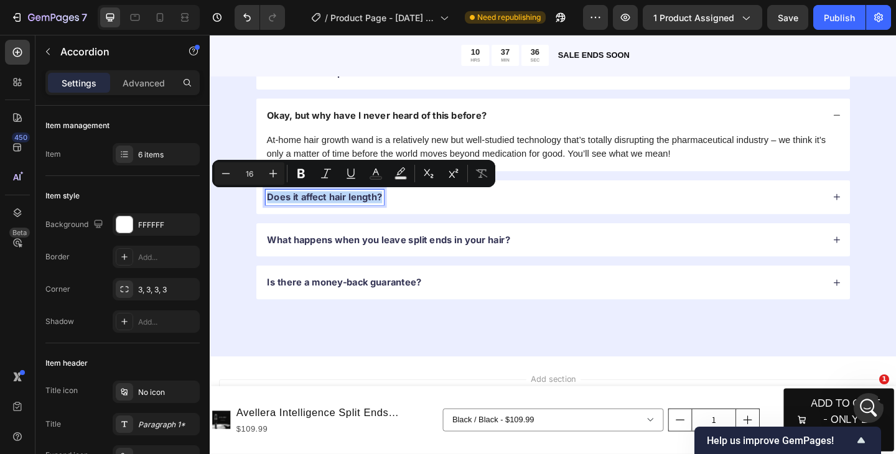
click at [358, 214] on p "Does it affect hair length?" at bounding box center [334, 211] width 125 height 13
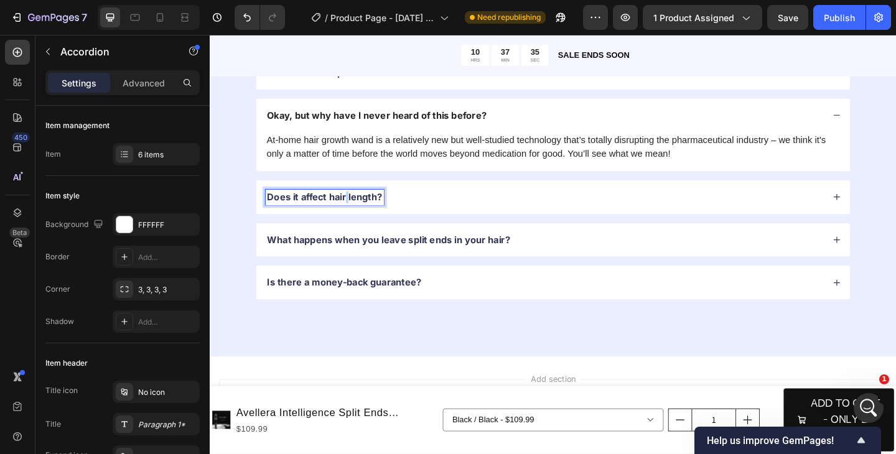
click at [358, 214] on p "Does it affect hair length?" at bounding box center [334, 211] width 125 height 13
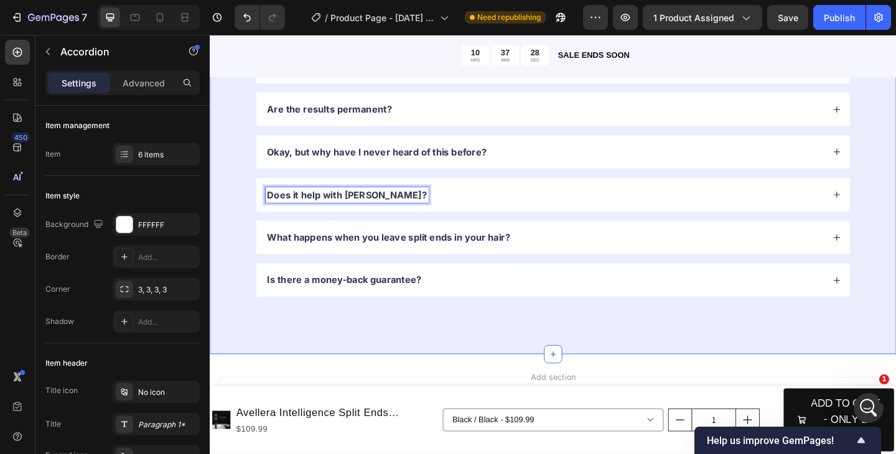
scroll to position [2609, 0]
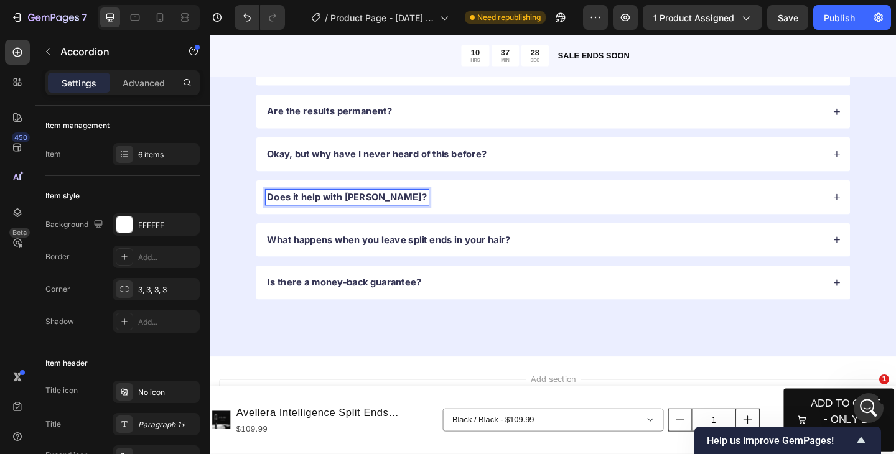
click at [888, 211] on icon at bounding box center [891, 211] width 7 height 7
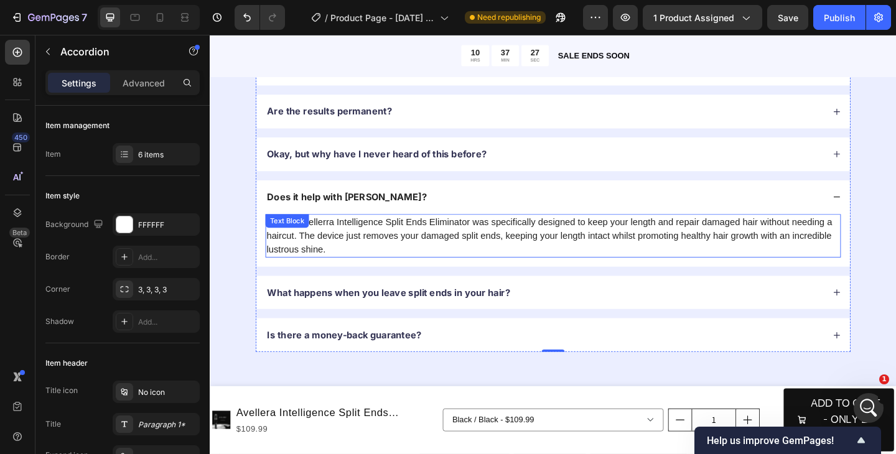
click at [470, 246] on p "No, the Avellerra Intelligence Split Ends Eliminator was specifically designed …" at bounding box center [582, 253] width 623 height 45
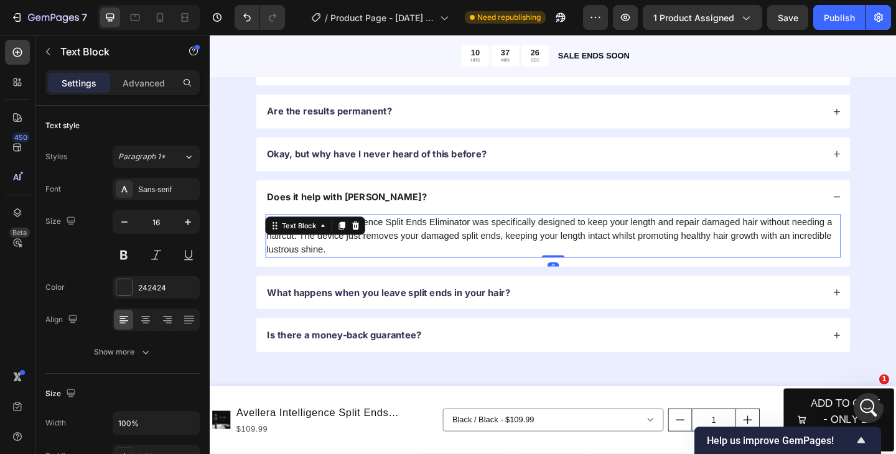
click at [353, 265] on p "No, the Avellerra Intelligence Split Ends Eliminator was specifically designed …" at bounding box center [582, 253] width 623 height 45
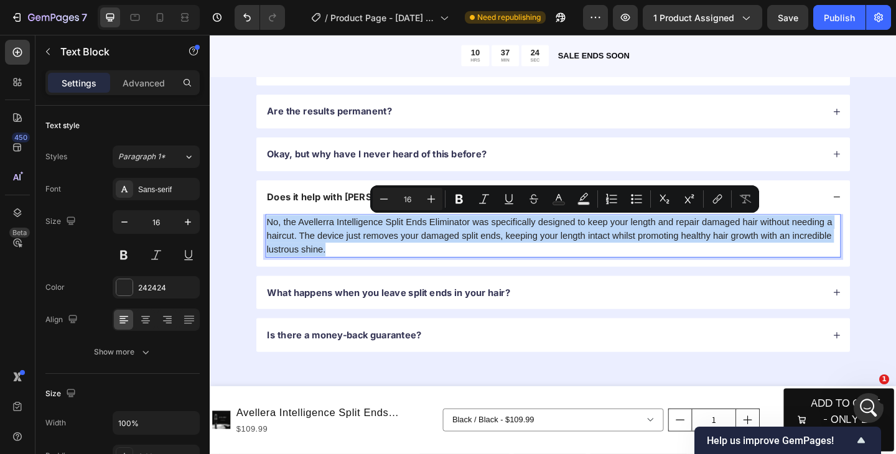
drag, startPoint x: 350, startPoint y: 272, endPoint x: 271, endPoint y: 240, distance: 85.1
click at [271, 240] on p "No, the Avellerra Intelligence Split Ends Eliminator was specifically designed …" at bounding box center [582, 253] width 623 height 45
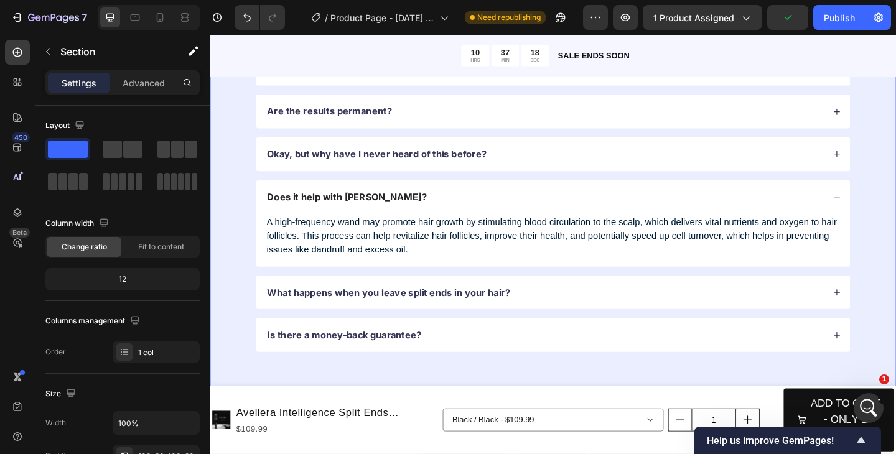
click at [236, 313] on div "FAQ Heading Drop element here Row How long does it take to see results? Are the…" at bounding box center [583, 193] width 746 height 498
click at [411, 317] on p "What happens when you leave split ends in your hair?" at bounding box center [404, 315] width 264 height 13
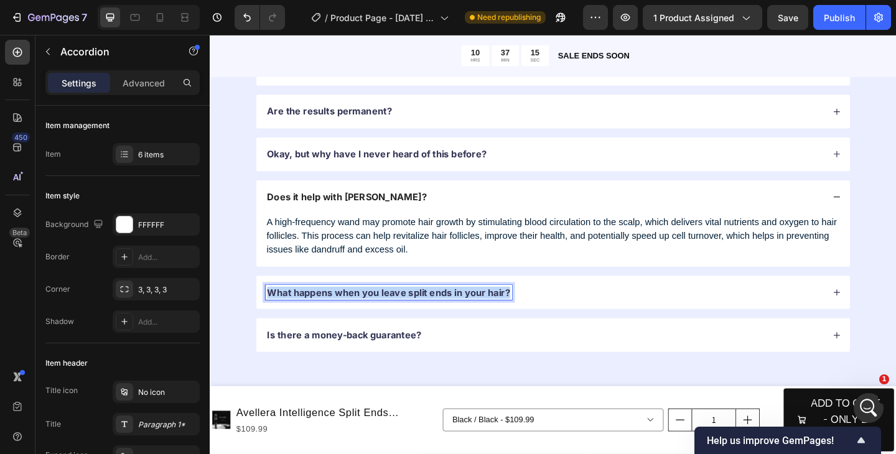
click at [411, 317] on p "What happens when you leave split ends in your hair?" at bounding box center [404, 315] width 264 height 13
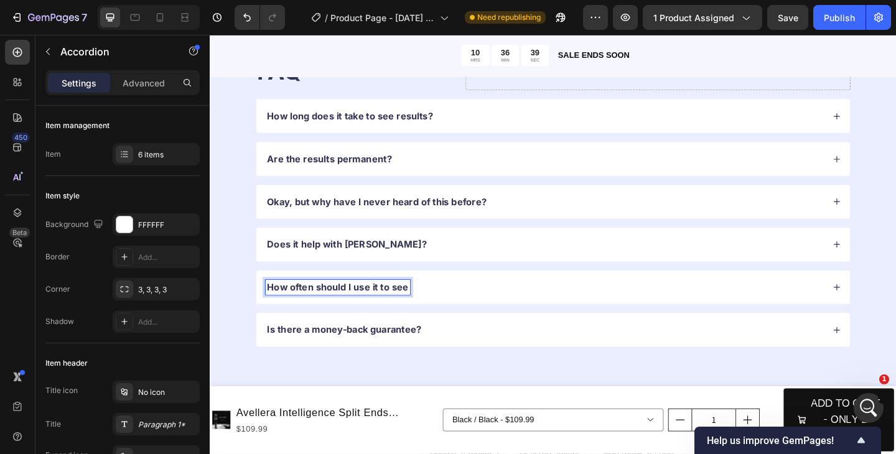
scroll to position [2552, 0]
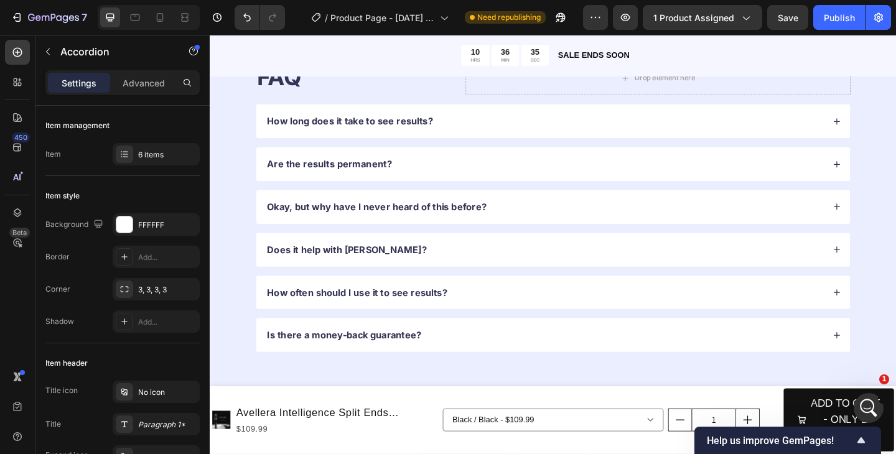
click at [891, 317] on icon at bounding box center [891, 315] width 9 height 9
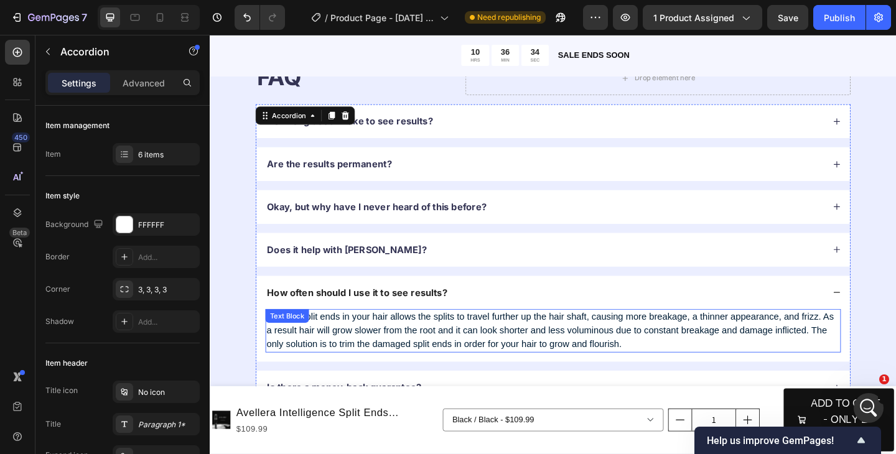
click at [578, 361] on span "Leaving split ends in your hair allows the splits to travel further up the hair…" at bounding box center [579, 357] width 617 height 40
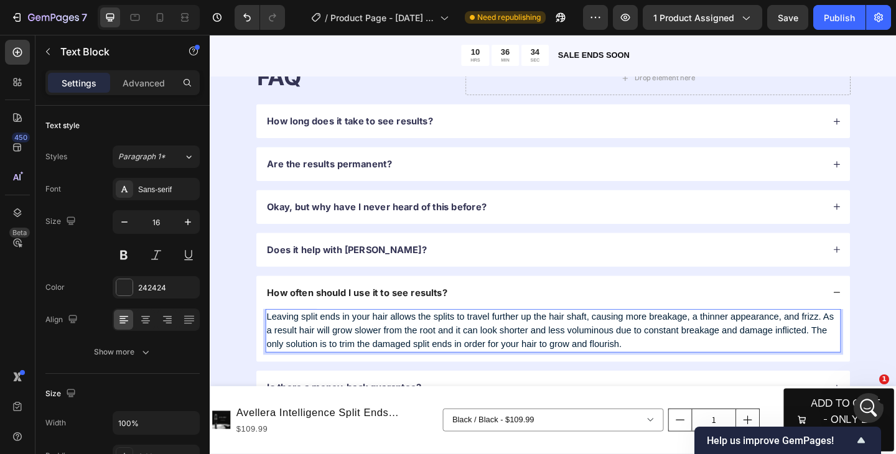
click at [578, 361] on span "Leaving split ends in your hair allows the splits to travel further up the hair…" at bounding box center [579, 357] width 617 height 40
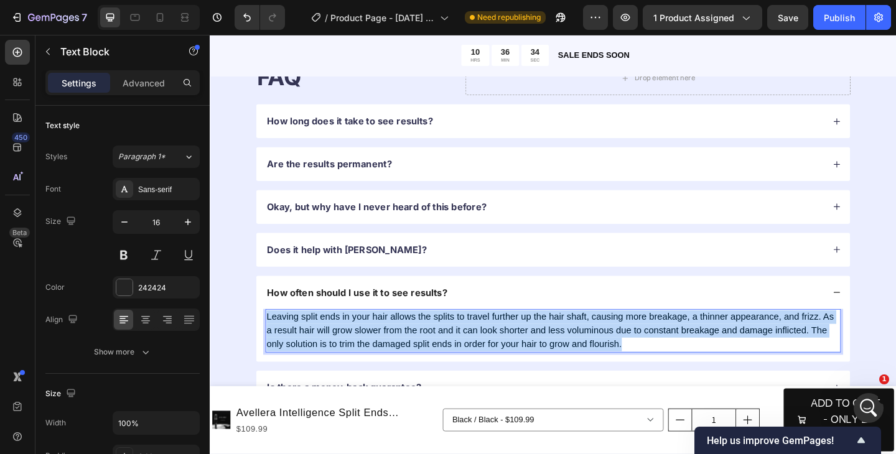
click at [578, 361] on span "Leaving split ends in your hair allows the splits to travel further up the hair…" at bounding box center [579, 357] width 617 height 40
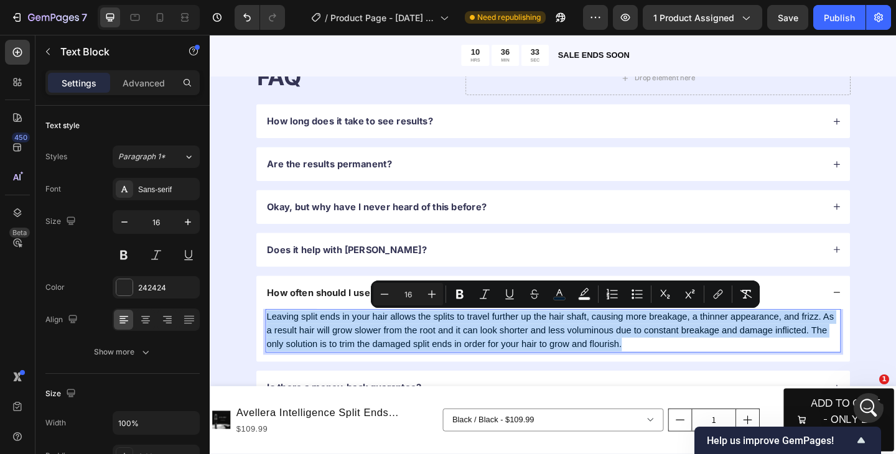
click at [578, 361] on span "Leaving split ends in your hair allows the splits to travel further up the hair…" at bounding box center [579, 357] width 617 height 40
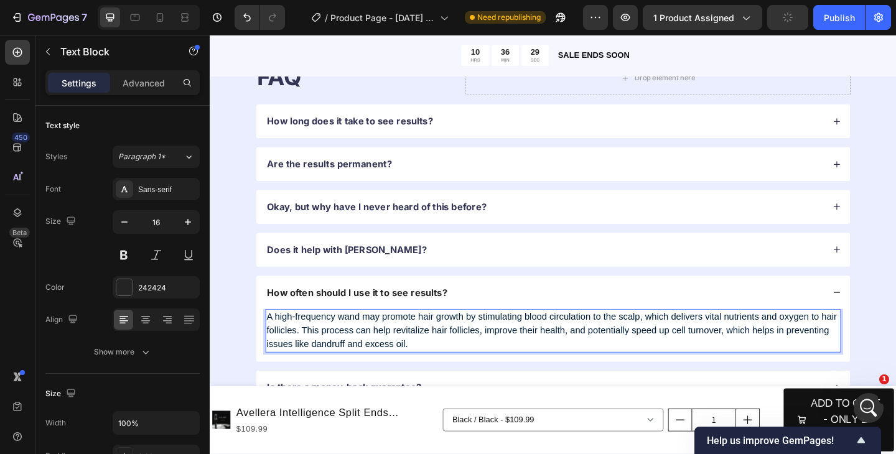
click at [593, 356] on span "A high-frequency wand may promote hair growth by stimulating blood circulation …" at bounding box center [581, 357] width 620 height 40
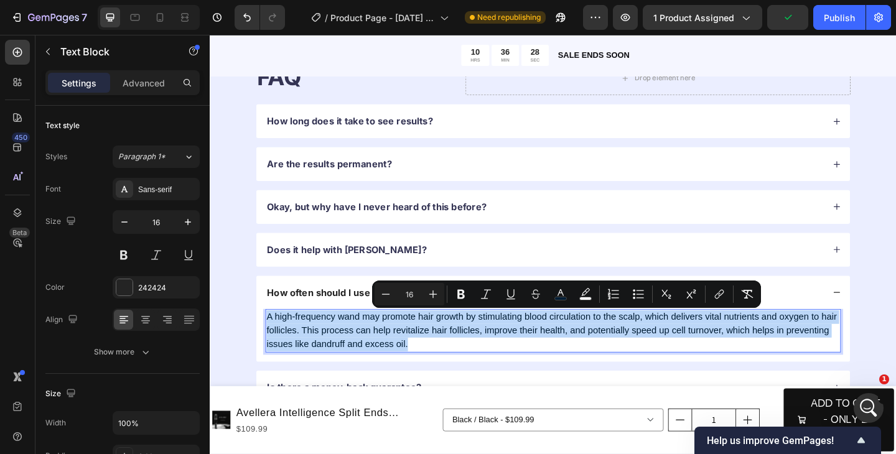
click at [593, 356] on span "A high-frequency wand may promote hair growth by stimulating blood circulation …" at bounding box center [581, 357] width 620 height 40
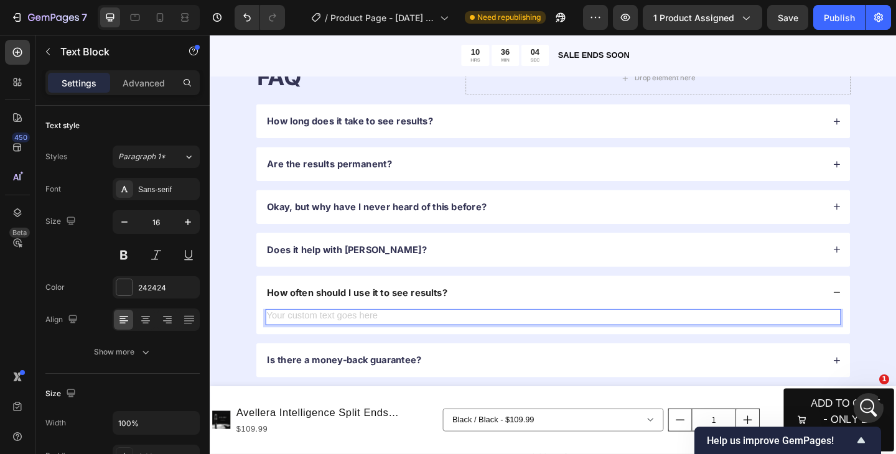
click at [372, 343] on div "Rich Text Editor. Editing area: main" at bounding box center [583, 341] width 626 height 17
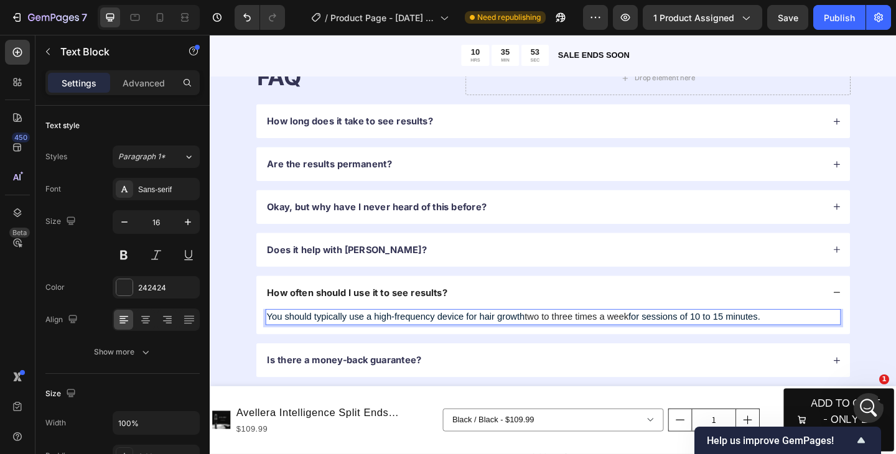
drag, startPoint x: 821, startPoint y: 339, endPoint x: 751, endPoint y: 342, distance: 70.4
click at [751, 342] on p "You should typically use a high-frequency device for hair growth two to three t…" at bounding box center [582, 342] width 623 height 15
click at [895, 283] on div "FAQ Heading Drop element here Row How long does it take to see results? Are the…" at bounding box center [583, 235] width 746 height 468
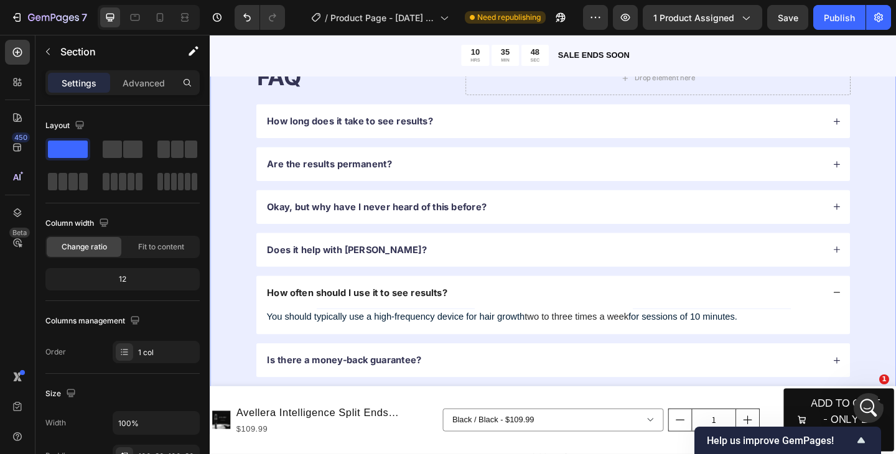
click at [895, 282] on div "FAQ Heading Drop element here Row How long does it take to see results? Are the…" at bounding box center [583, 235] width 746 height 468
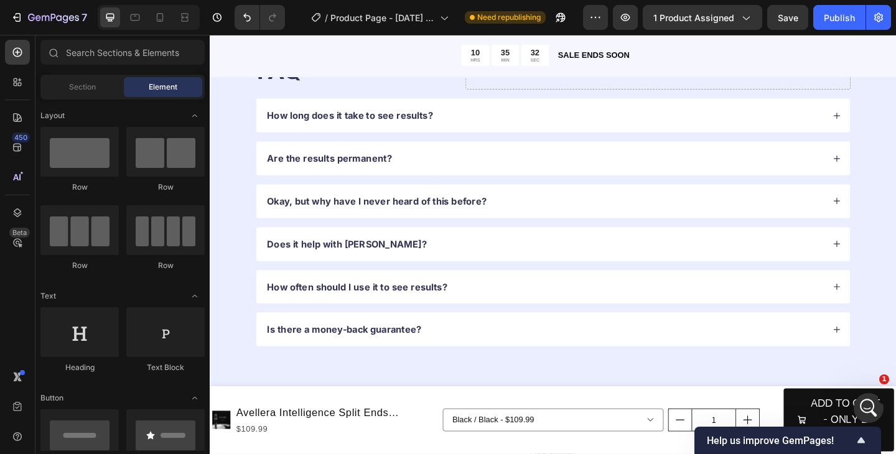
scroll to position [2537, 0]
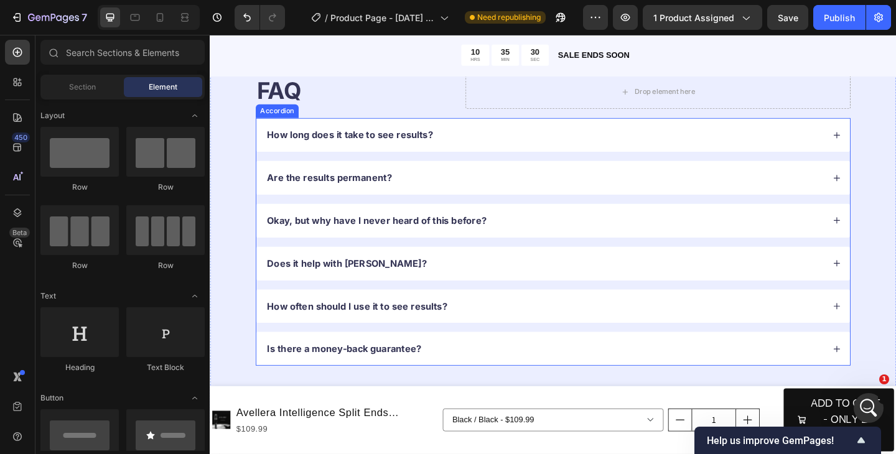
click at [893, 333] on icon at bounding box center [891, 330] width 9 height 9
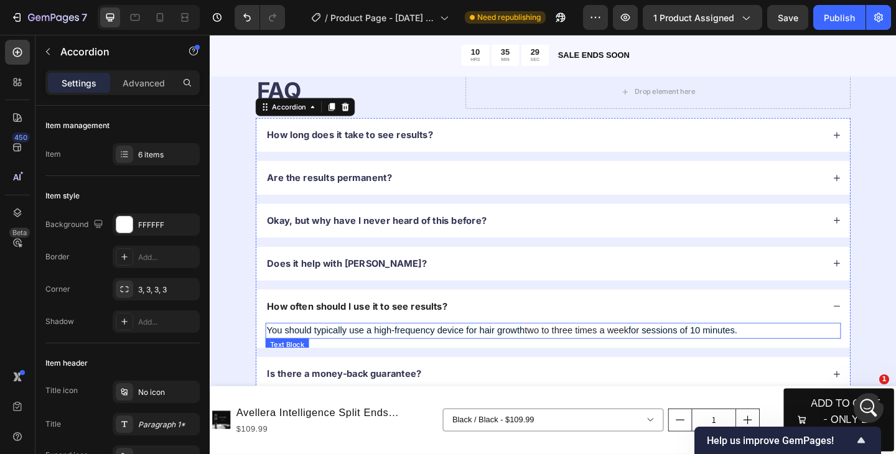
click at [746, 360] on span "for sessions of 10 minutes." at bounding box center [724, 356] width 118 height 11
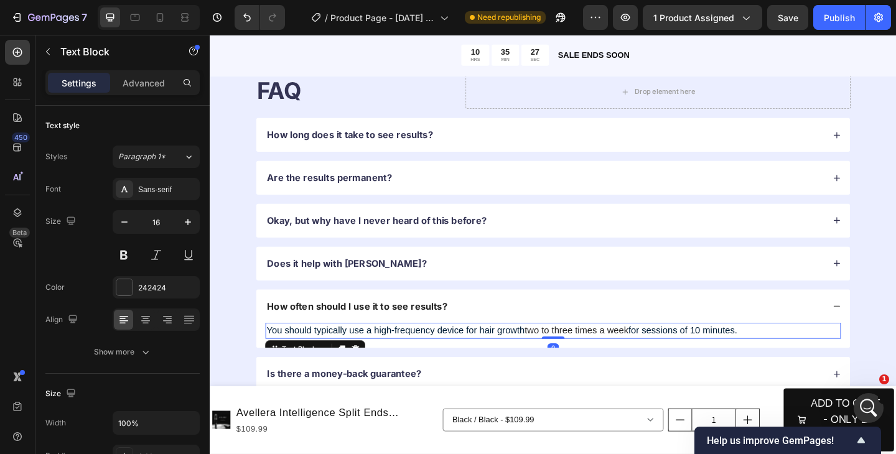
click at [748, 356] on span "for sessions of 10 minutes." at bounding box center [724, 356] width 118 height 11
click at [583, 358] on p "You should typically use a high-frequency device for hair growth two to three t…" at bounding box center [582, 357] width 623 height 15
click at [719, 357] on span "for sessions of 10 minutes." at bounding box center [695, 356] width 118 height 11
click at [895, 338] on div "FAQ Heading Drop element here Row How long does it take to see results? Are the…" at bounding box center [583, 250] width 746 height 468
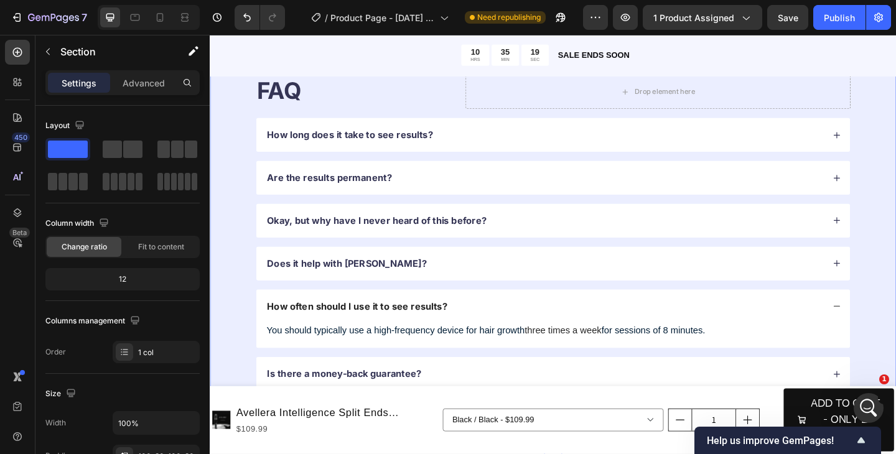
click at [895, 338] on div "FAQ Heading Drop element here Row How long does it take to see results? Are the…" at bounding box center [583, 250] width 746 height 468
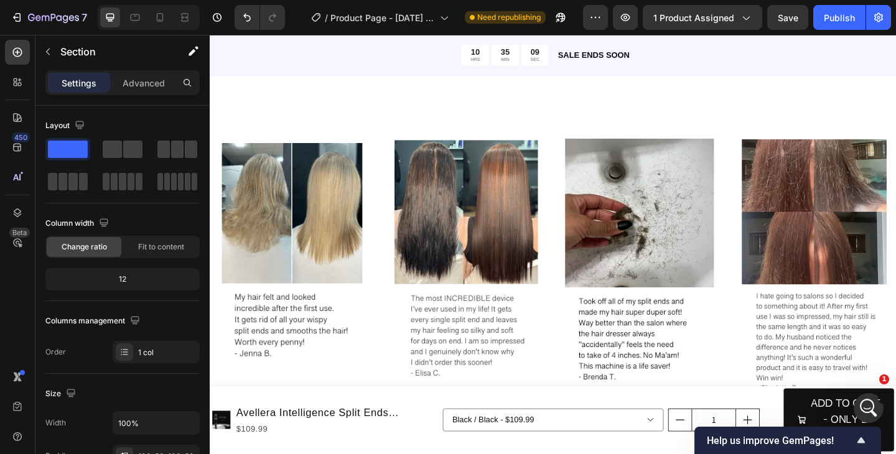
scroll to position [2063, 0]
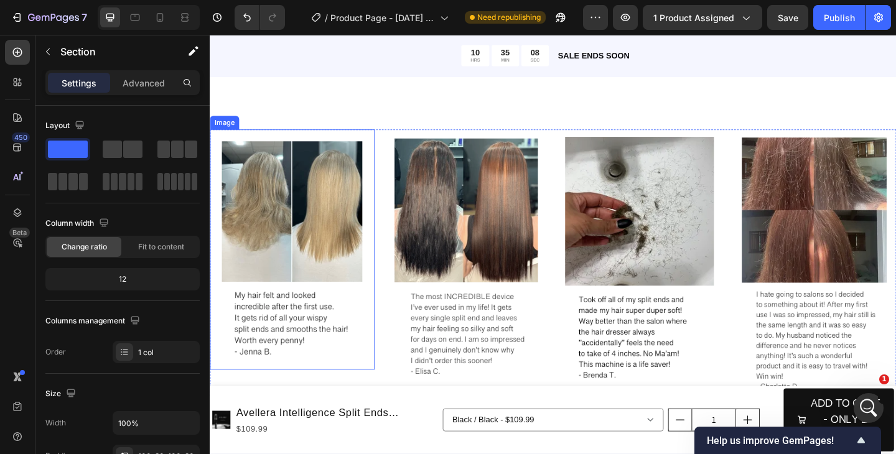
click at [320, 212] on img at bounding box center [299, 268] width 179 height 261
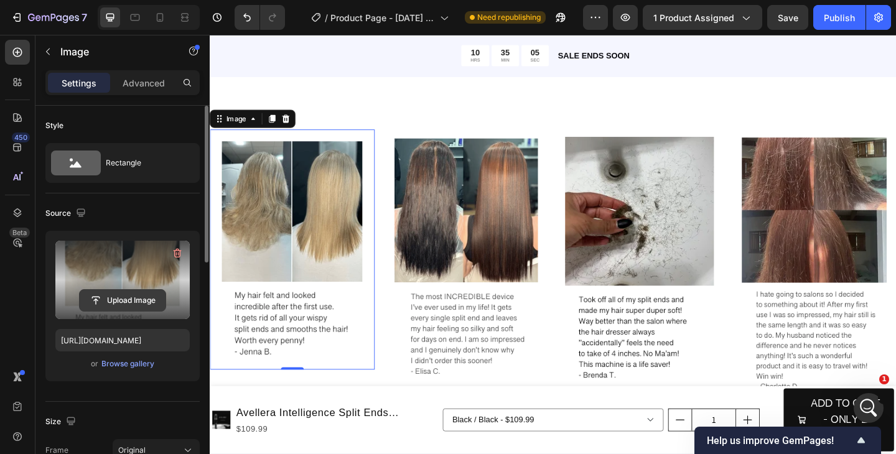
click at [123, 299] on input "file" at bounding box center [123, 300] width 86 height 21
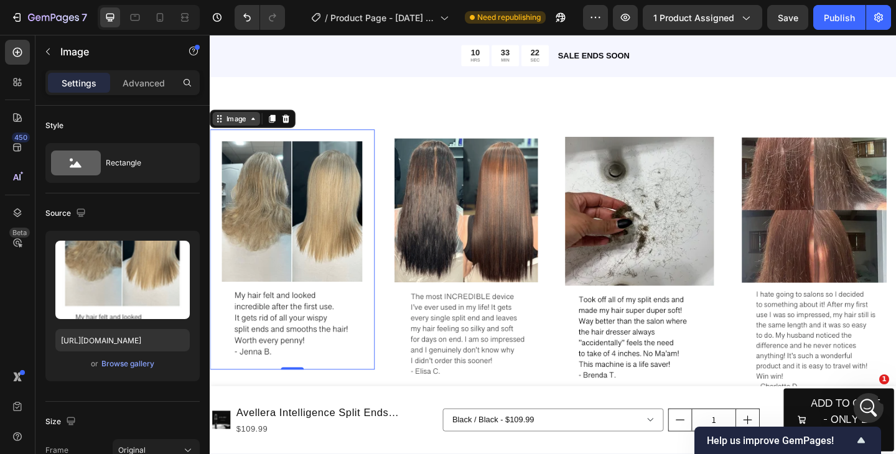
click at [245, 128] on div "Image" at bounding box center [238, 126] width 27 height 11
click at [241, 133] on div "Image" at bounding box center [239, 126] width 52 height 15
click at [116, 363] on div "Browse gallery" at bounding box center [127, 363] width 53 height 11
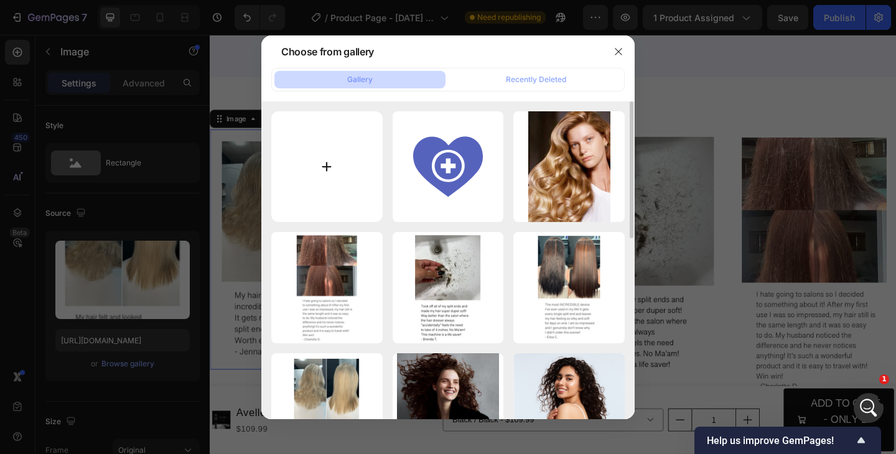
click at [339, 169] on input "file" at bounding box center [326, 166] width 111 height 111
type input "C:\fakepath\Screen Shot 2025-09-28 at 11.57.12 PM.png"
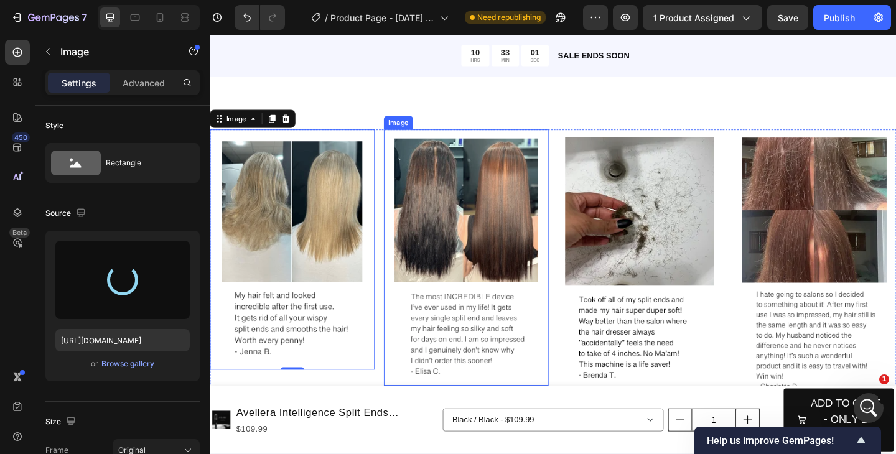
type input "https://cdn.shopify.com/s/files/1/0700/6810/9448/files/gempages_586075959208182…"
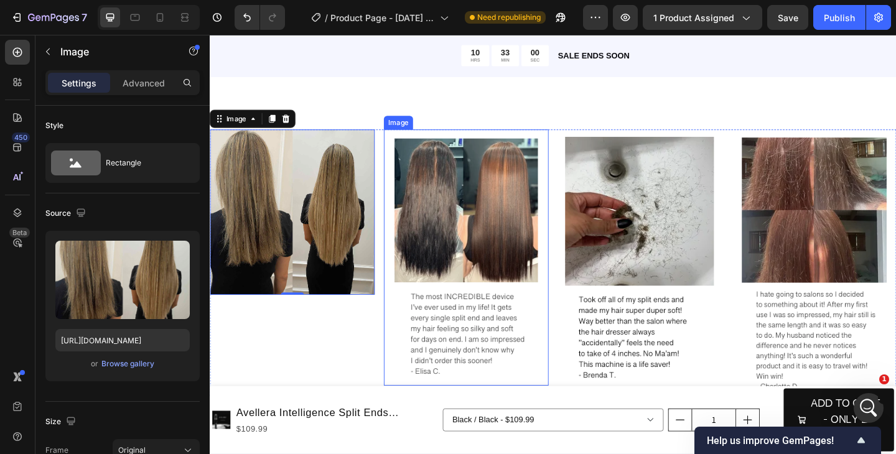
click at [509, 232] on img at bounding box center [488, 277] width 179 height 279
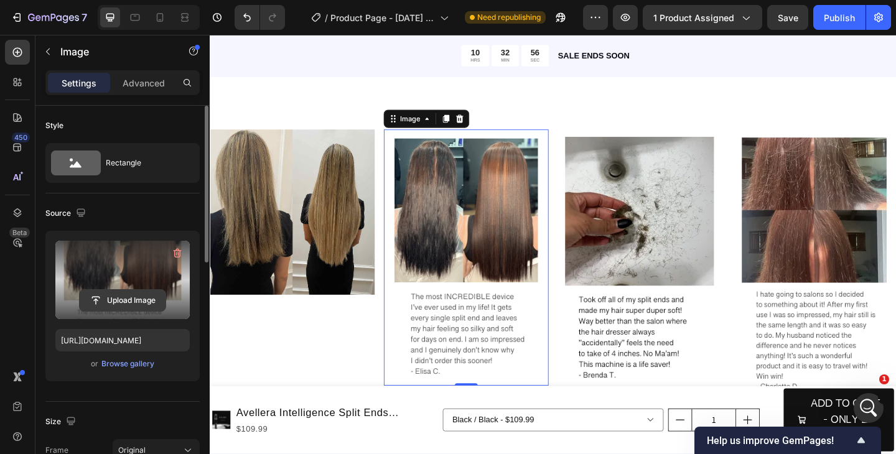
click at [116, 305] on input "file" at bounding box center [123, 300] width 86 height 21
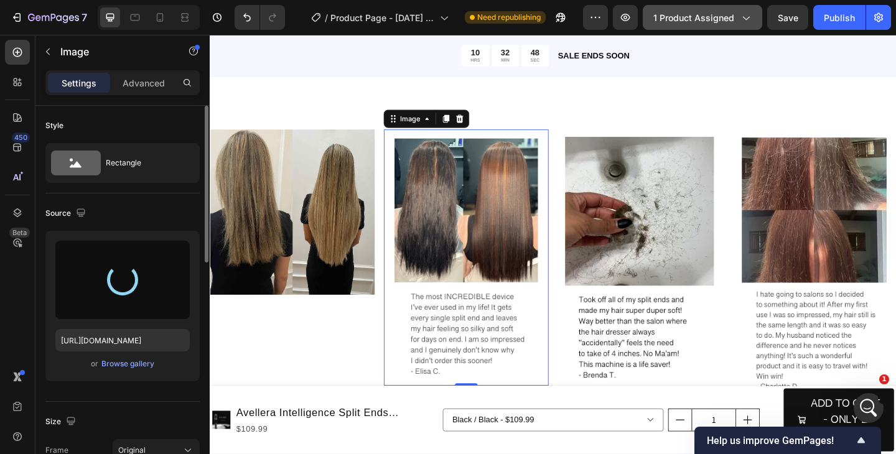
type input "https://cdn.shopify.com/s/files/1/0700/6810/9448/files/gempages_586075959208182…"
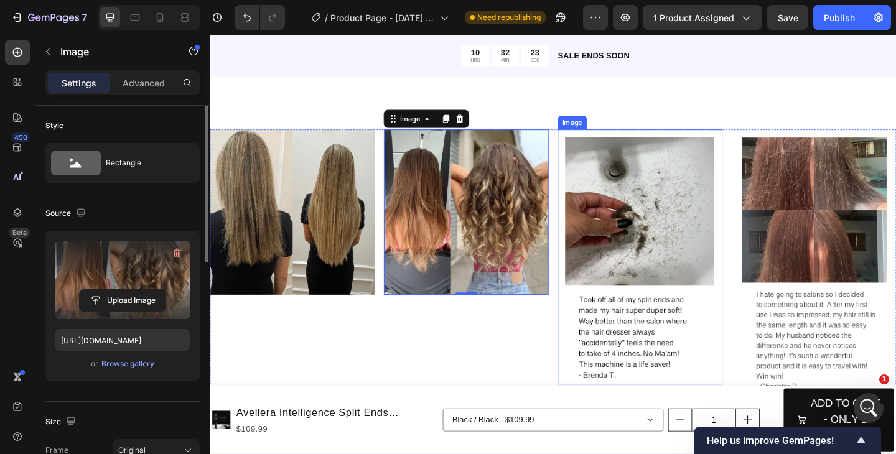
click at [656, 241] on img at bounding box center [677, 276] width 179 height 277
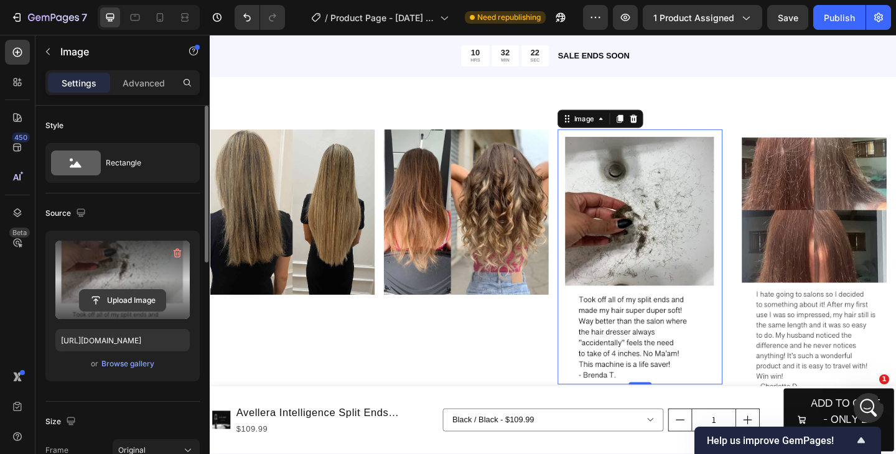
click at [121, 302] on input "file" at bounding box center [123, 300] width 86 height 21
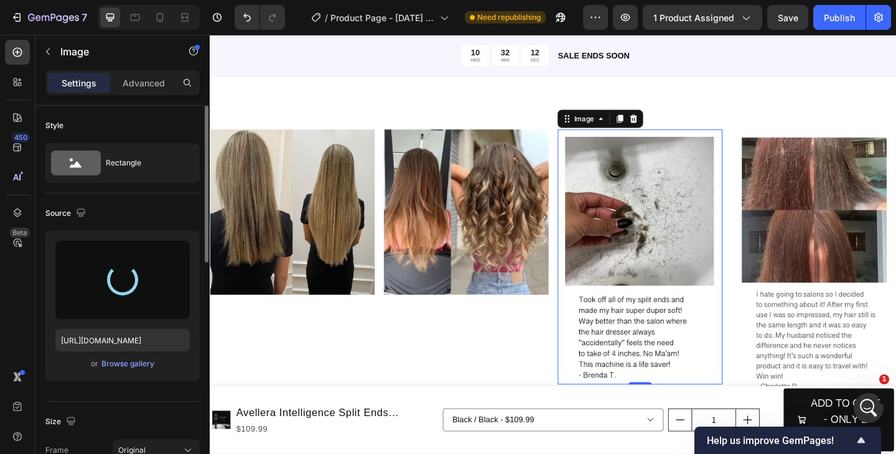
type input "https://cdn.shopify.com/s/files/1/0700/6810/9448/files/gempages_586075959208182…"
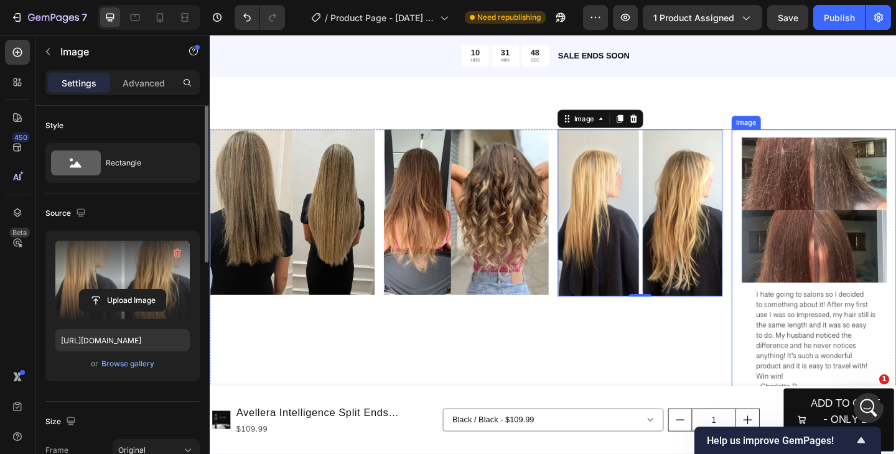
click at [859, 237] on img at bounding box center [866, 283] width 179 height 290
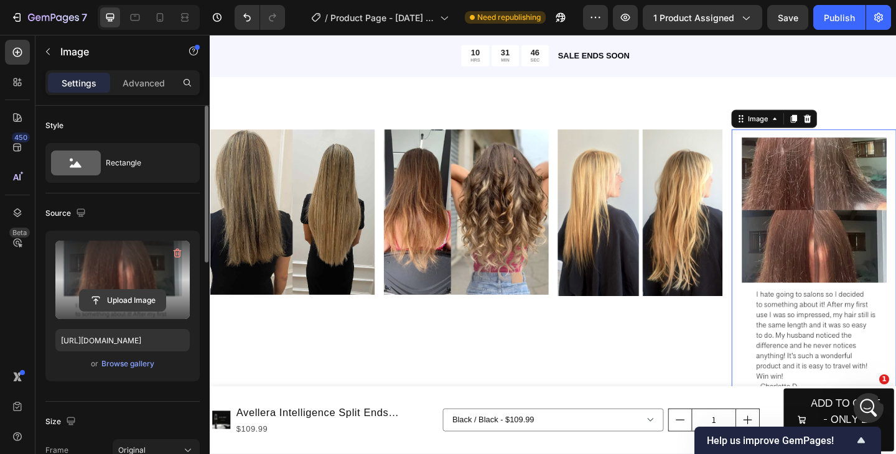
click at [119, 303] on input "file" at bounding box center [123, 300] width 86 height 21
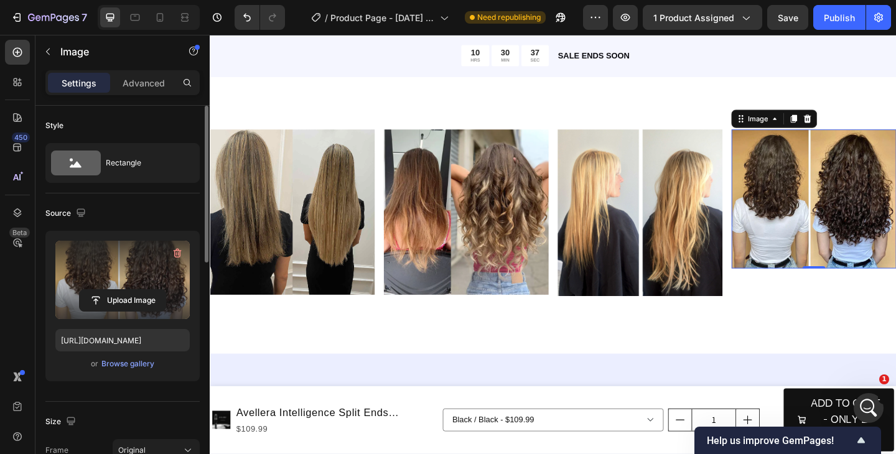
click at [829, 200] on img at bounding box center [866, 213] width 179 height 151
click at [114, 303] on input "file" at bounding box center [123, 300] width 86 height 21
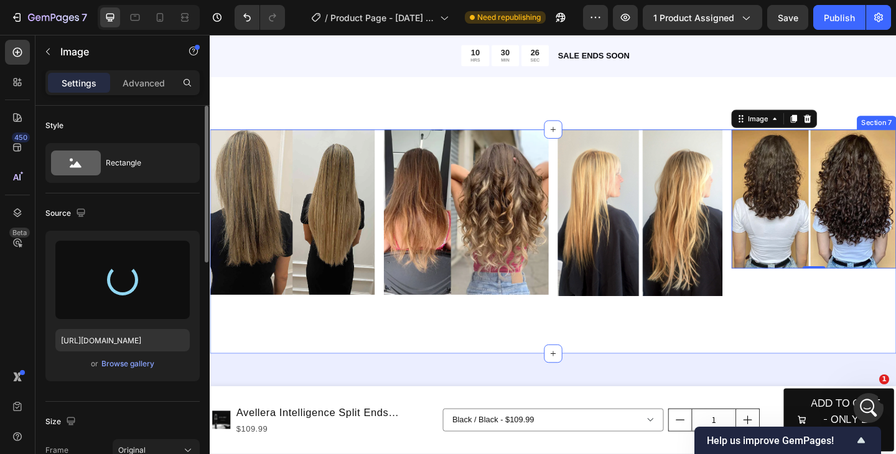
type input "https://cdn.shopify.com/s/files/1/0700/6810/9448/files/gempages_586075959208182…"
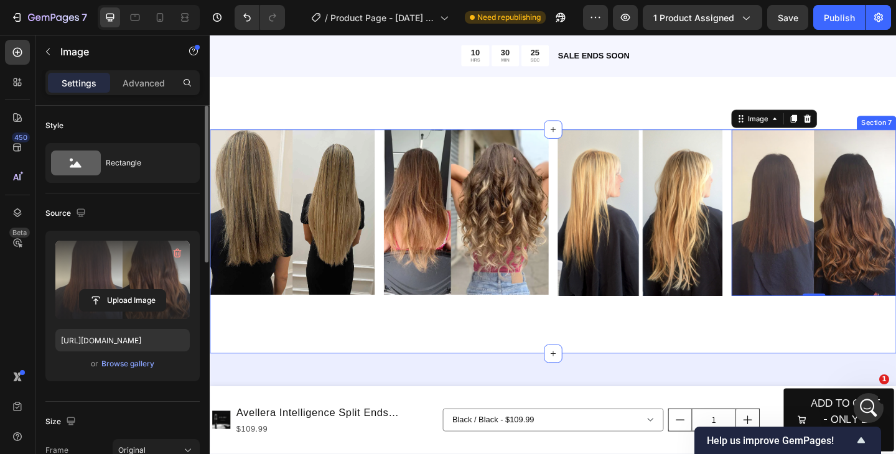
click at [785, 349] on div "Image Image Image Image 0 Row Section 7" at bounding box center [583, 260] width 746 height 244
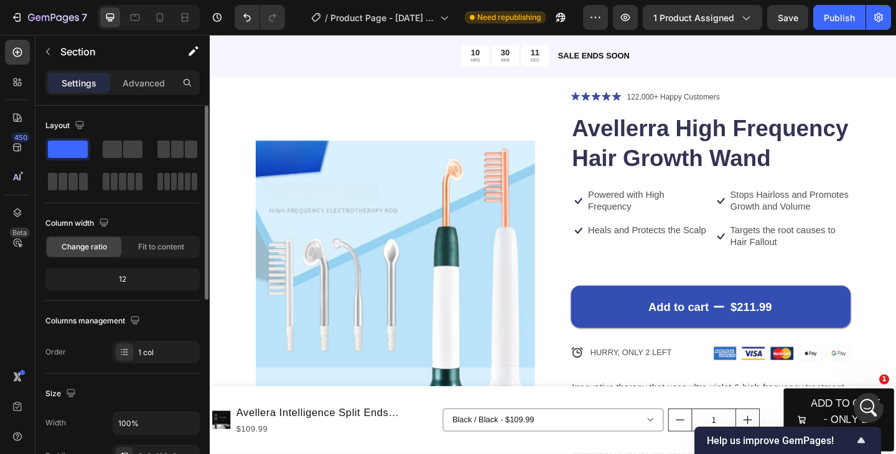
scroll to position [0, 0]
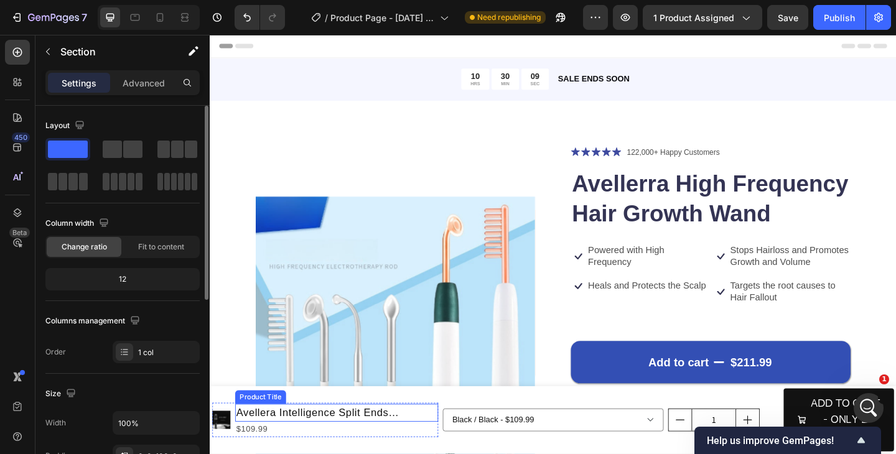
click at [323, 446] on h1 "Avellera Intelligence Split Ends Eliminator" at bounding box center [347, 446] width 221 height 19
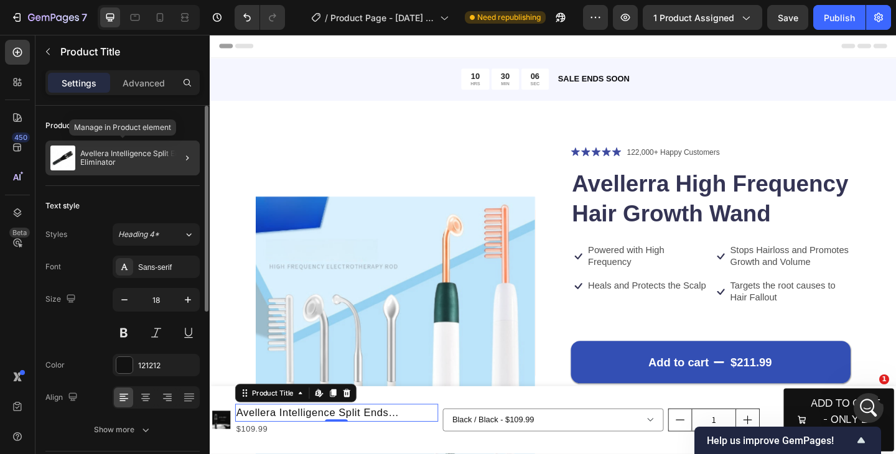
click at [112, 162] on p "Avellera Intelligence Split Ends Eliminator" at bounding box center [137, 157] width 114 height 17
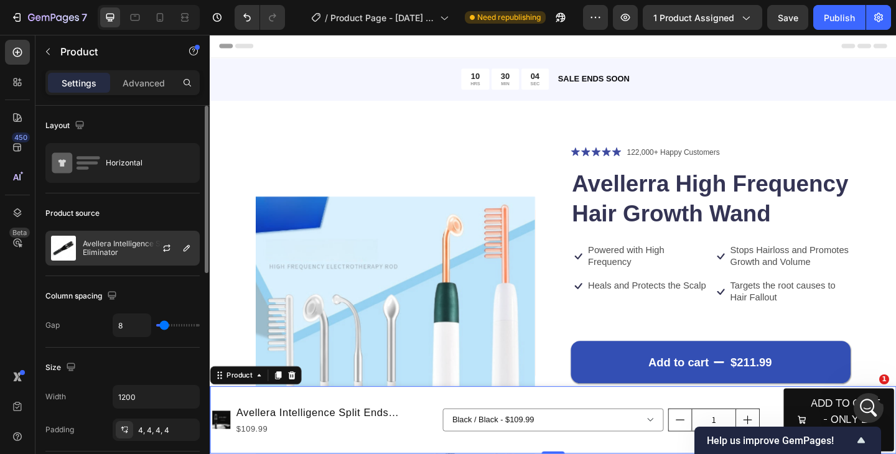
click at [137, 249] on p "Avellera Intelligence Split Ends Eliminator" at bounding box center [138, 247] width 111 height 17
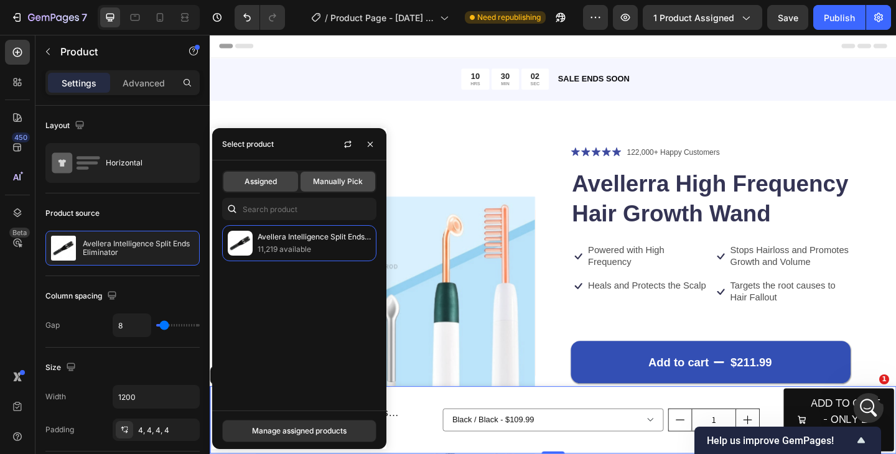
click at [322, 184] on span "Manually Pick" at bounding box center [338, 181] width 50 height 11
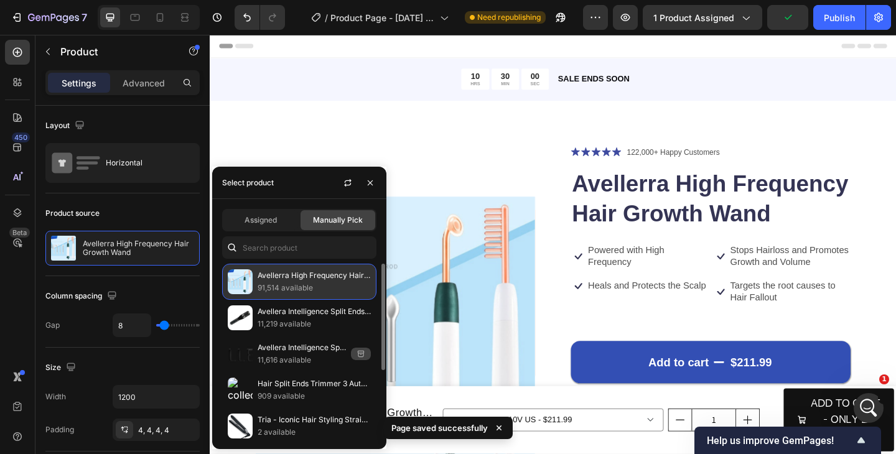
click at [285, 288] on p "91,514 available" at bounding box center [314, 288] width 113 height 12
click at [241, 284] on img at bounding box center [240, 281] width 25 height 25
click at [310, 287] on p "91,514 available" at bounding box center [314, 288] width 113 height 12
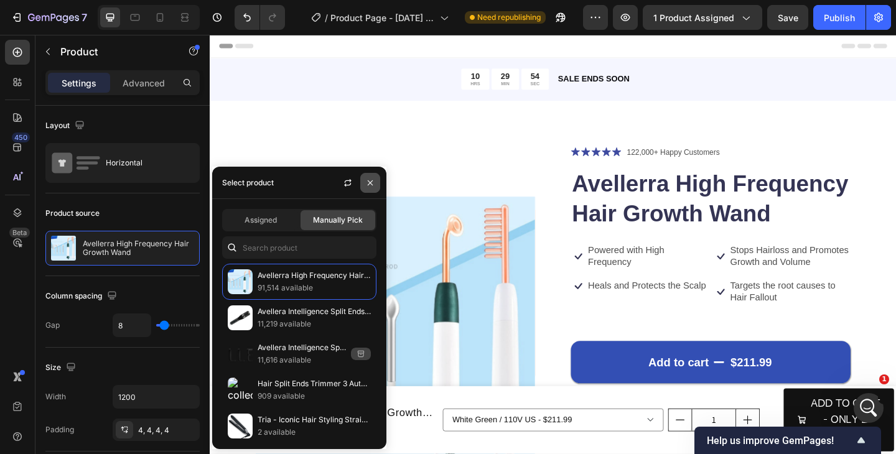
click at [368, 181] on icon "button" at bounding box center [370, 183] width 10 height 10
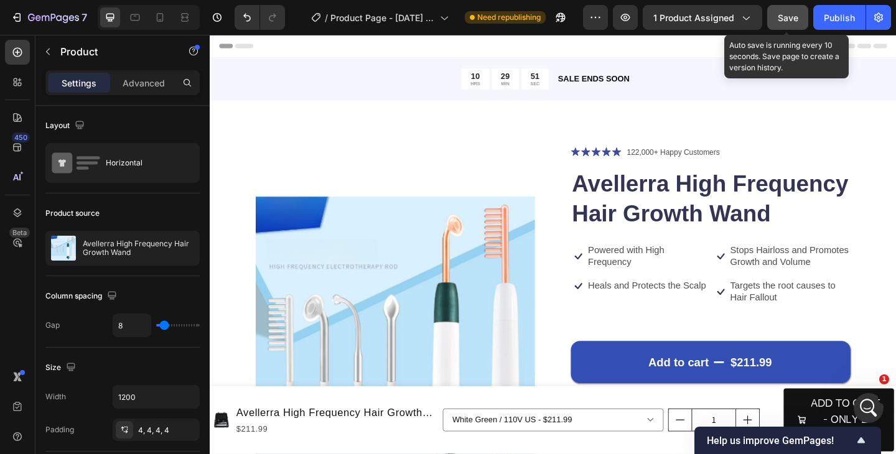
click at [791, 19] on span "Save" at bounding box center [788, 17] width 21 height 11
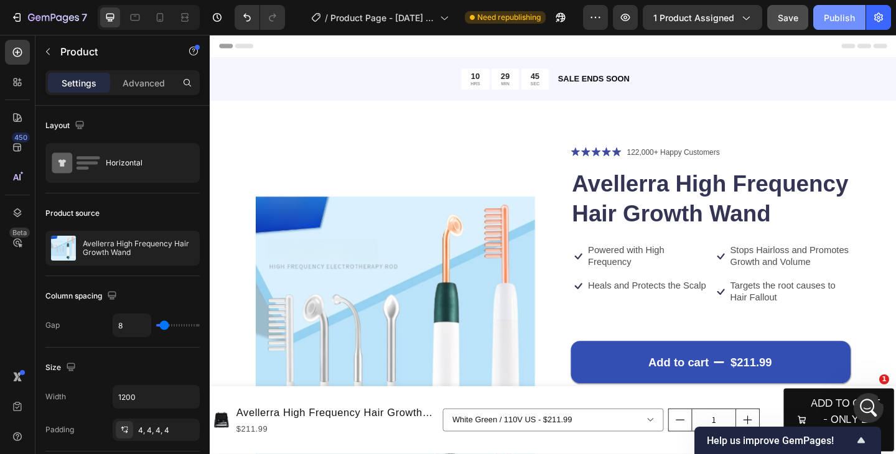
click at [842, 19] on div "Publish" at bounding box center [839, 17] width 31 height 13
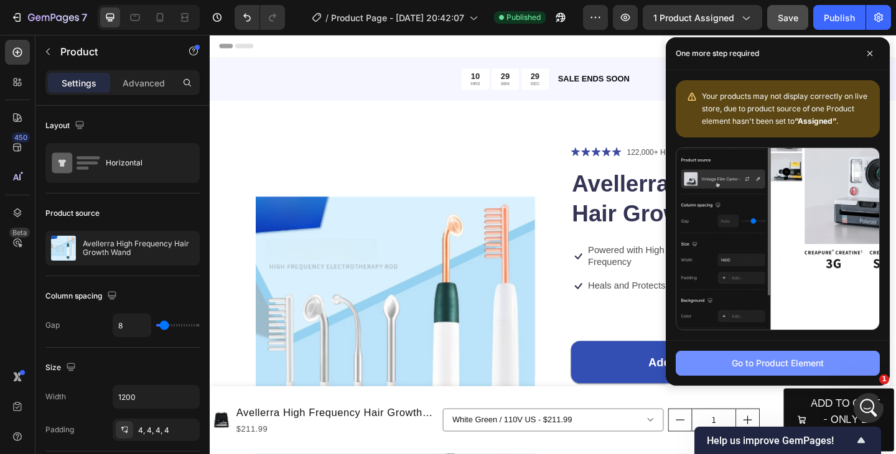
click at [750, 371] on button "Go to Product Element" at bounding box center [777, 363] width 204 height 25
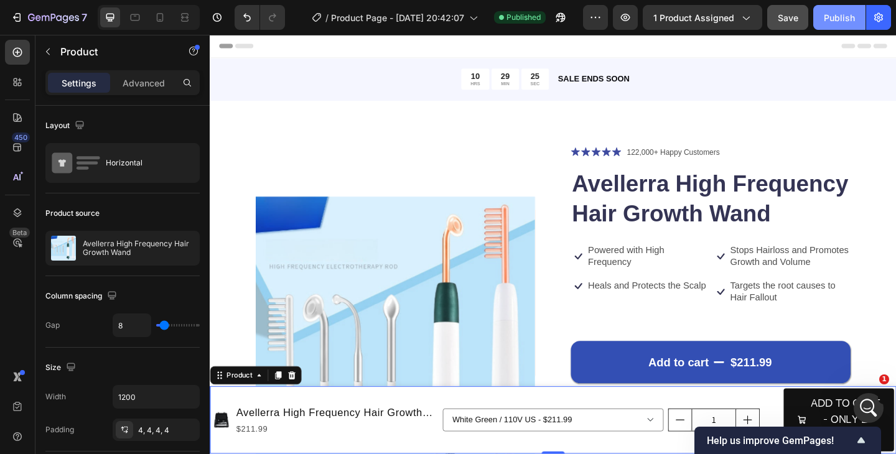
click at [828, 22] on div "Publish" at bounding box center [839, 17] width 31 height 13
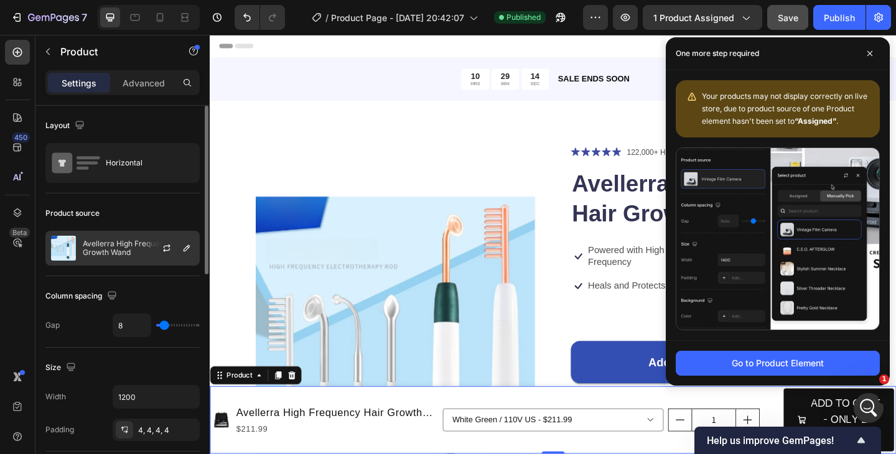
click at [142, 248] on p "Avellerra High Frequency Hair Growth Wand" at bounding box center [138, 247] width 111 height 17
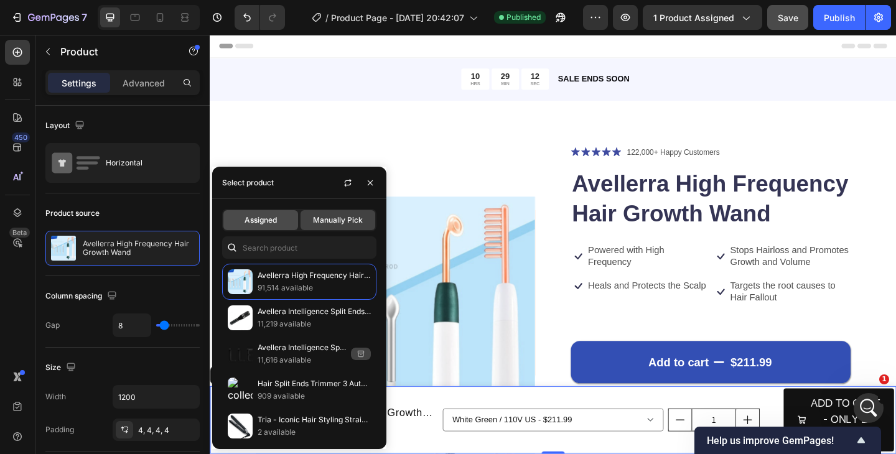
click at [251, 215] on span "Assigned" at bounding box center [260, 220] width 32 height 11
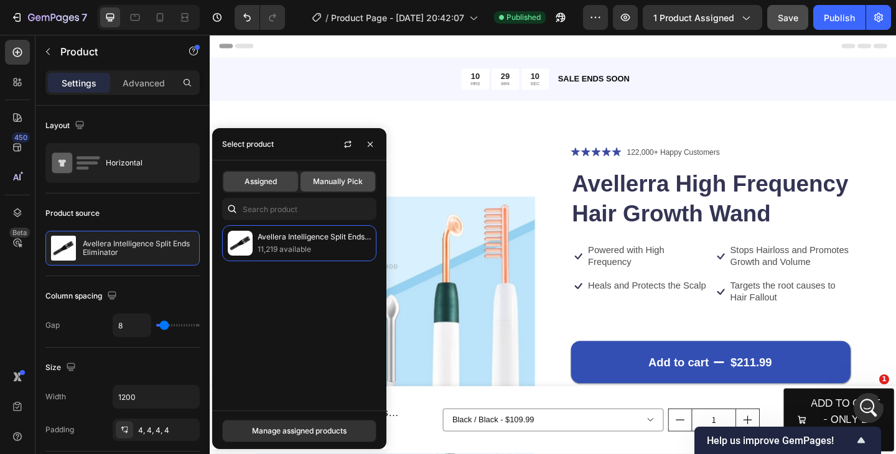
click at [325, 183] on span "Manually Pick" at bounding box center [338, 181] width 50 height 11
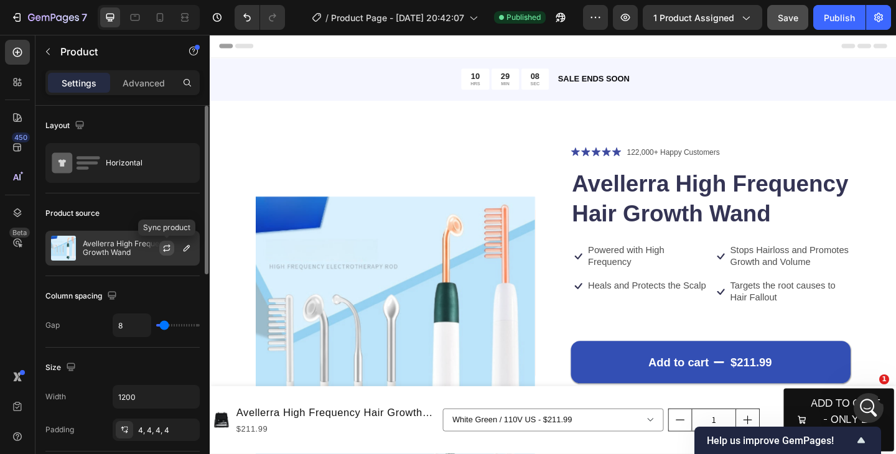
click at [164, 249] on icon "button" at bounding box center [166, 250] width 7 height 4
click at [133, 249] on p "Avellerra High Frequency Hair Growth Wand" at bounding box center [138, 247] width 111 height 17
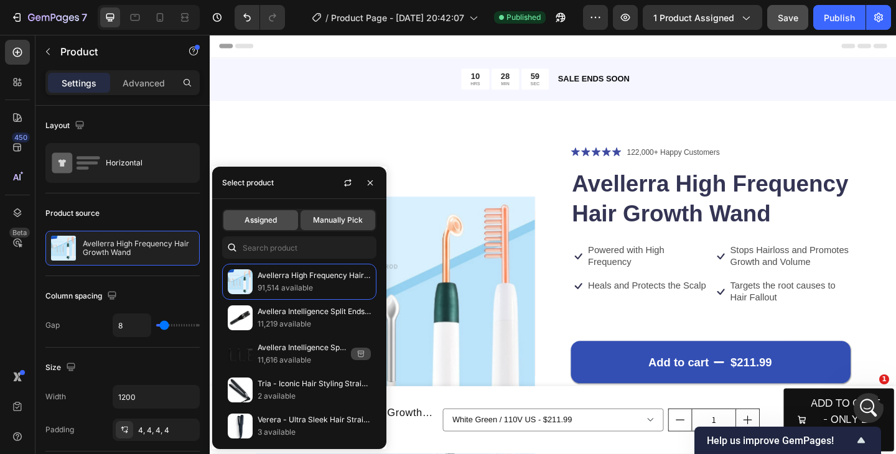
click at [240, 224] on div "Assigned" at bounding box center [260, 220] width 75 height 20
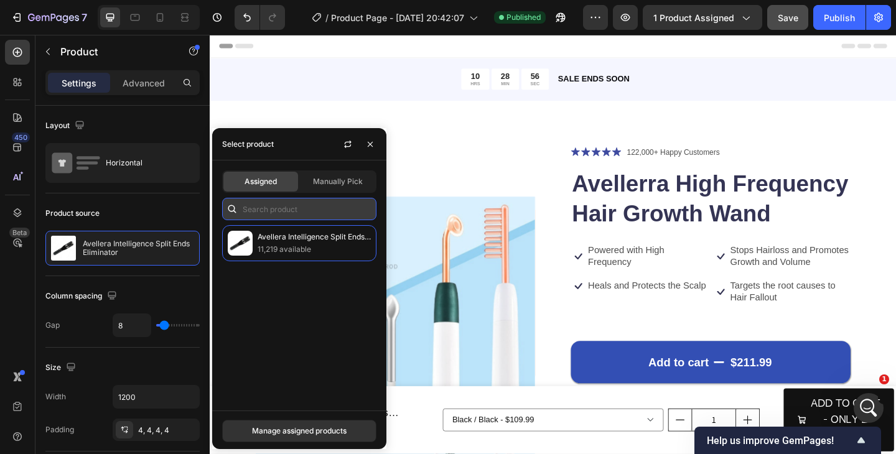
click at [264, 210] on input "text" at bounding box center [299, 209] width 154 height 22
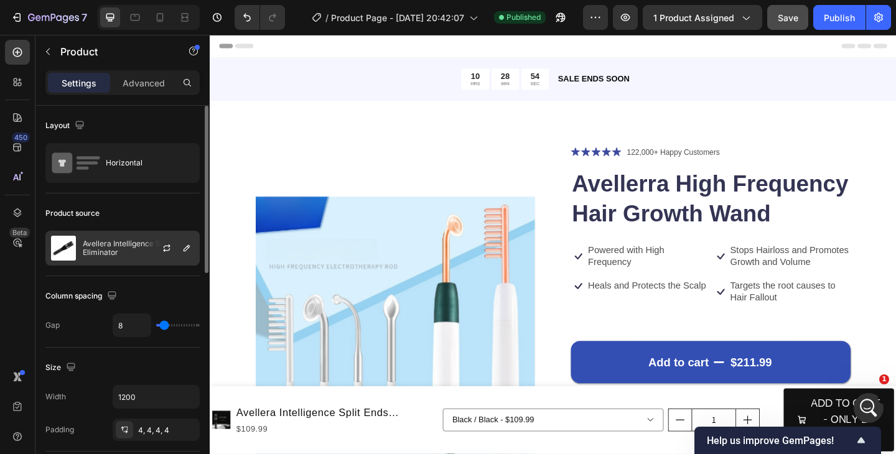
click at [132, 253] on p "Avellera Intelligence Split Ends Eliminator" at bounding box center [138, 247] width 111 height 17
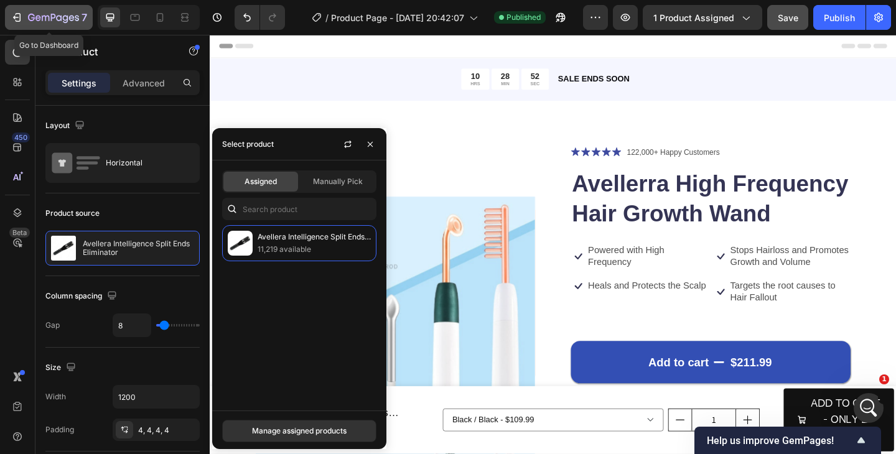
click at [13, 19] on icon "button" at bounding box center [17, 17] width 12 height 12
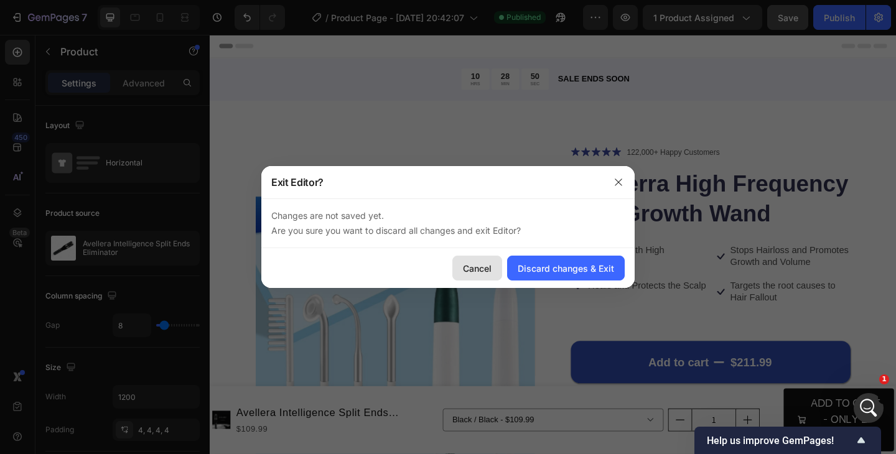
click at [476, 268] on div "Cancel" at bounding box center [477, 268] width 29 height 13
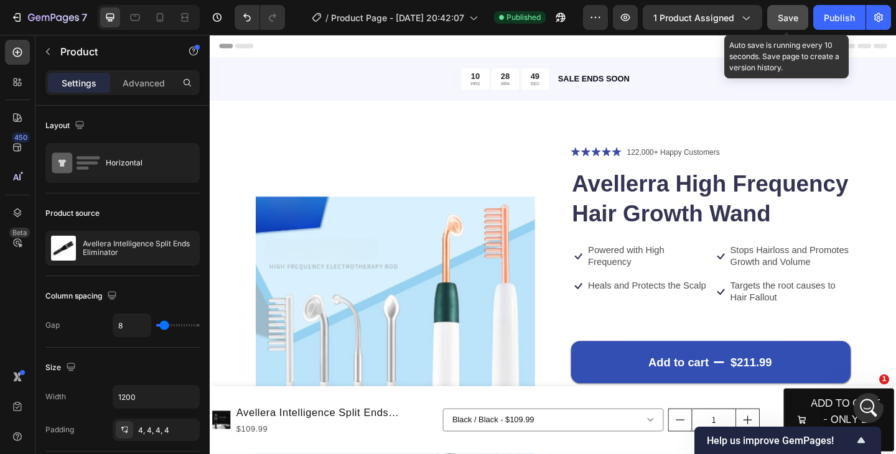
click at [779, 16] on span "Save" at bounding box center [788, 17] width 21 height 11
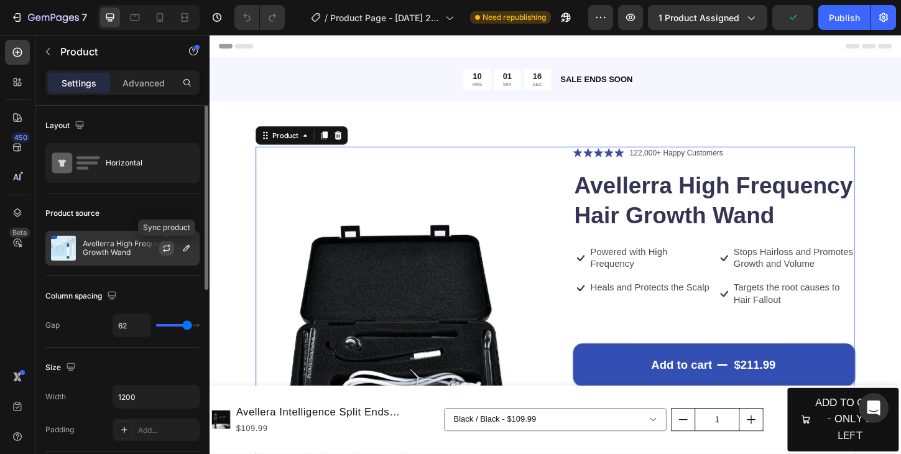
click at [167, 248] on icon "button" at bounding box center [167, 248] width 10 height 10
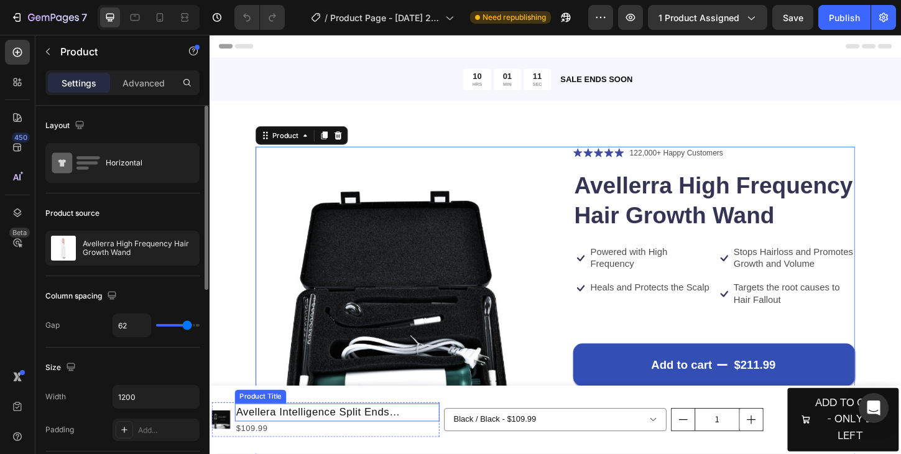
click at [254, 442] on h1 "Avellera Intelligence Split Ends Eliminator" at bounding box center [347, 442] width 221 height 19
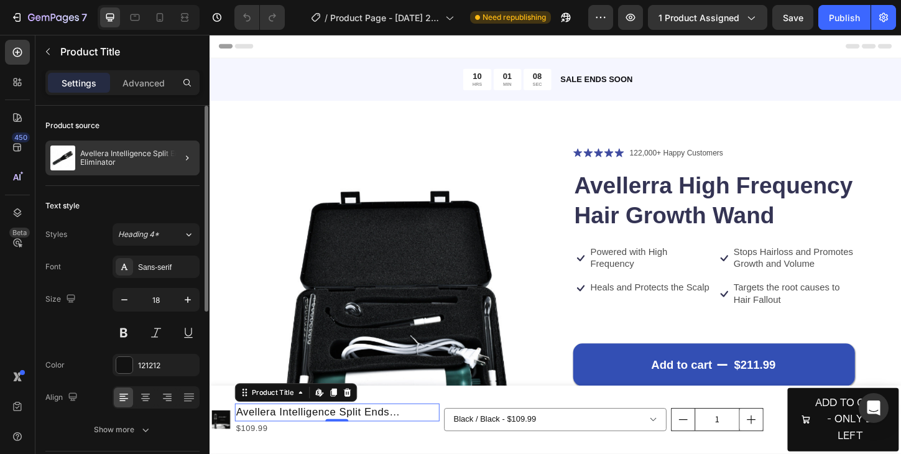
click at [170, 161] on div at bounding box center [182, 158] width 35 height 35
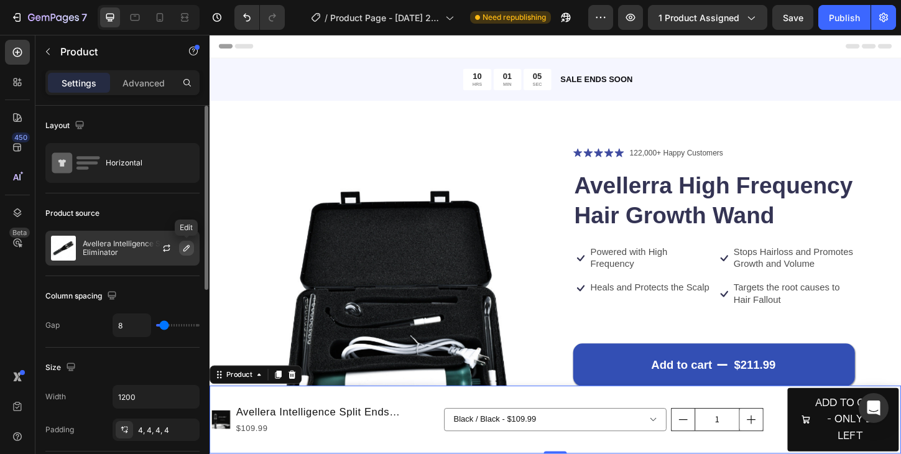
click at [186, 249] on icon "button" at bounding box center [187, 248] width 10 height 10
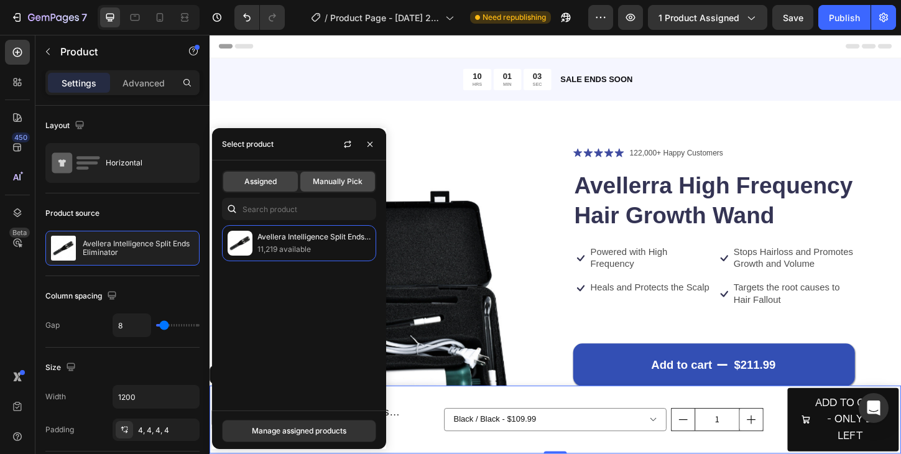
click at [311, 183] on div "Manually Pick" at bounding box center [337, 182] width 75 height 20
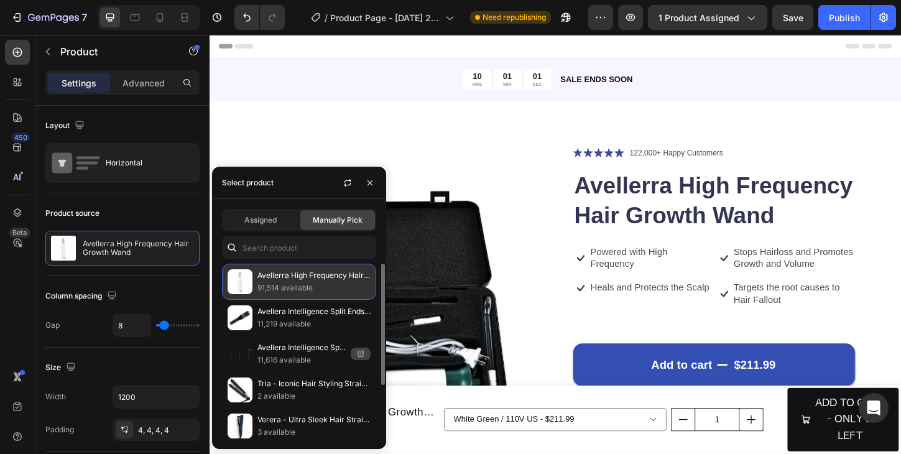
click at [282, 282] on p "91,514 available" at bounding box center [314, 288] width 113 height 12
click at [268, 282] on p "91,514 available" at bounding box center [314, 288] width 113 height 12
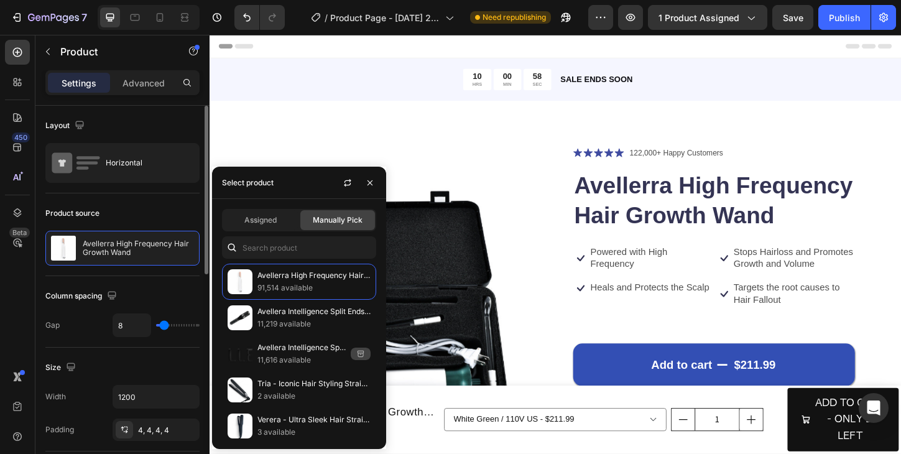
click at [147, 269] on div "Product source Avellerra High Frequency Hair Growth Wand" at bounding box center [122, 234] width 154 height 83
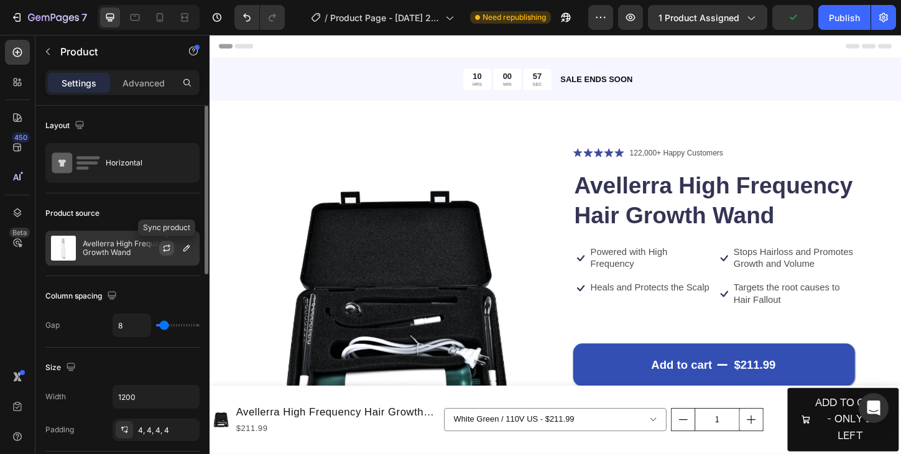
click at [168, 248] on icon "button" at bounding box center [167, 248] width 10 height 10
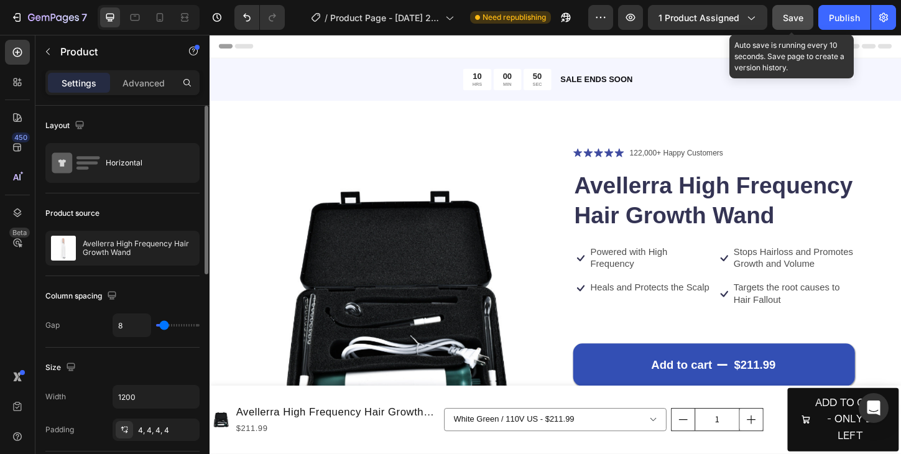
click at [787, 19] on span "Save" at bounding box center [793, 17] width 21 height 11
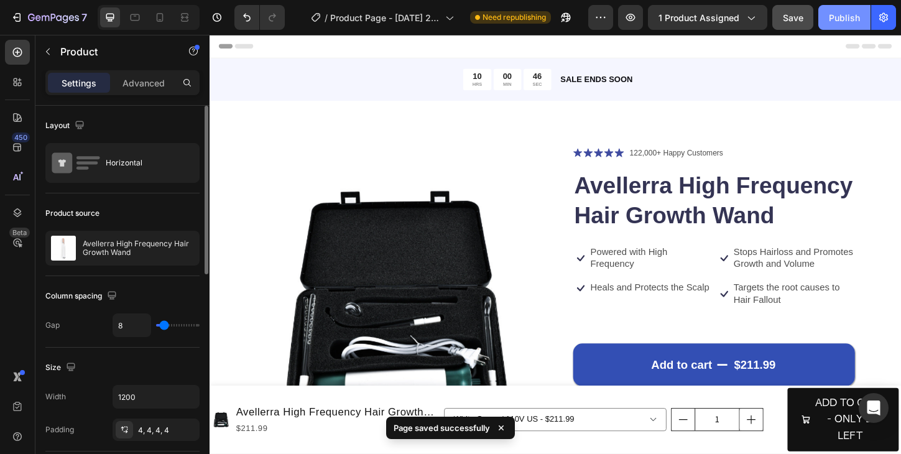
click at [838, 22] on div "Publish" at bounding box center [844, 17] width 31 height 13
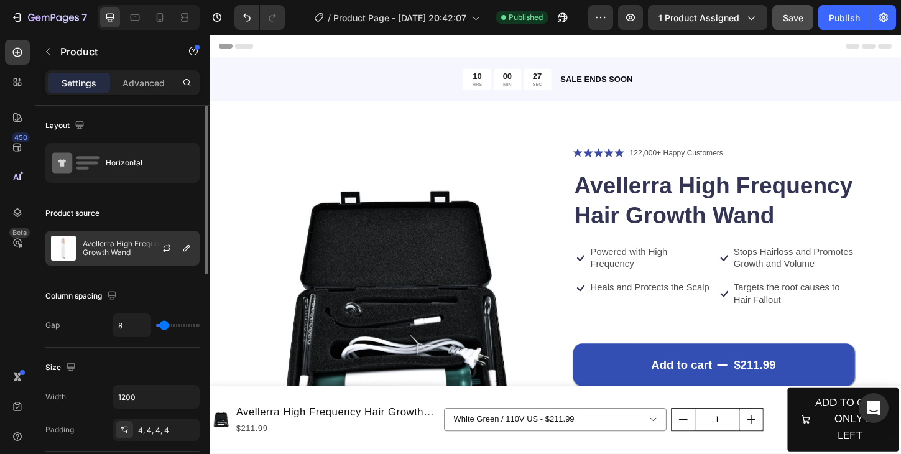
click at [137, 257] on div "Avellerra High Frequency Hair Growth Wand" at bounding box center [122, 248] width 154 height 35
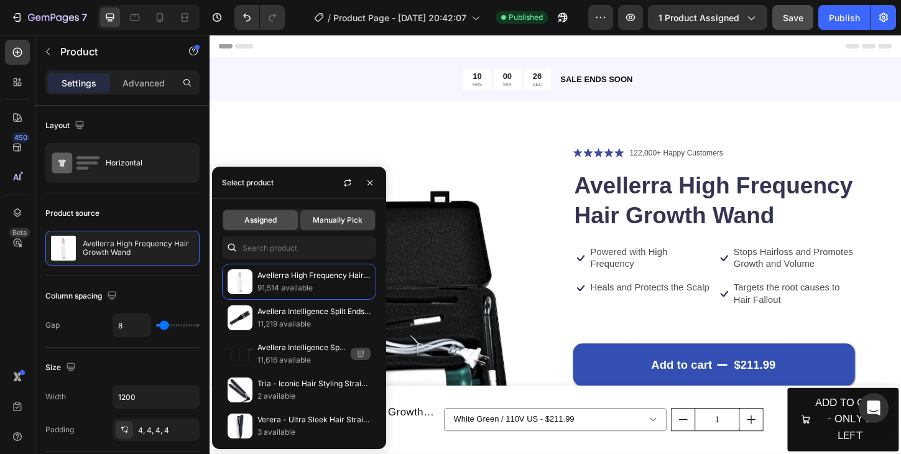
click at [289, 220] on div "Assigned" at bounding box center [260, 220] width 75 height 20
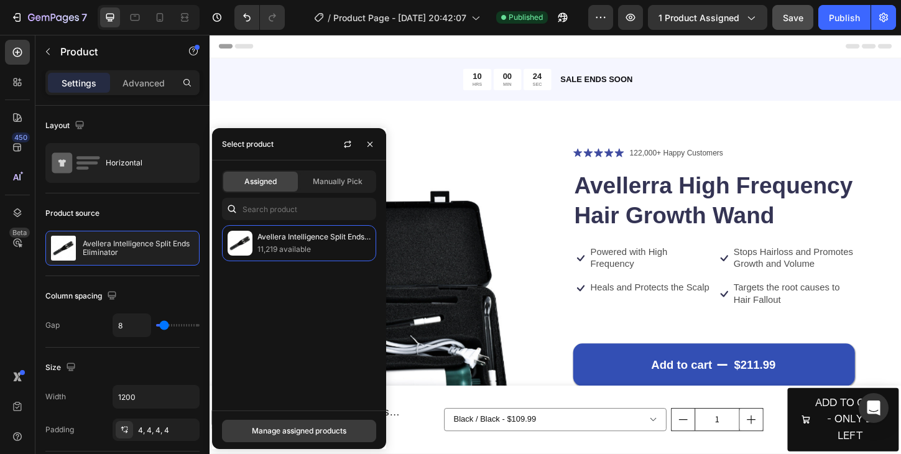
click at [261, 430] on div "Manage assigned products" at bounding box center [299, 430] width 95 height 11
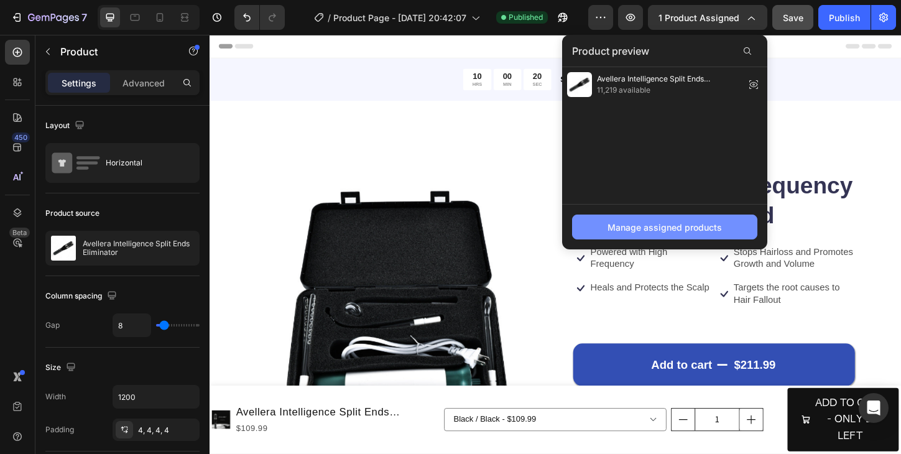
click at [651, 229] on div "Manage assigned products" at bounding box center [665, 227] width 114 height 13
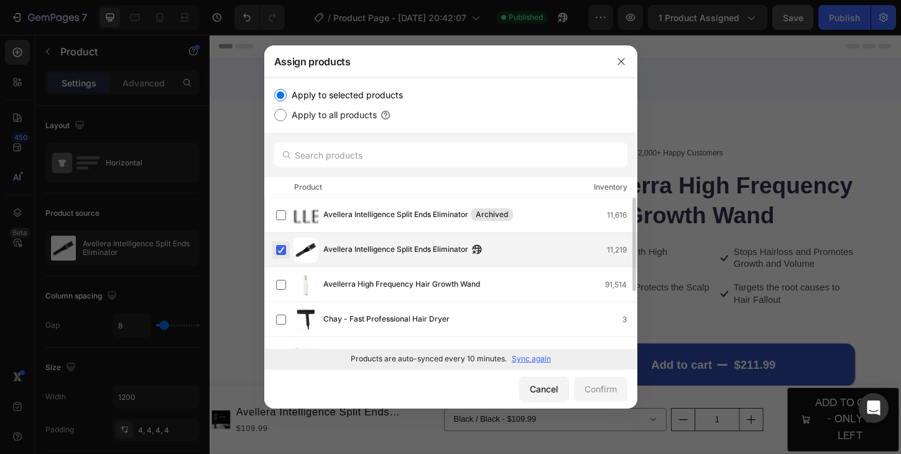
click at [281, 249] on label at bounding box center [281, 250] width 10 height 10
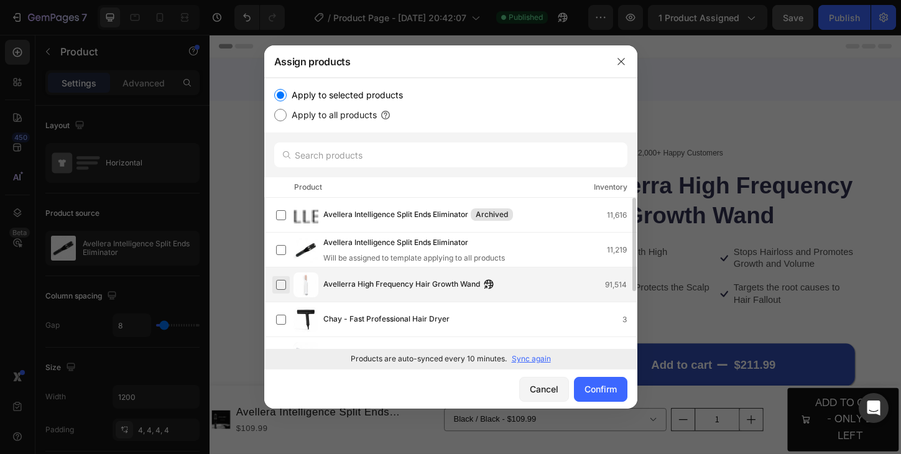
click at [281, 285] on label at bounding box center [281, 285] width 10 height 10
click at [608, 390] on div "Confirm" at bounding box center [601, 389] width 32 height 13
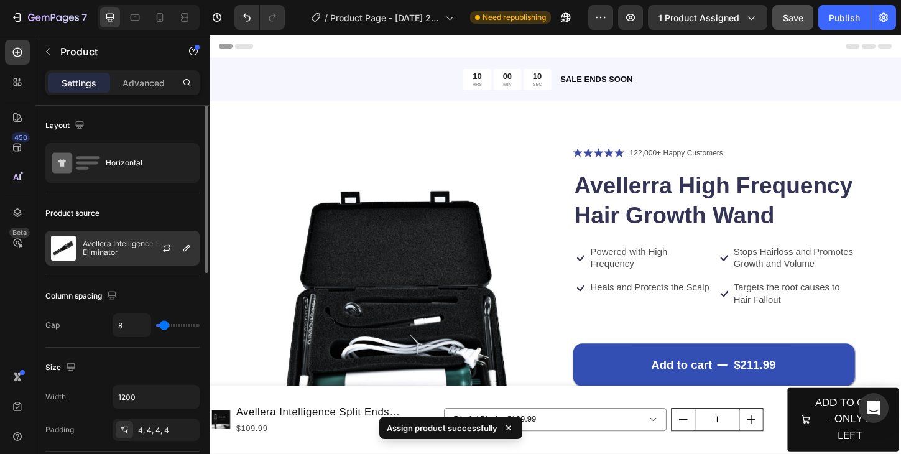
click at [108, 251] on p "Avellera Intelligence Split Ends Eliminator" at bounding box center [138, 247] width 111 height 17
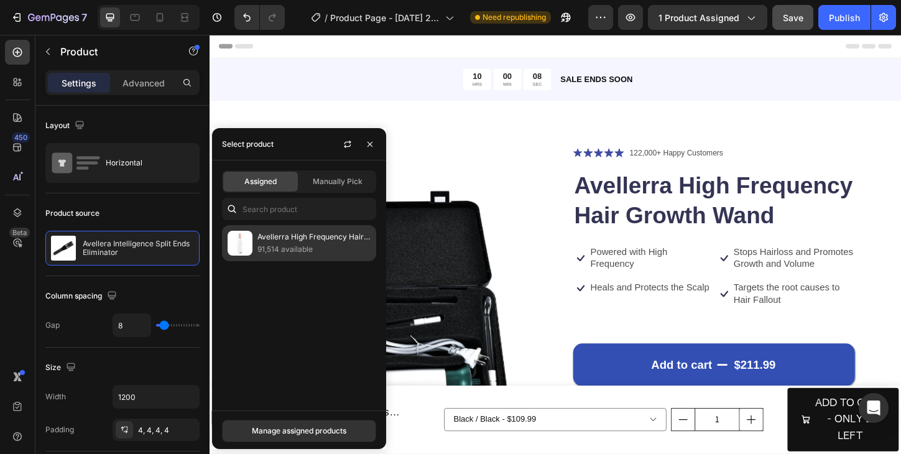
click at [293, 241] on p "Avellerra High Frequency Hair Growth Wand" at bounding box center [314, 237] width 113 height 12
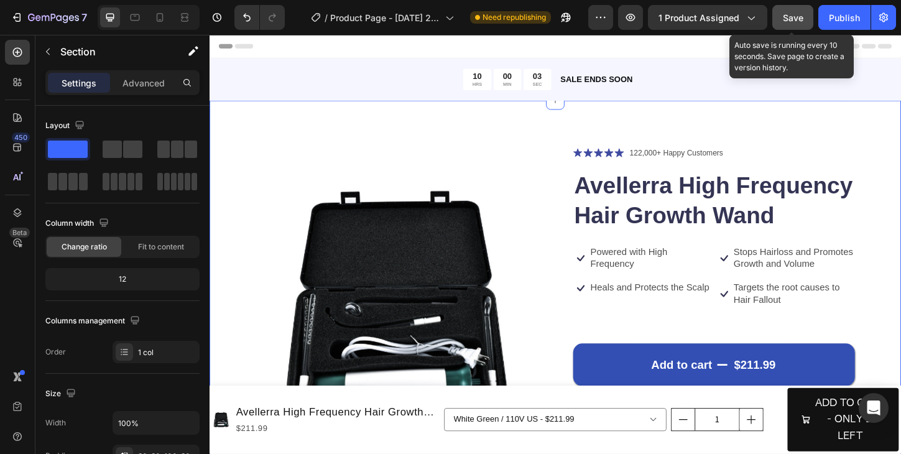
click at [796, 16] on span "Save" at bounding box center [793, 17] width 21 height 11
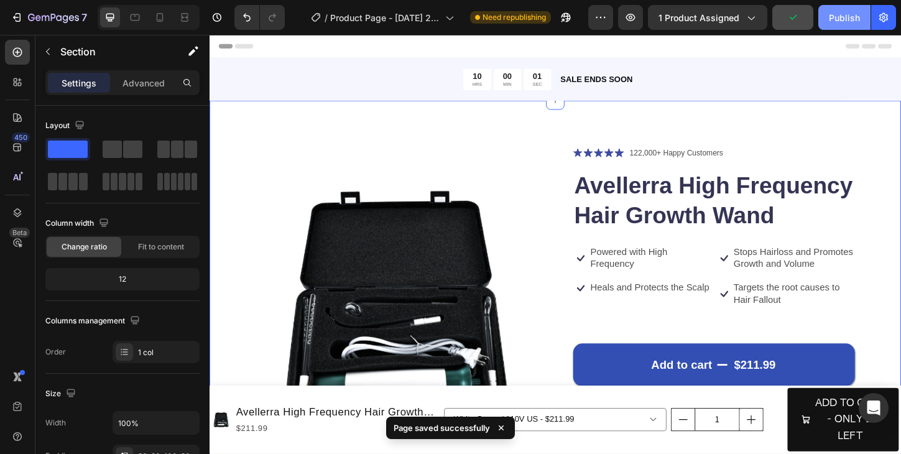
click at [840, 26] on button "Publish" at bounding box center [845, 17] width 52 height 25
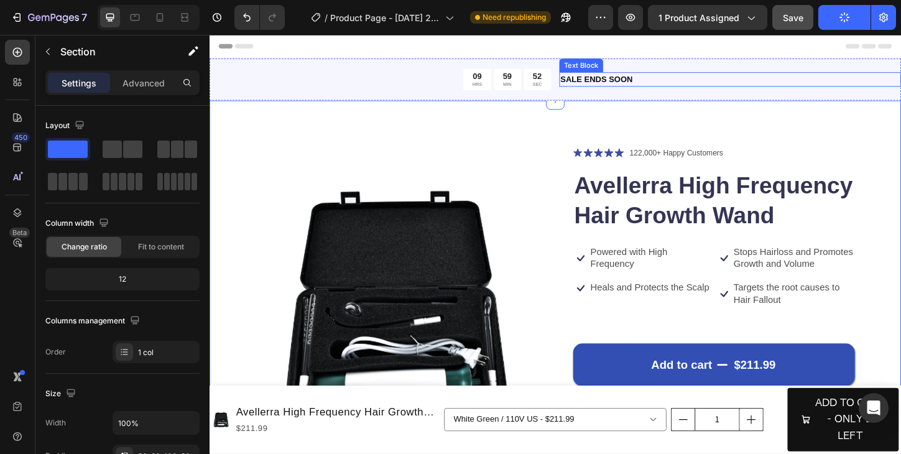
click at [610, 82] on p "SALE ENDS SOON" at bounding box center [771, 83] width 366 height 13
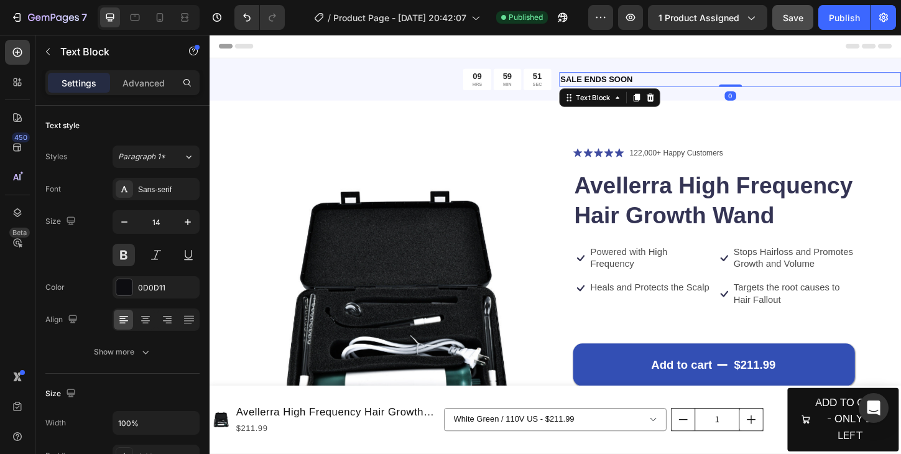
click at [610, 82] on p "SALE ENDS SOON" at bounding box center [771, 83] width 366 height 13
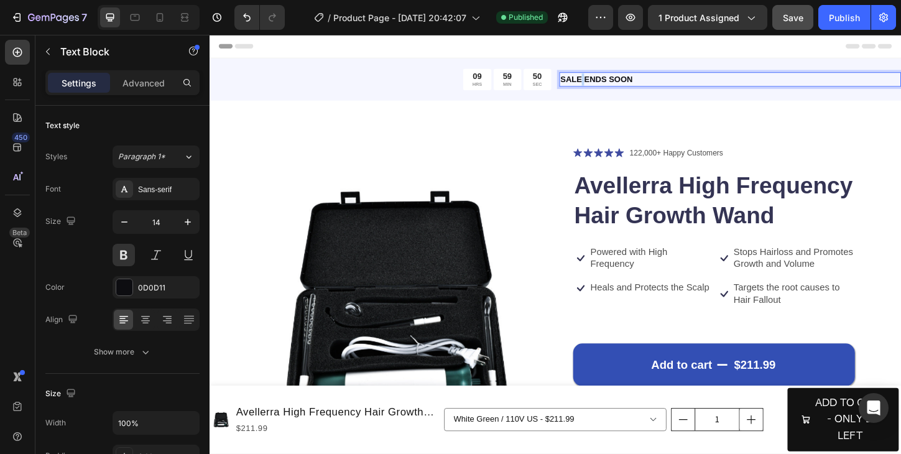
click at [610, 82] on p "SALE ENDS SOON" at bounding box center [771, 83] width 366 height 13
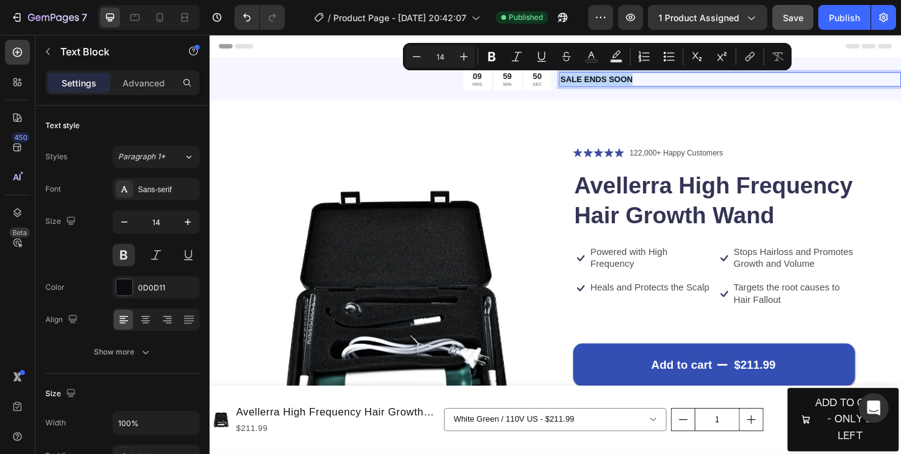
click at [610, 82] on p "SALE ENDS SOON" at bounding box center [771, 83] width 366 height 13
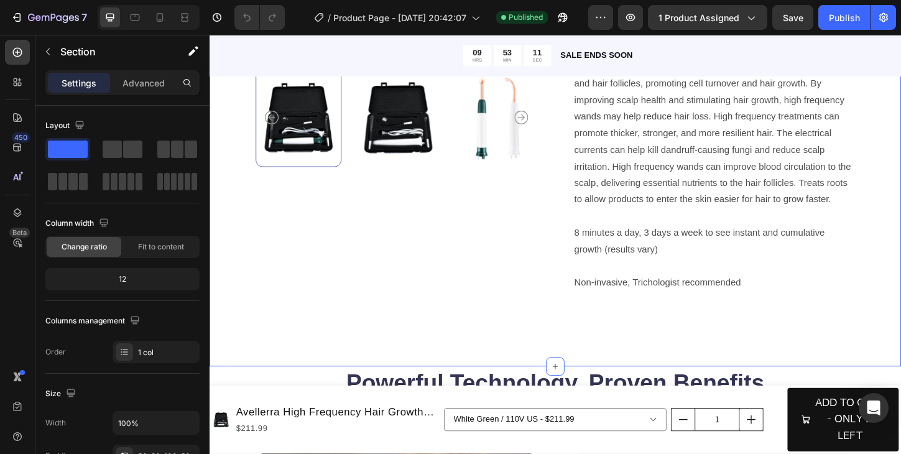
scroll to position [423, 0]
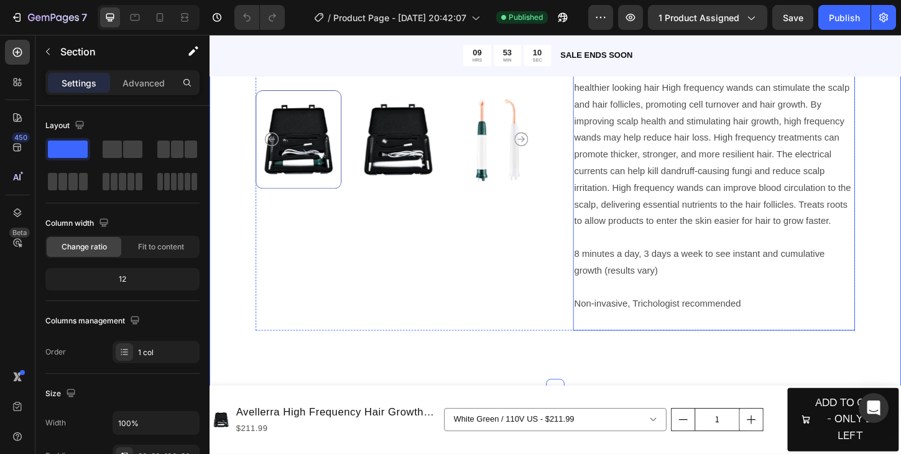
click at [731, 222] on p "Innovative therapy that uses ultra-violet & high-frequency treatment to stimula…" at bounding box center [754, 146] width 302 height 197
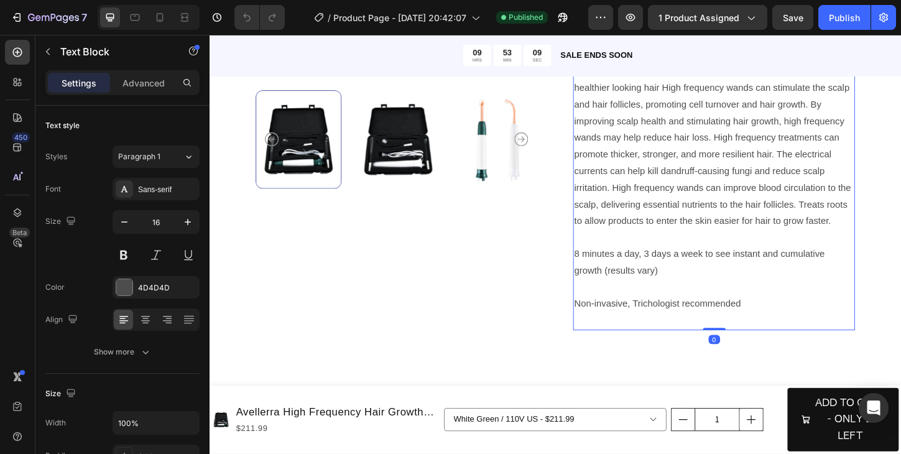
click at [733, 240] on p "Innovative therapy that uses ultra-violet & high-frequency treatment to stimula…" at bounding box center [754, 146] width 302 height 197
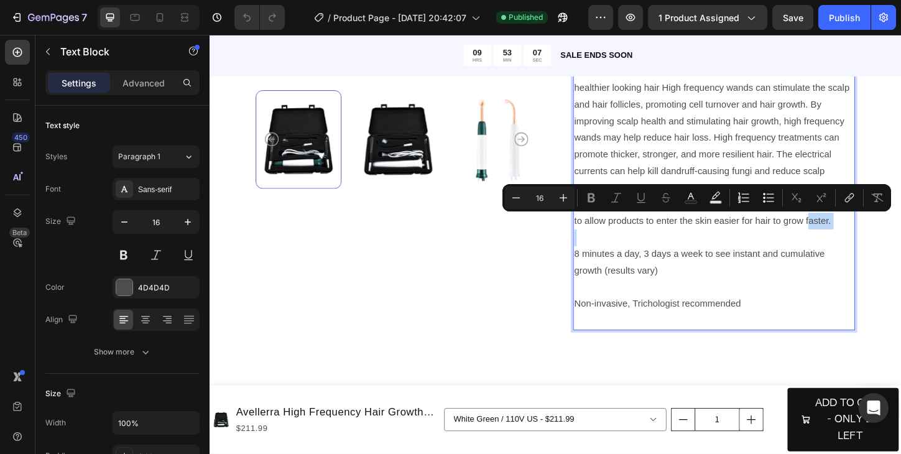
click at [736, 235] on p "Innovative therapy that uses ultra-violet & high-frequency treatment to stimula…" at bounding box center [754, 146] width 302 height 197
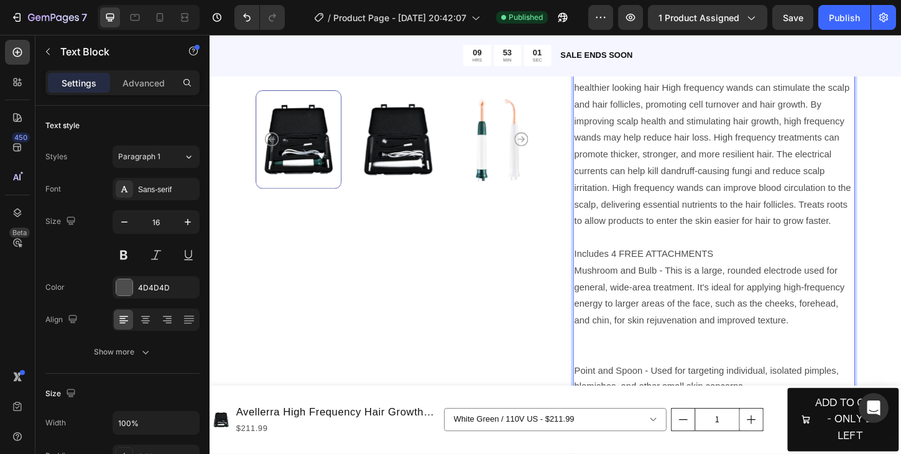
click at [632, 371] on p "Rich Text Editor. Editing area: main" at bounding box center [754, 371] width 302 height 36
click at [762, 271] on p "Includes 4 FREE ATTACHMENTS" at bounding box center [754, 272] width 302 height 18
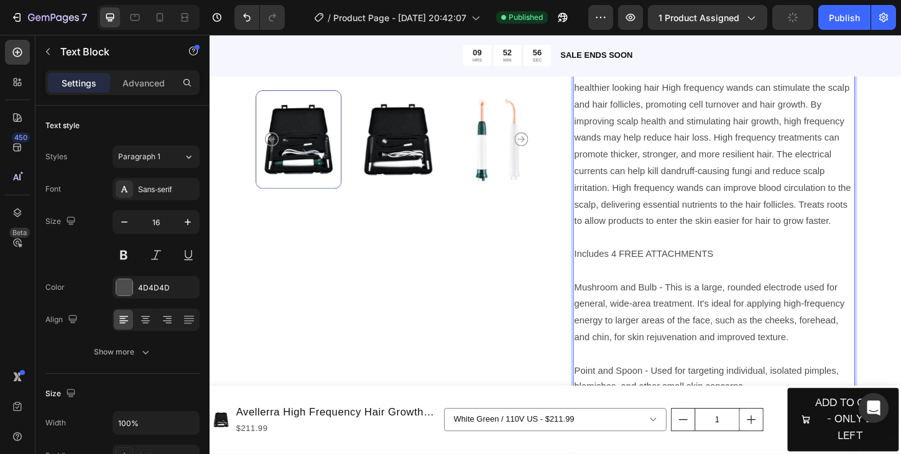
click at [801, 269] on p "Includes 4 FREE ATTACHMENTS" at bounding box center [754, 272] width 302 height 18
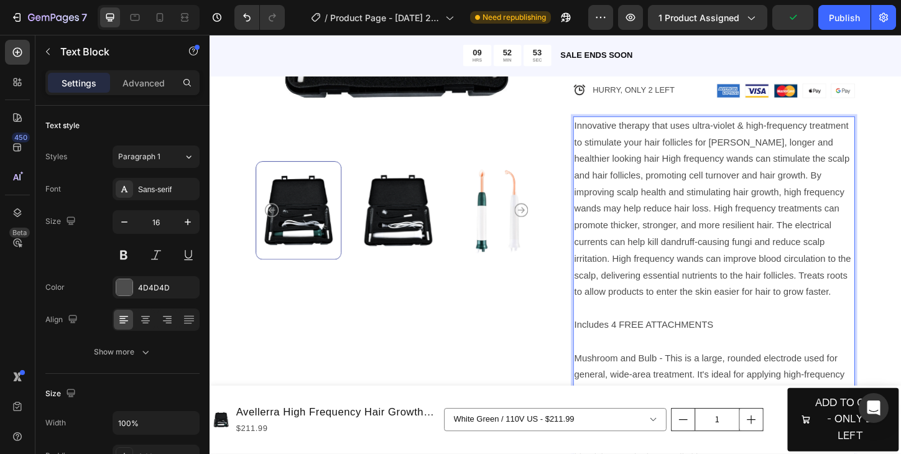
scroll to position [246, 0]
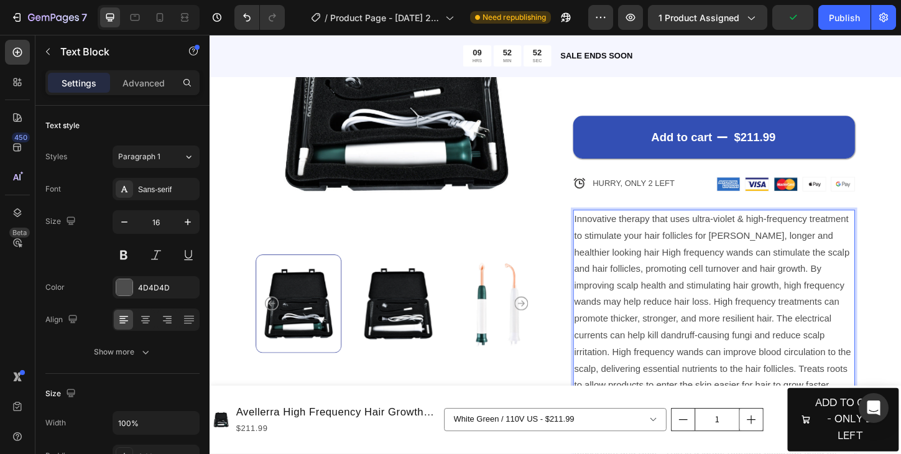
drag, startPoint x: 801, startPoint y: 271, endPoint x: 725, endPoint y: 272, distance: 75.3
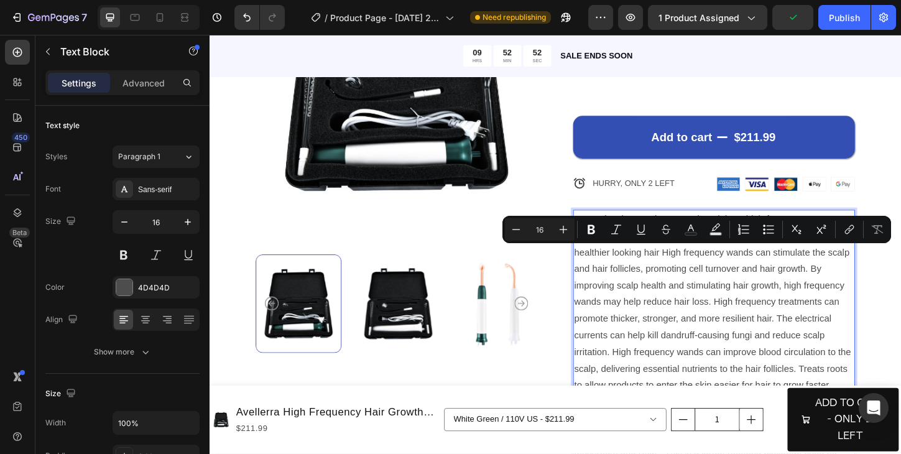
click at [725, 272] on p "Innovative therapy that uses ultra-violet & high-frequency treatment to stimula…" at bounding box center [754, 323] width 302 height 197
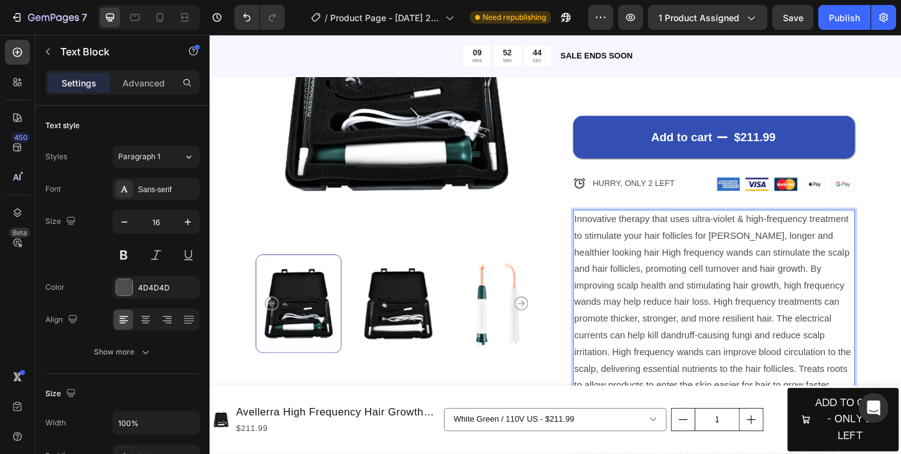
click at [709, 265] on p "Innovative therapy that uses ultra-violet & high-frequency treatment to stimula…" at bounding box center [754, 323] width 302 height 197
click at [648, 324] on p "Innovative therapy that uses ultra-violet & high-frequency treatment to stimula…" at bounding box center [754, 323] width 302 height 197
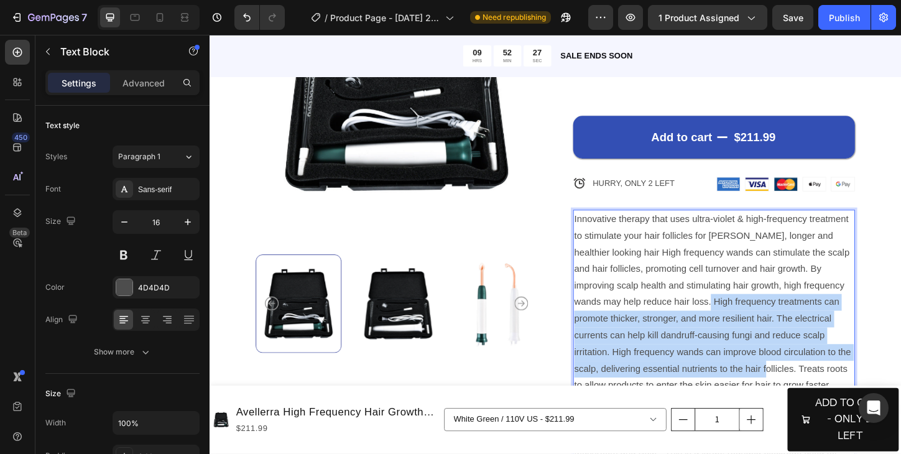
drag, startPoint x: 672, startPoint y: 328, endPoint x: 679, endPoint y: 398, distance: 70.6
click at [679, 398] on p "Innovative therapy that uses ultra-violet & high-frequency treatment to stimula…" at bounding box center [754, 323] width 302 height 197
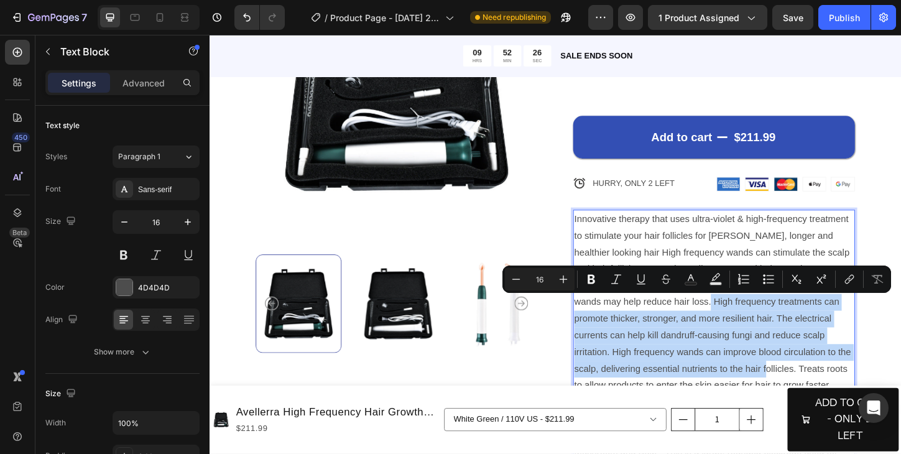
click at [679, 398] on p "Innovative therapy that uses ultra-violet & high-frequency treatment to stimula…" at bounding box center [754, 323] width 302 height 197
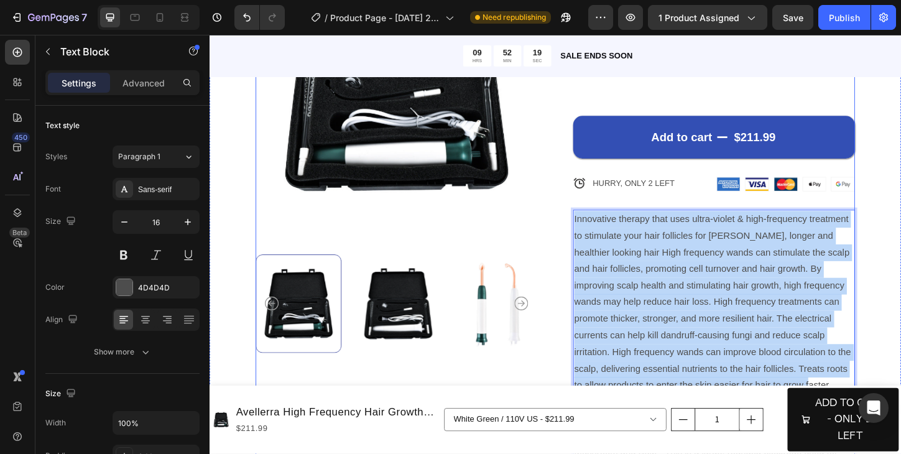
drag, startPoint x: 735, startPoint y: 409, endPoint x: 600, endPoint y: 231, distance: 222.9
click at [600, 231] on div "Product Images Icon Icon Icon Icon Icon Icon List 122,000+ Happy Customers Text…" at bounding box center [582, 310] width 647 height 801
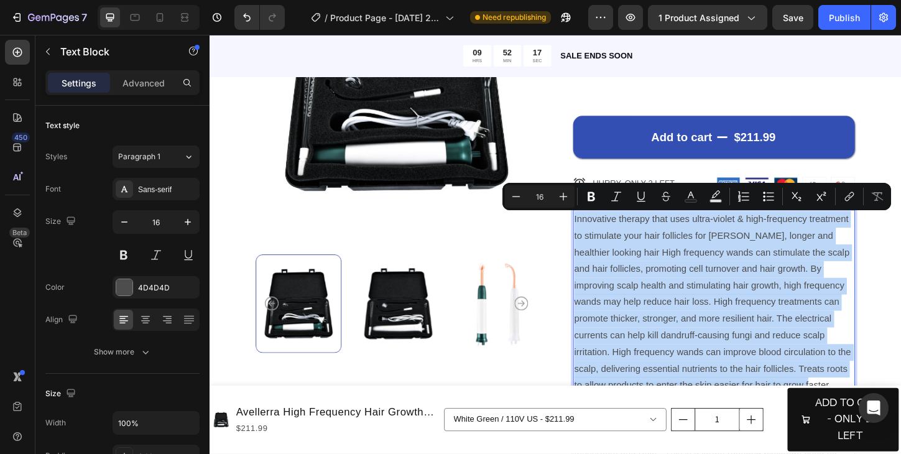
copy p "Innovative therapy that uses ultra-violet & high-frequency treatment to stimula…"
click at [766, 299] on p "Innovative therapy that uses ultra-violet & high-frequency treatment to stimula…" at bounding box center [754, 323] width 302 height 197
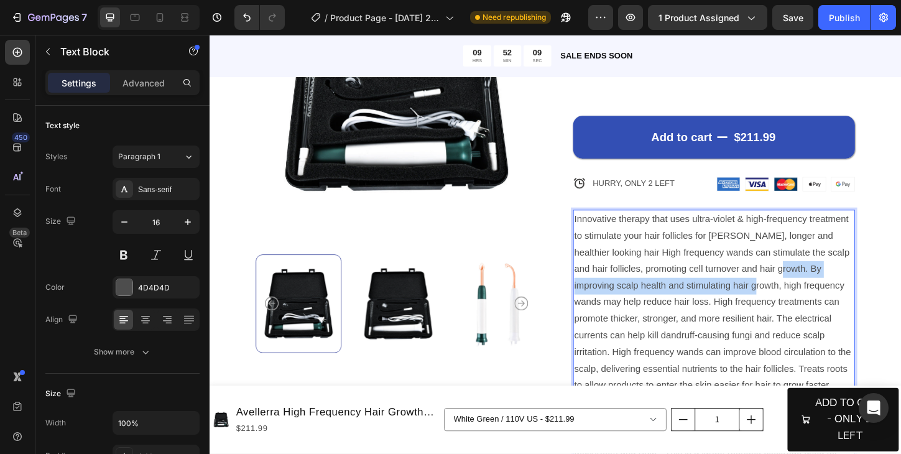
drag, startPoint x: 784, startPoint y: 285, endPoint x: 729, endPoint y: 307, distance: 58.9
click at [729, 307] on p "Innovative therapy that uses ultra-violet & high-frequency treatment to stimula…" at bounding box center [754, 323] width 302 height 197
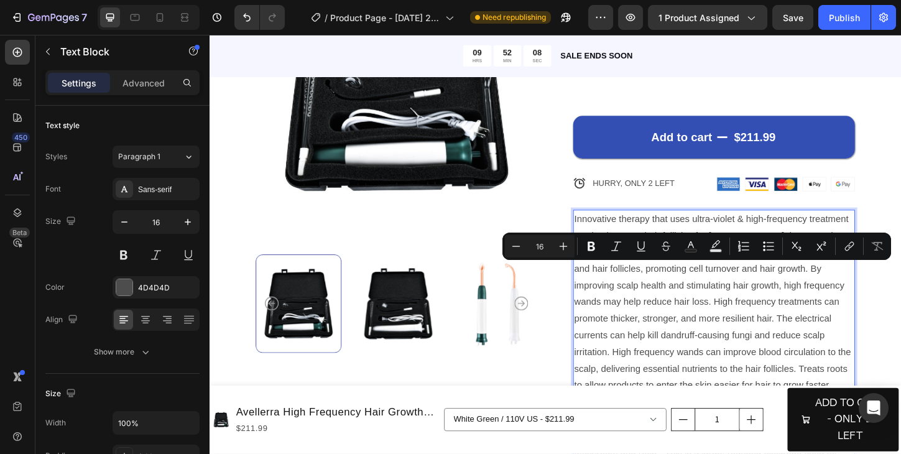
click at [777, 310] on p "Innovative therapy that uses ultra-violet & high-frequency treatment to stimula…" at bounding box center [754, 323] width 302 height 197
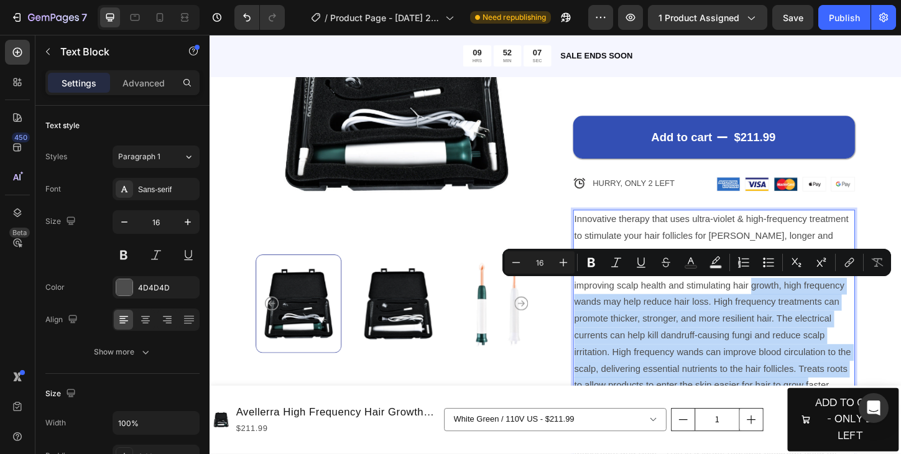
drag, startPoint x: 725, startPoint y: 305, endPoint x: 757, endPoint y: 412, distance: 111.6
click at [757, 412] on p "Innovative therapy that uses ultra-violet & high-frequency treatment to stimula…" at bounding box center [754, 323] width 302 height 197
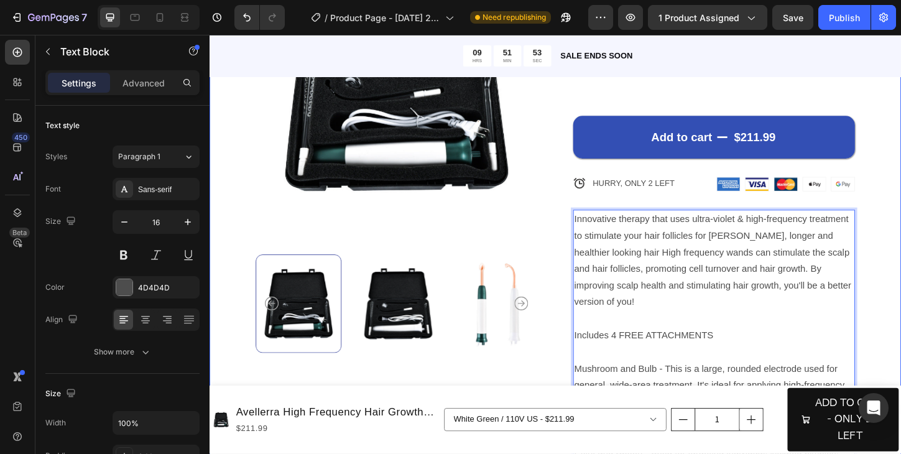
click at [901, 300] on div "Product Images Icon Icon Icon Icon Icon Icon List 122,000+ Happy Customers Text…" at bounding box center [583, 271] width 746 height 823
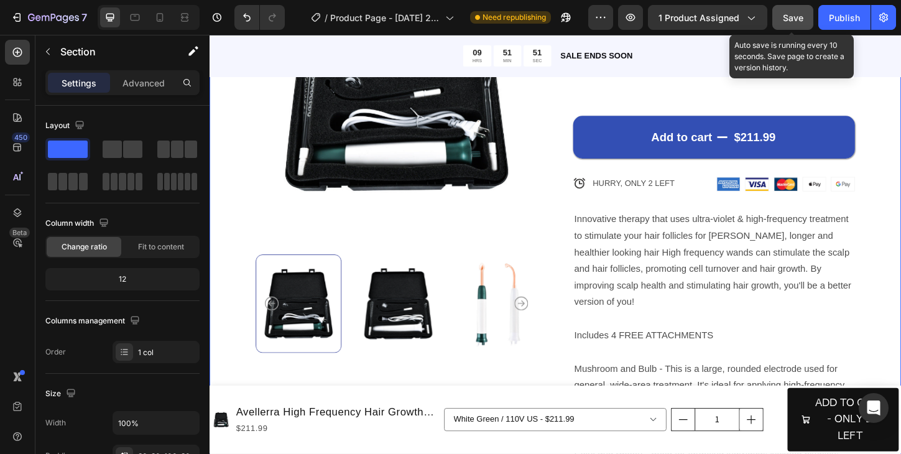
click at [799, 17] on span "Save" at bounding box center [793, 17] width 21 height 11
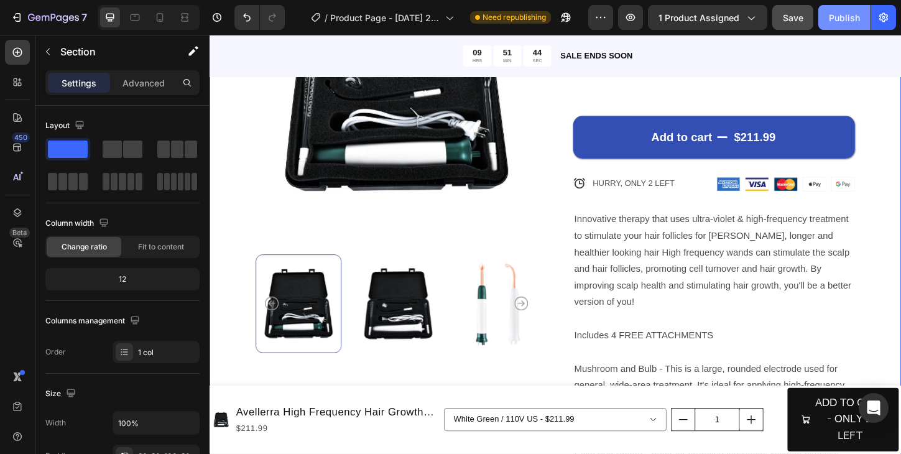
click at [843, 22] on div "Publish" at bounding box center [844, 17] width 31 height 13
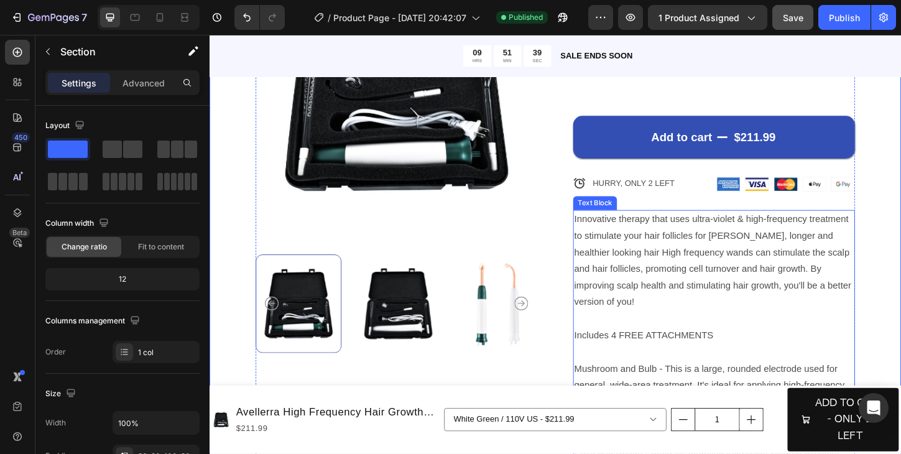
click at [638, 387] on p "Mushroom and Bulb - This is a large, rounded electrode used for general, wide-a…" at bounding box center [754, 423] width 302 height 72
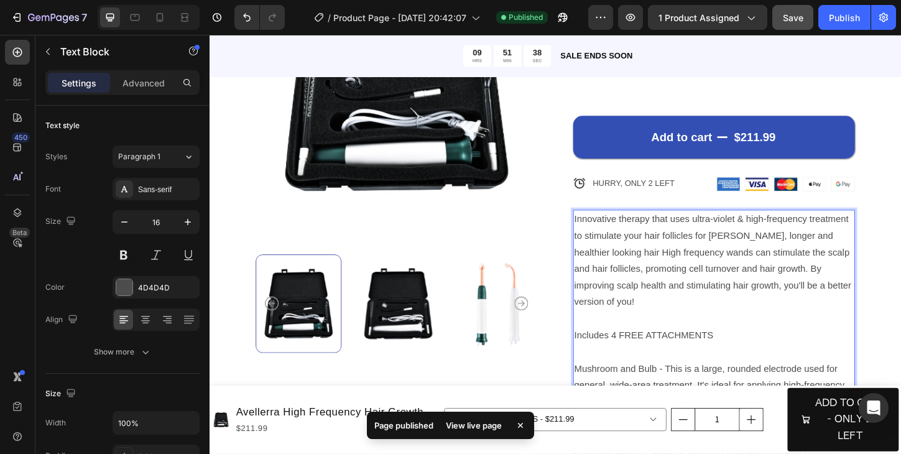
click at [690, 387] on p "Mushroom and Bulb - This is a large, rounded electrode used for general, wide-a…" at bounding box center [754, 423] width 302 height 72
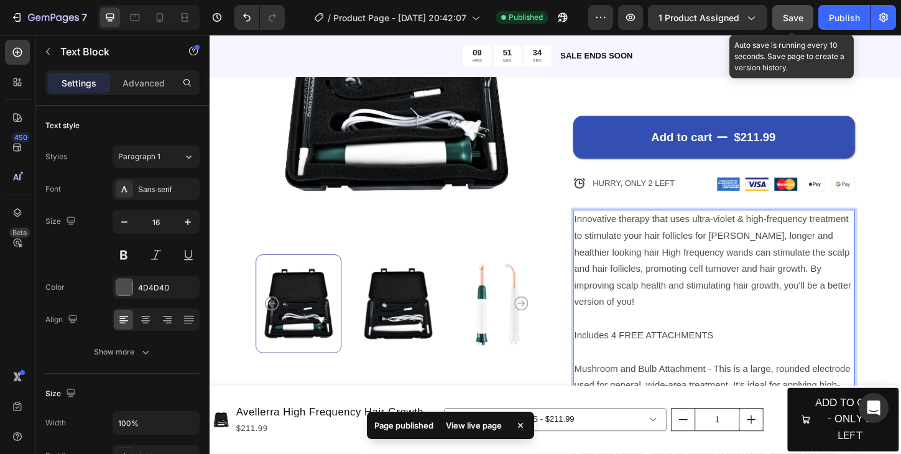
click at [794, 21] on span "Save" at bounding box center [793, 17] width 21 height 11
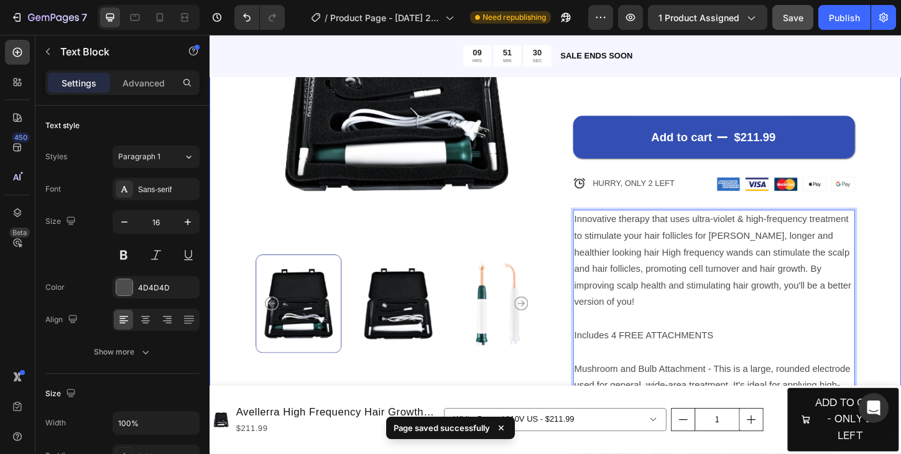
drag, startPoint x: 818, startPoint y: 329, endPoint x: 924, endPoint y: 317, distance: 106.4
click at [901, 317] on div "Product Images Icon Icon Icon Icon Icon Icon List 122,000+ Happy Customers Text…" at bounding box center [583, 271] width 746 height 823
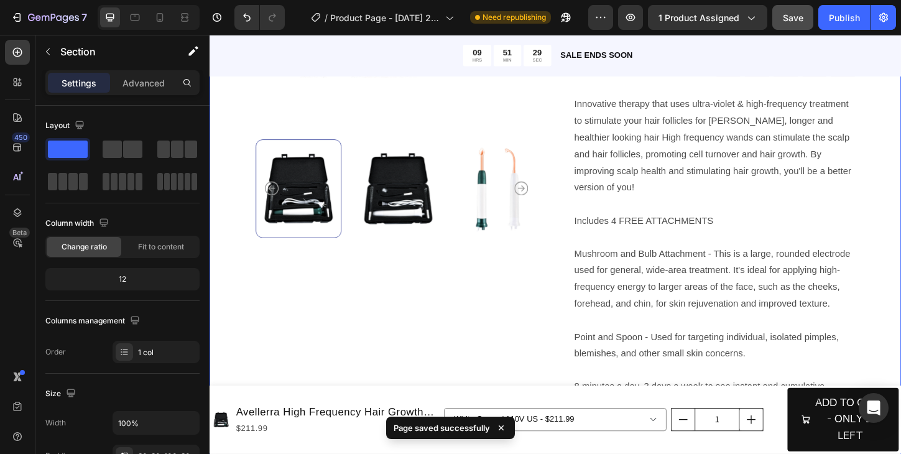
scroll to position [370, 0]
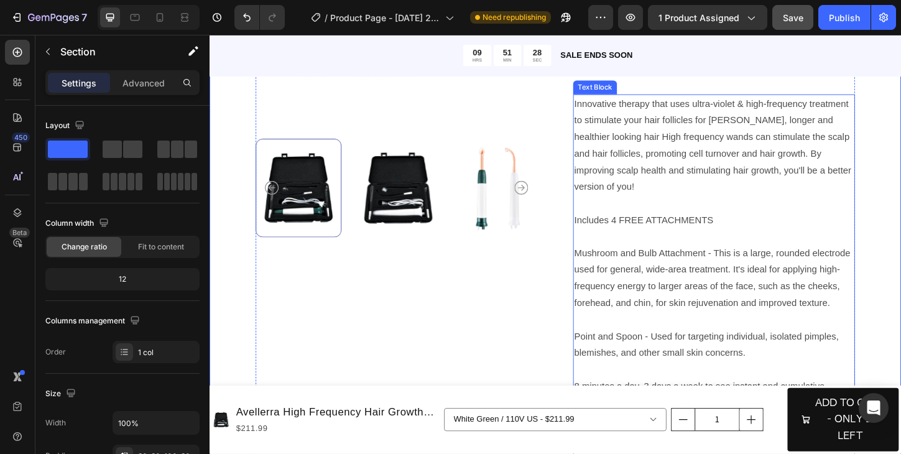
click at [665, 352] on p "Point and Spoon - Used for targeting individual, isolated pimples, blemishes, a…" at bounding box center [754, 370] width 302 height 36
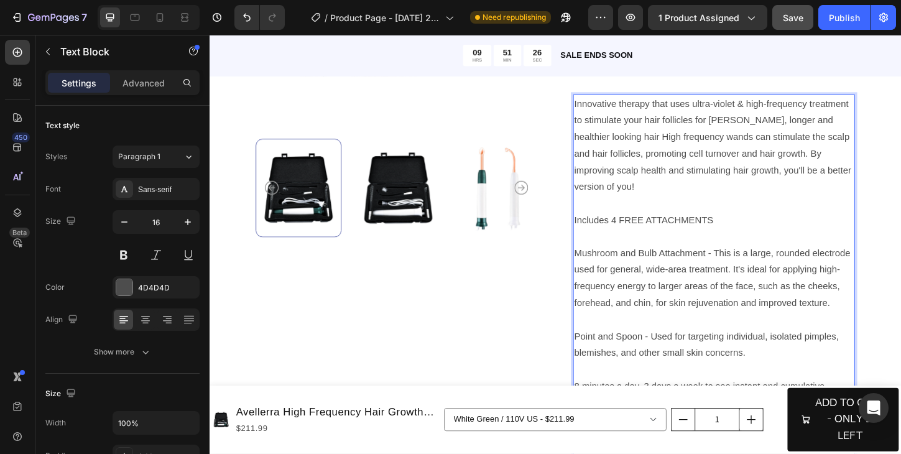
click at [682, 352] on p "Point and Spoon - Used for targeting individual, isolated pimples, blemishes, a…" at bounding box center [754, 370] width 302 height 36
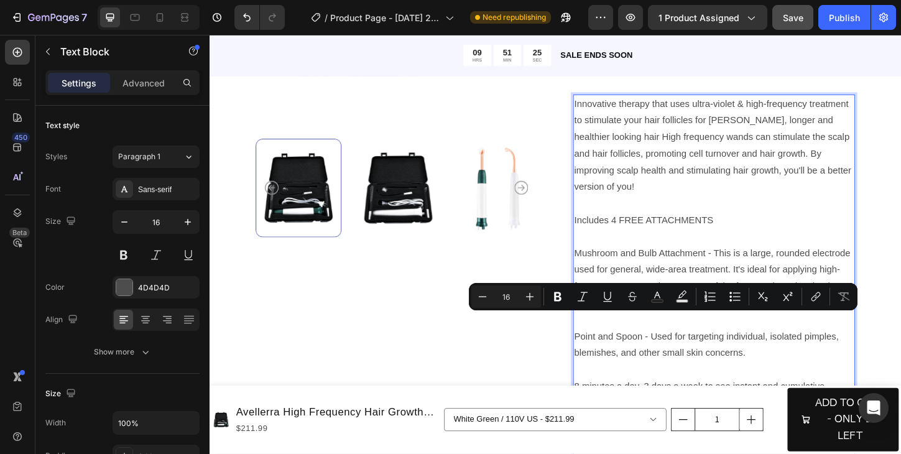
click at [677, 352] on p "Point and Spoon - Used for targeting individual, isolated pimples, blemishes, a…" at bounding box center [754, 370] width 302 height 36
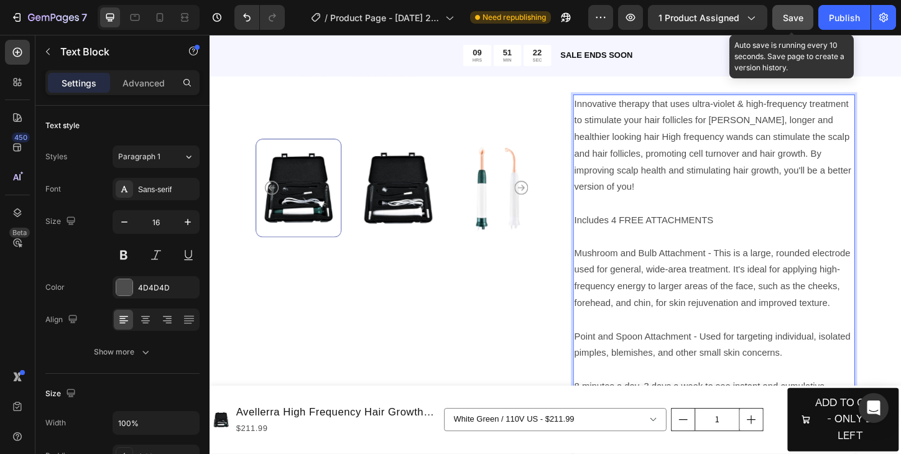
click at [797, 19] on span "Save" at bounding box center [793, 17] width 21 height 11
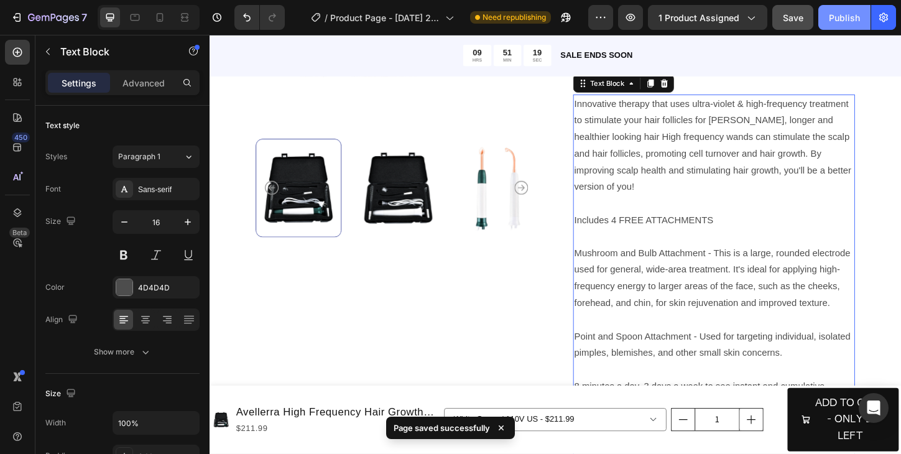
click at [842, 19] on div "Publish" at bounding box center [844, 17] width 31 height 13
